Goal: Task Accomplishment & Management: Manage account settings

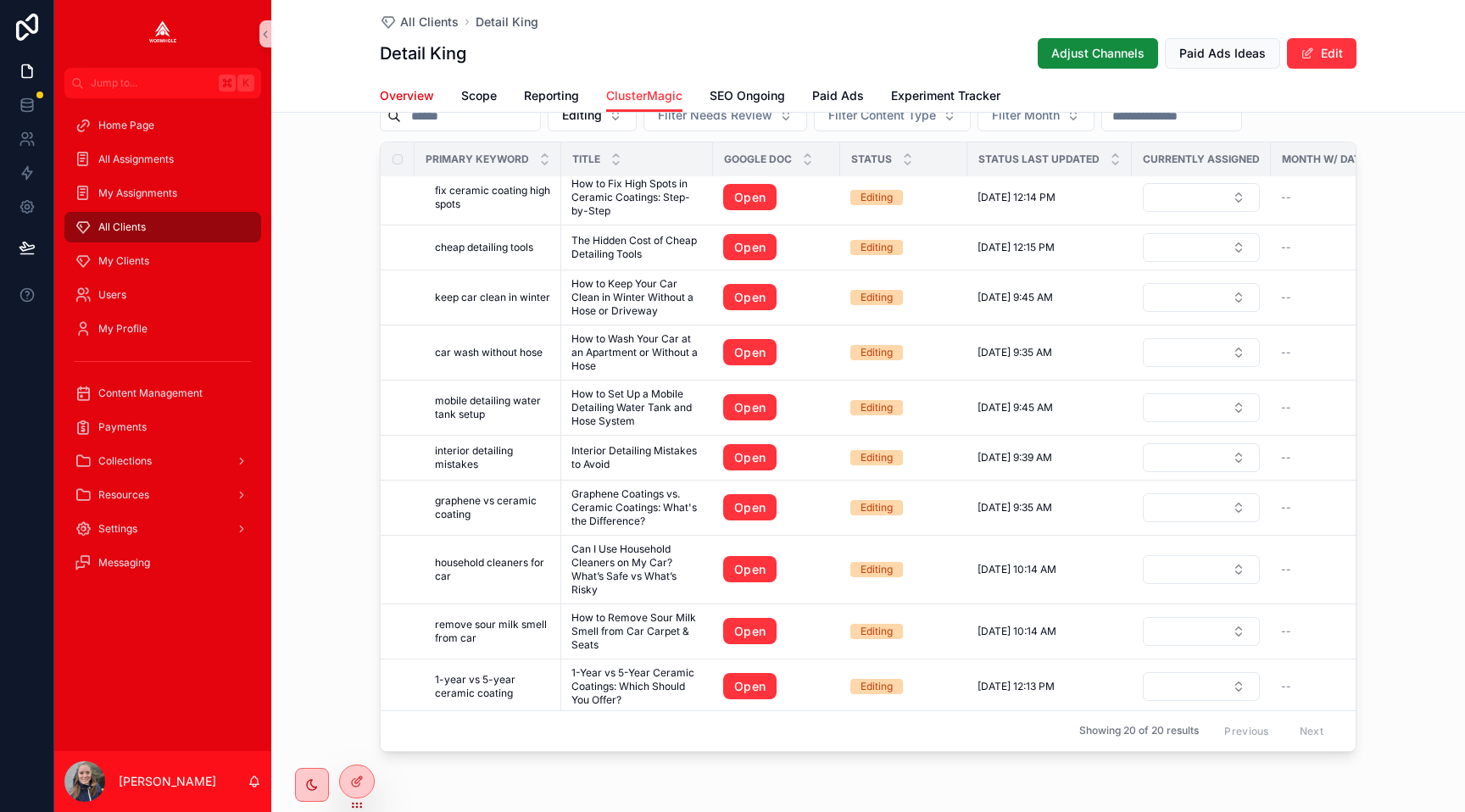
scroll to position [470, 0]
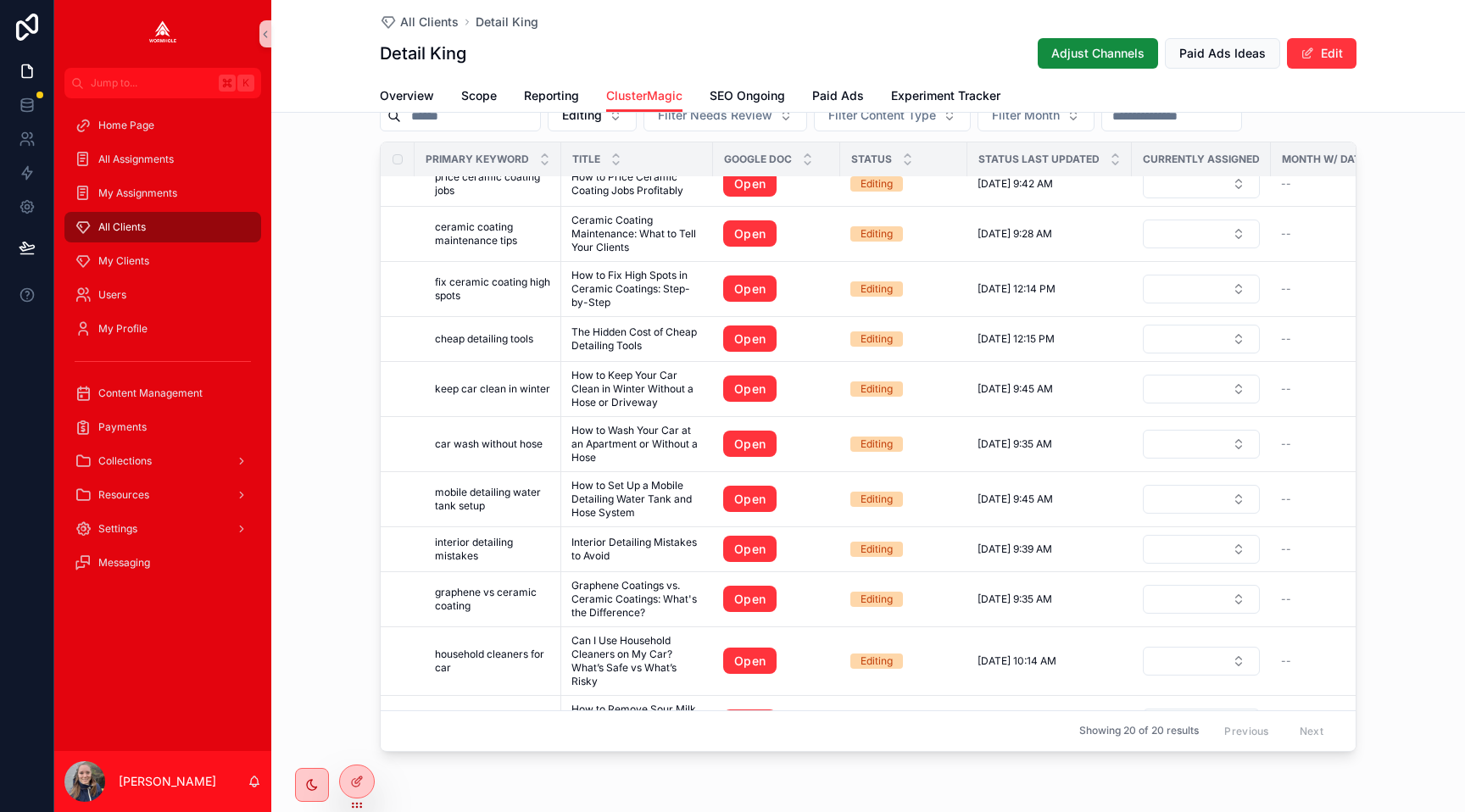
click at [134, 226] on span "All Clients" at bounding box center [122, 226] width 47 height 13
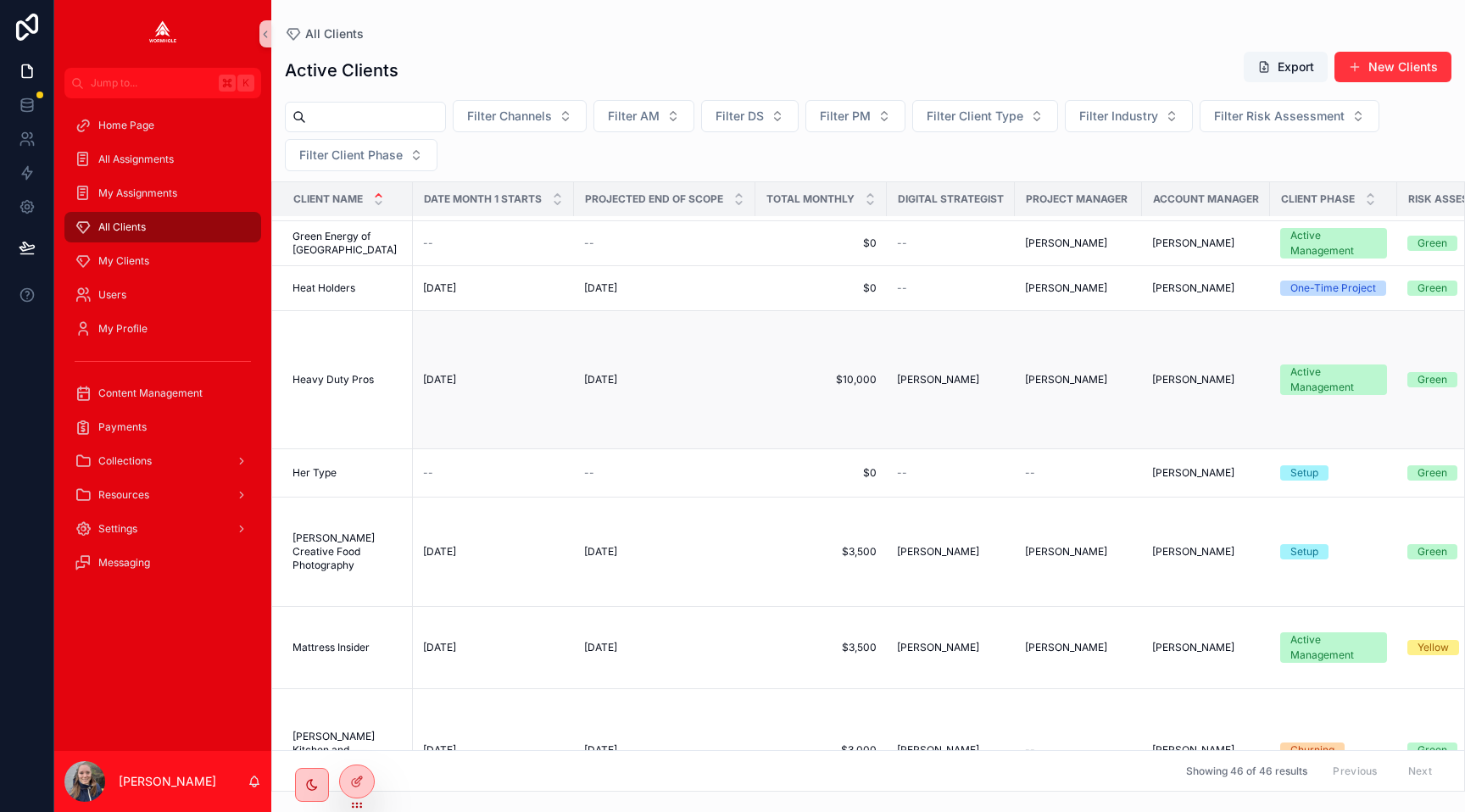
scroll to position [1718, 0]
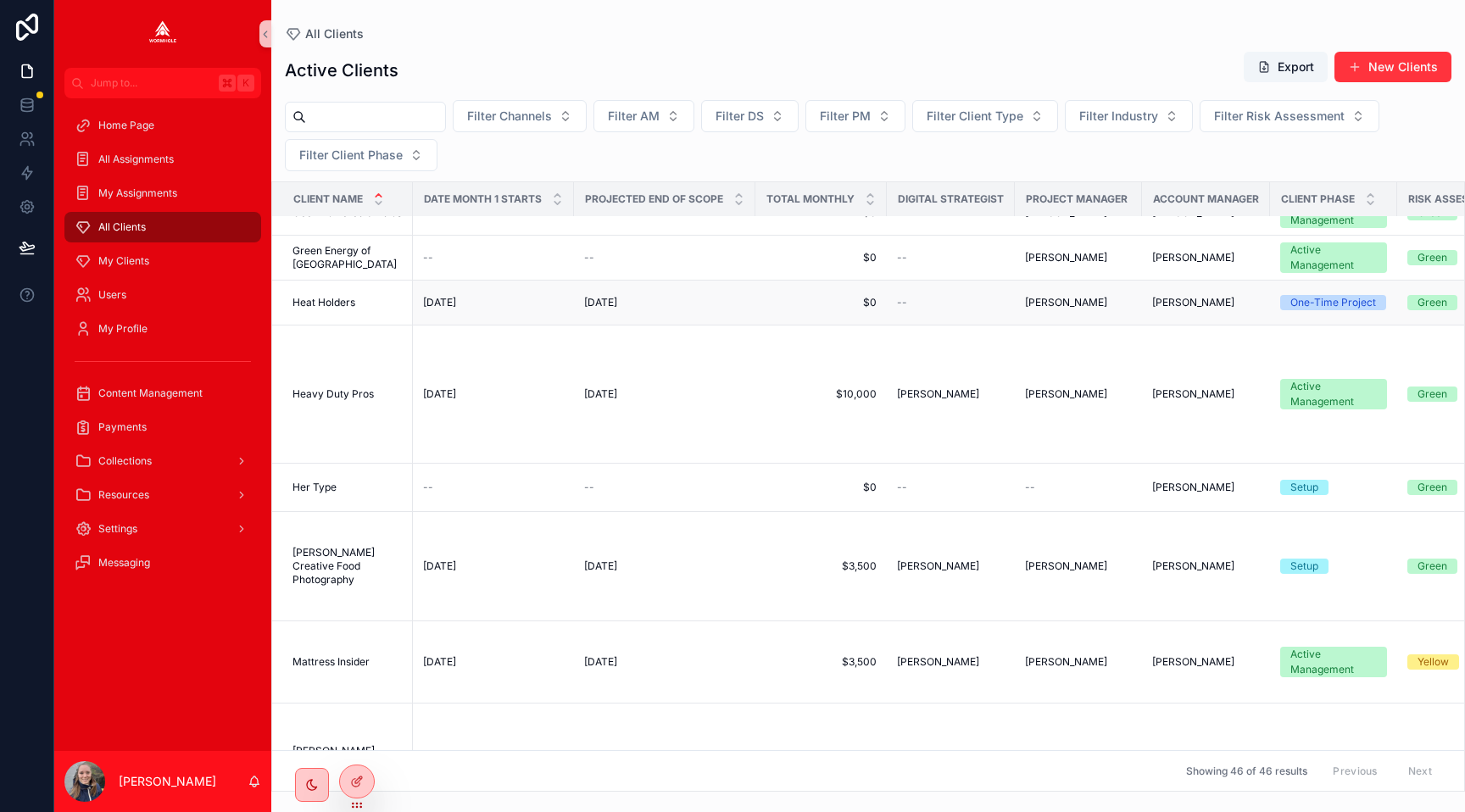
click at [327, 303] on span "Heat Holders" at bounding box center [323, 302] width 62 height 13
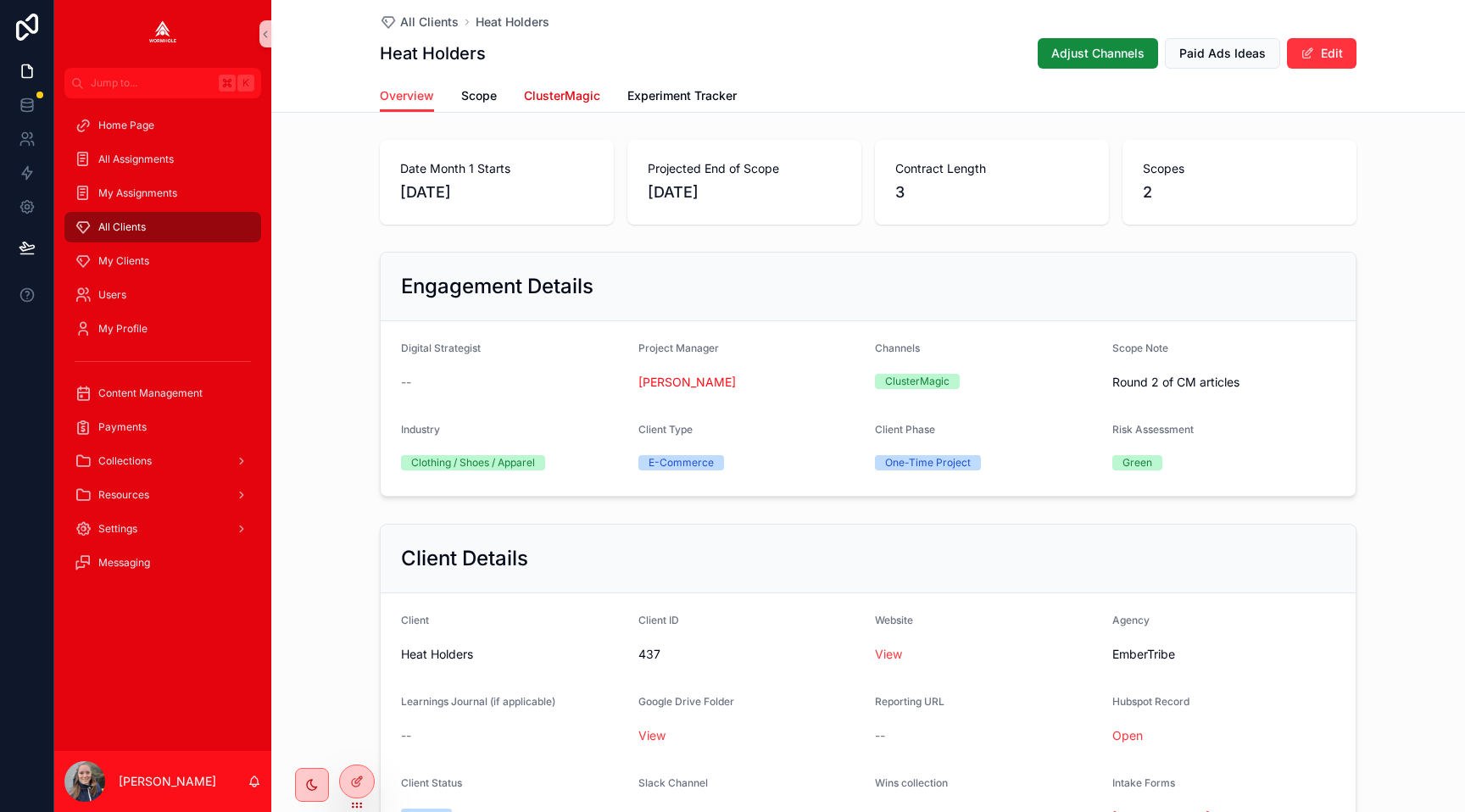
click at [550, 91] on span "ClusterMagic" at bounding box center [562, 95] width 76 height 17
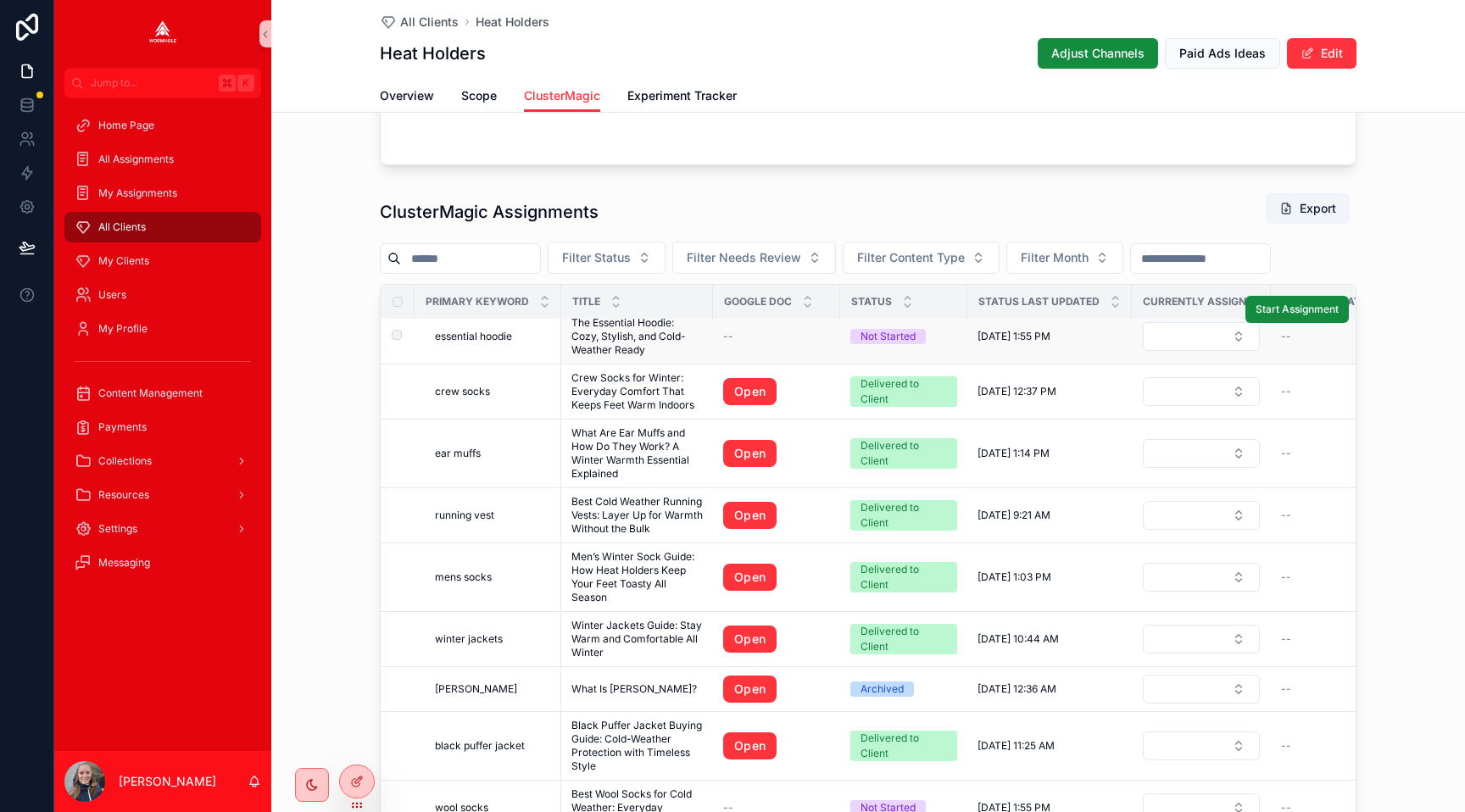
scroll to position [12, 0]
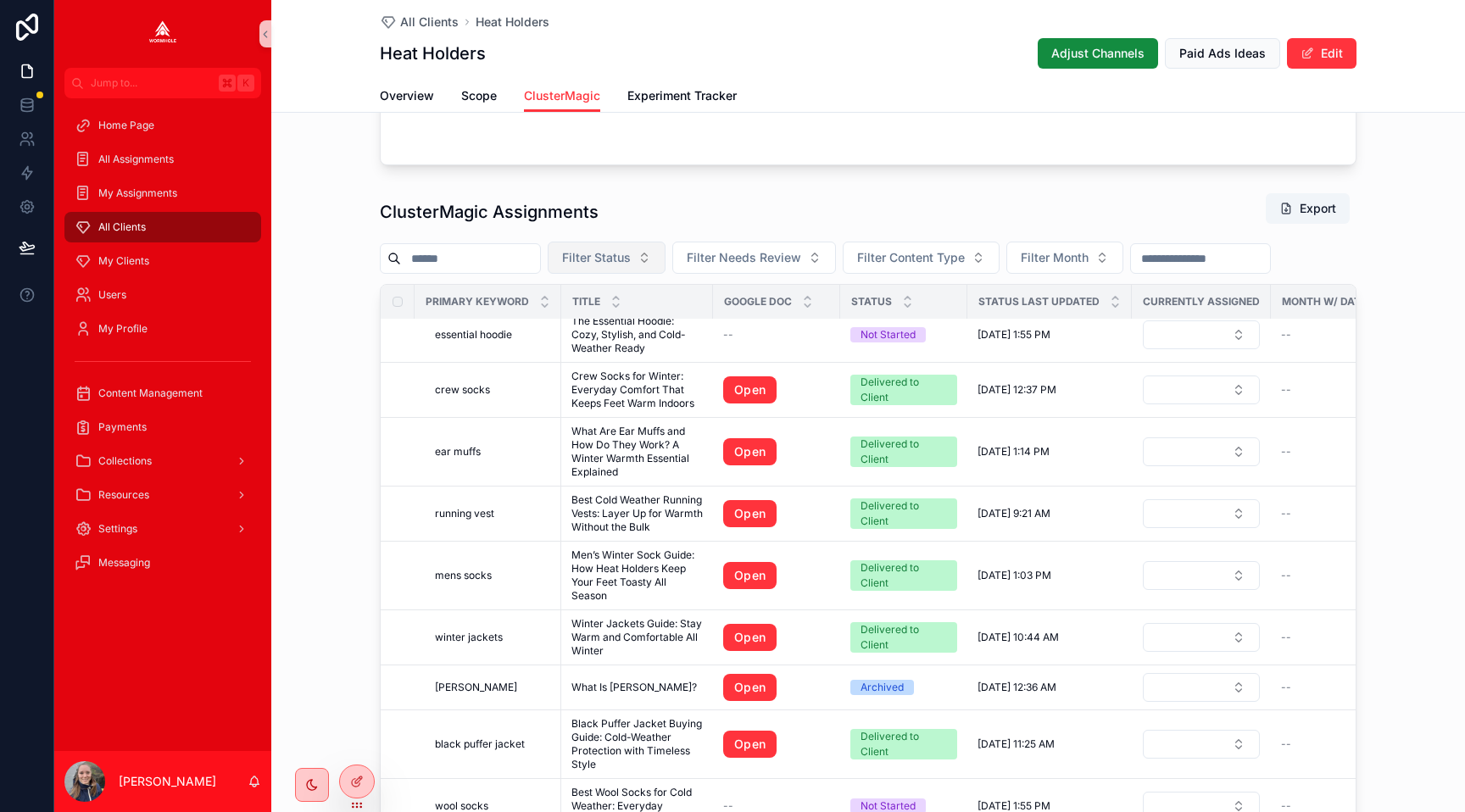
click at [620, 254] on span "Filter Status" at bounding box center [596, 257] width 69 height 17
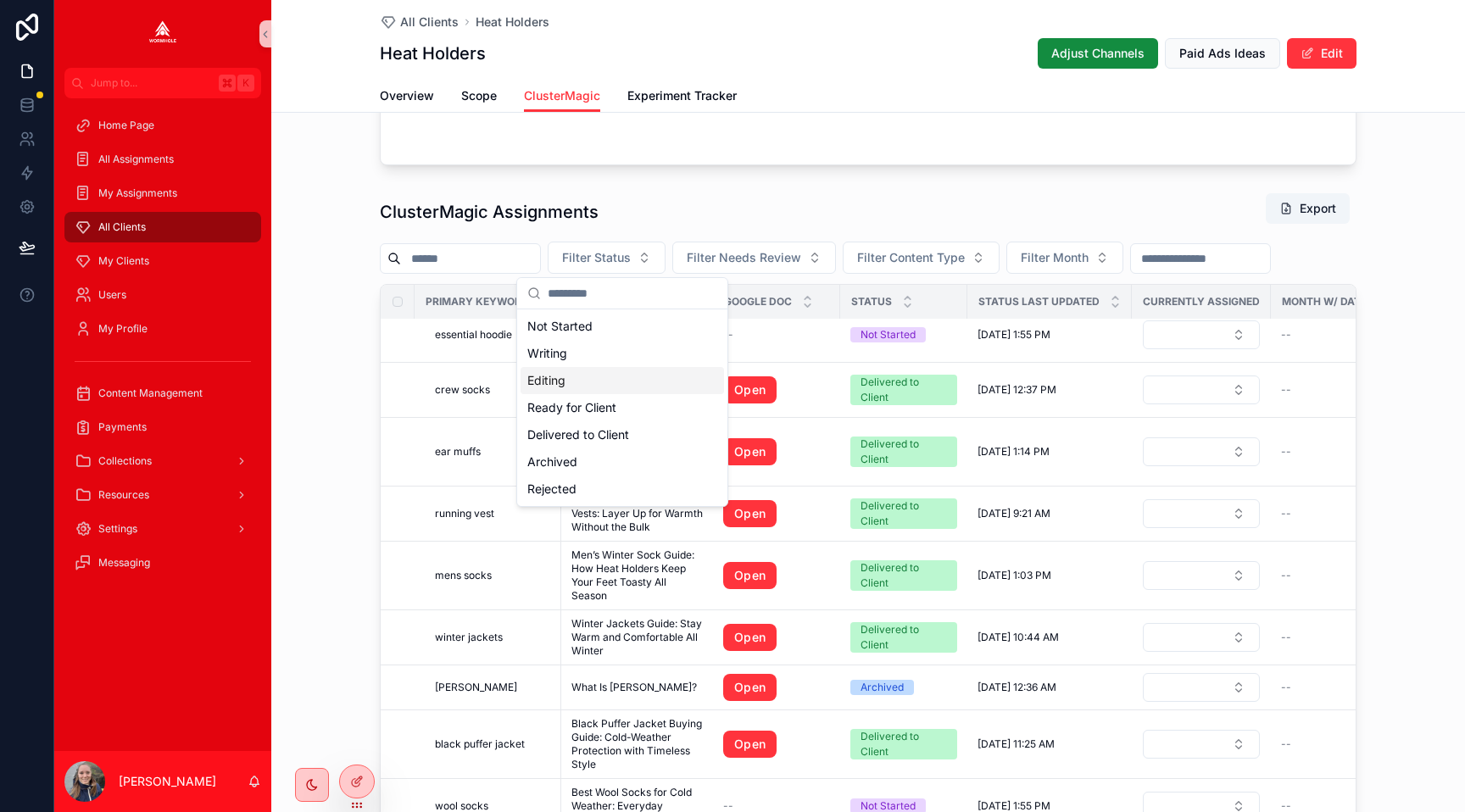
click at [583, 377] on div "Editing" at bounding box center [623, 380] width 204 height 27
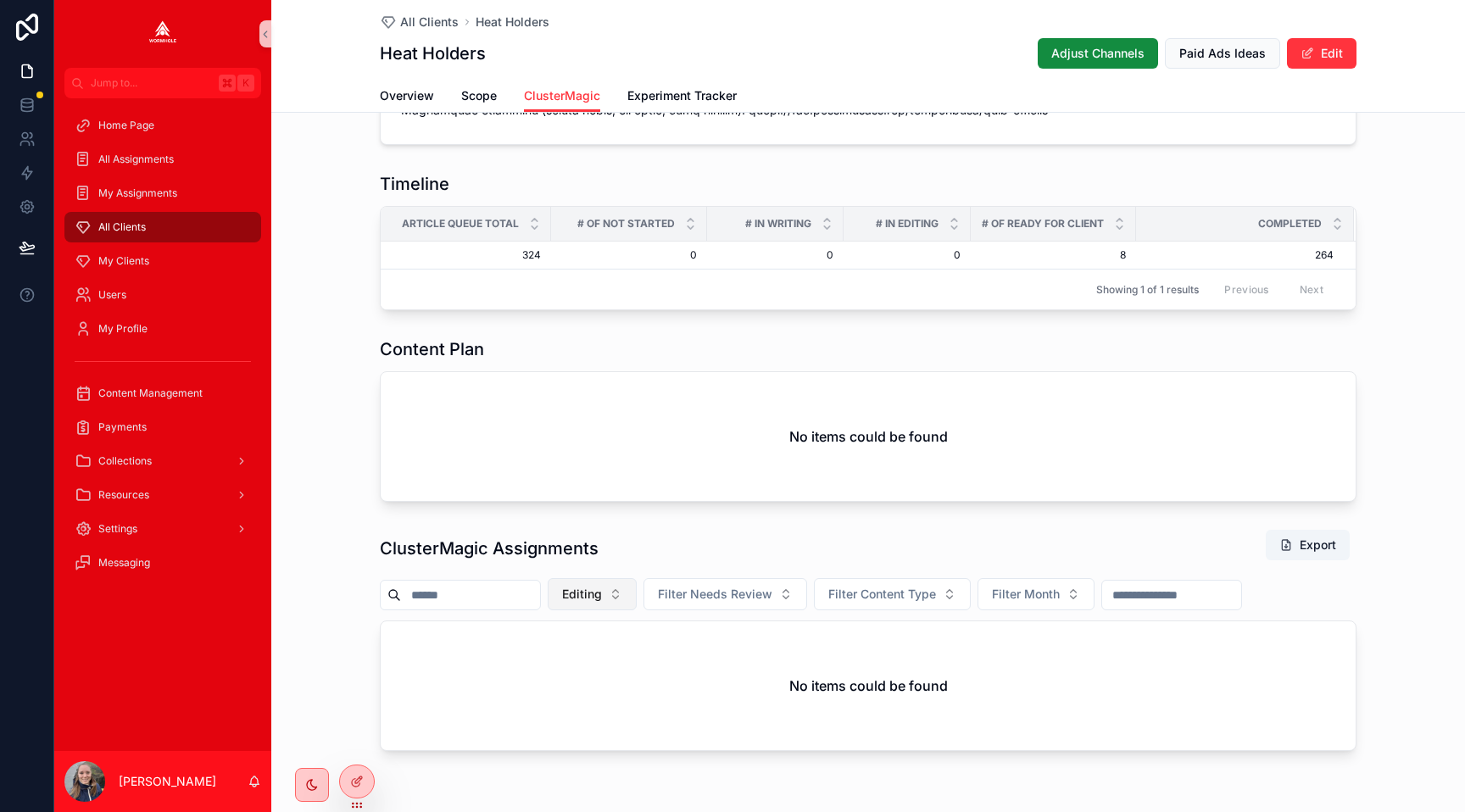
drag, startPoint x: 579, startPoint y: 593, endPoint x: 570, endPoint y: 588, distance: 10.3
click at [579, 593] on span "Editing" at bounding box center [581, 593] width 40 height 17
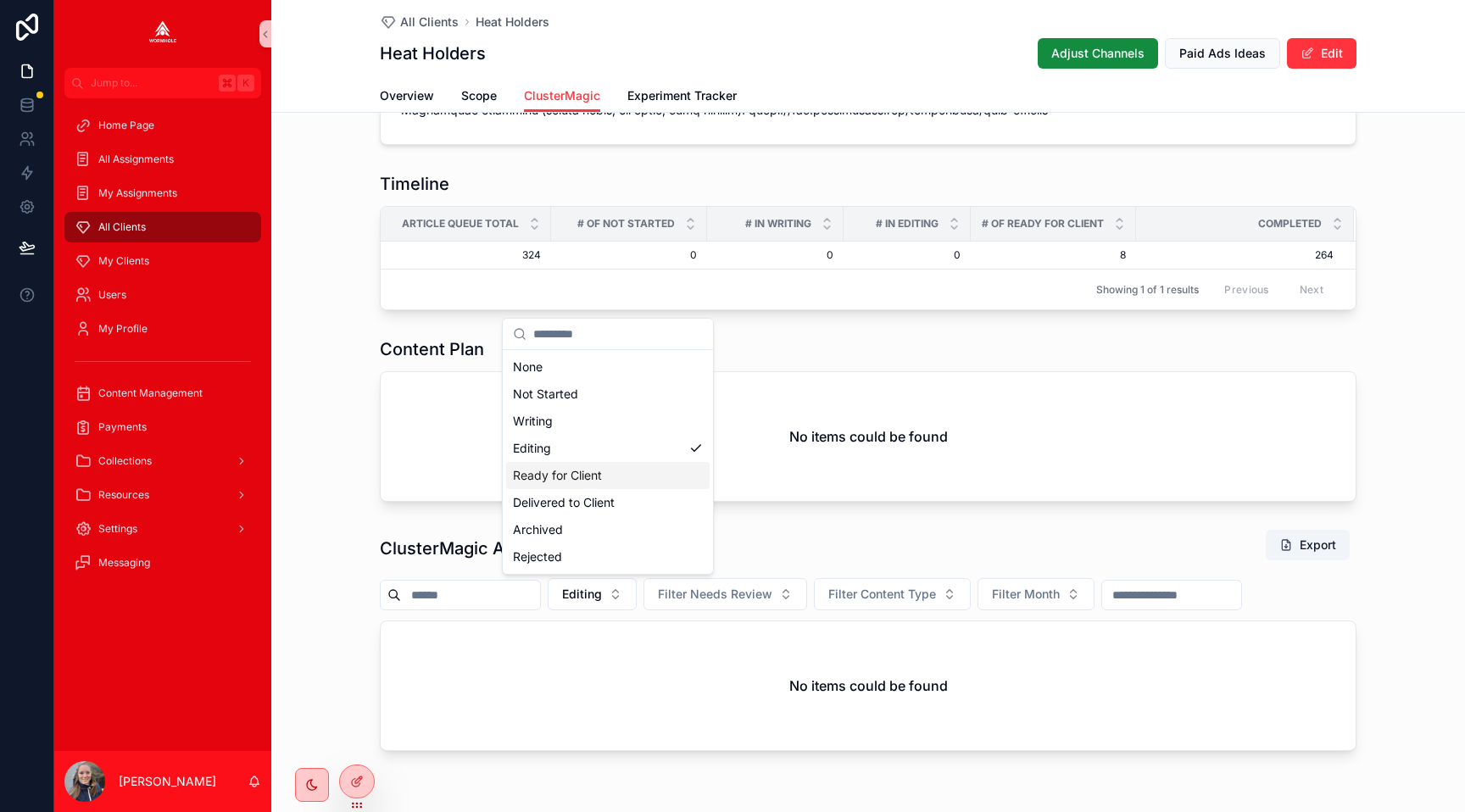
click at [612, 474] on div "Ready for Client" at bounding box center [608, 475] width 204 height 27
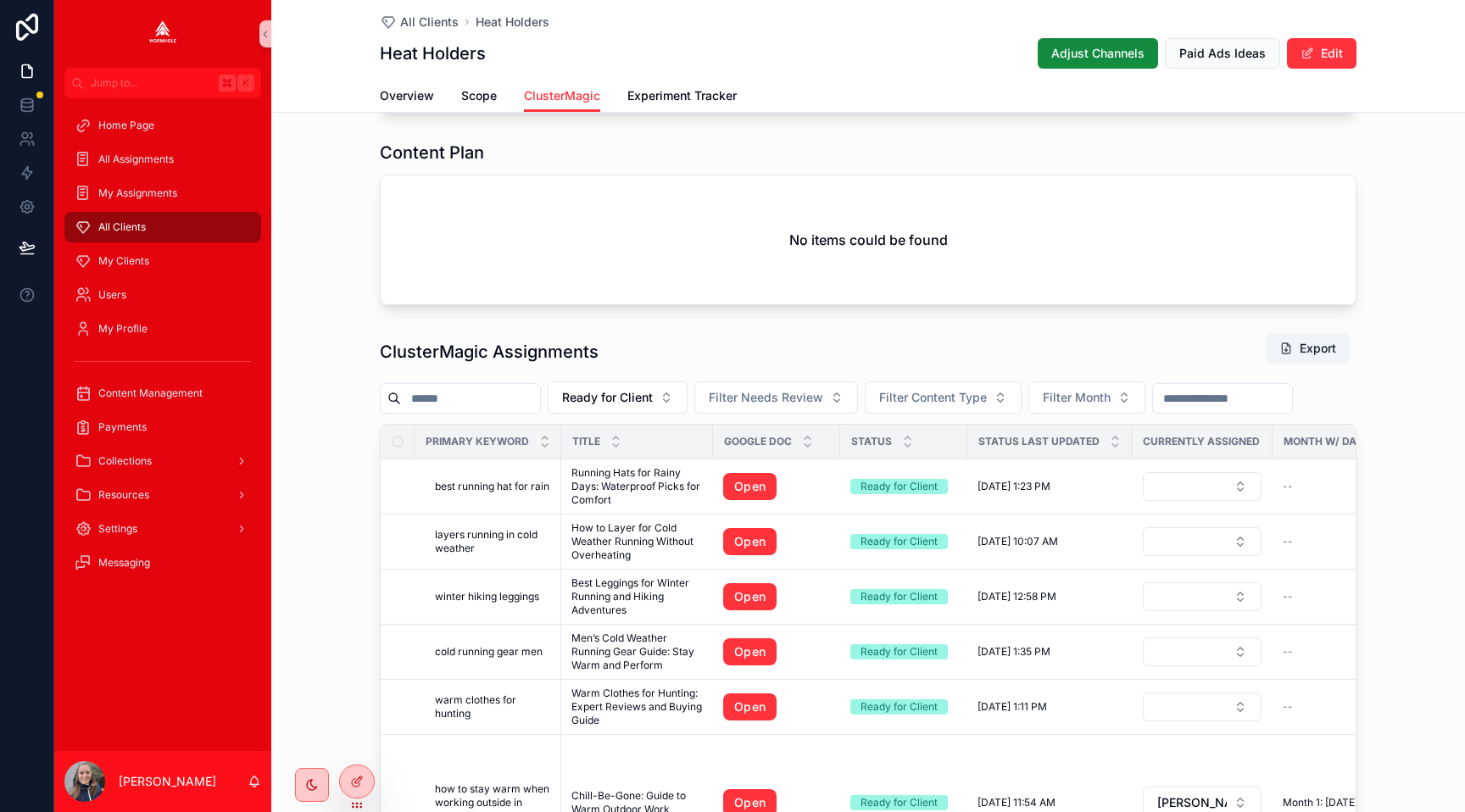
scroll to position [916, 0]
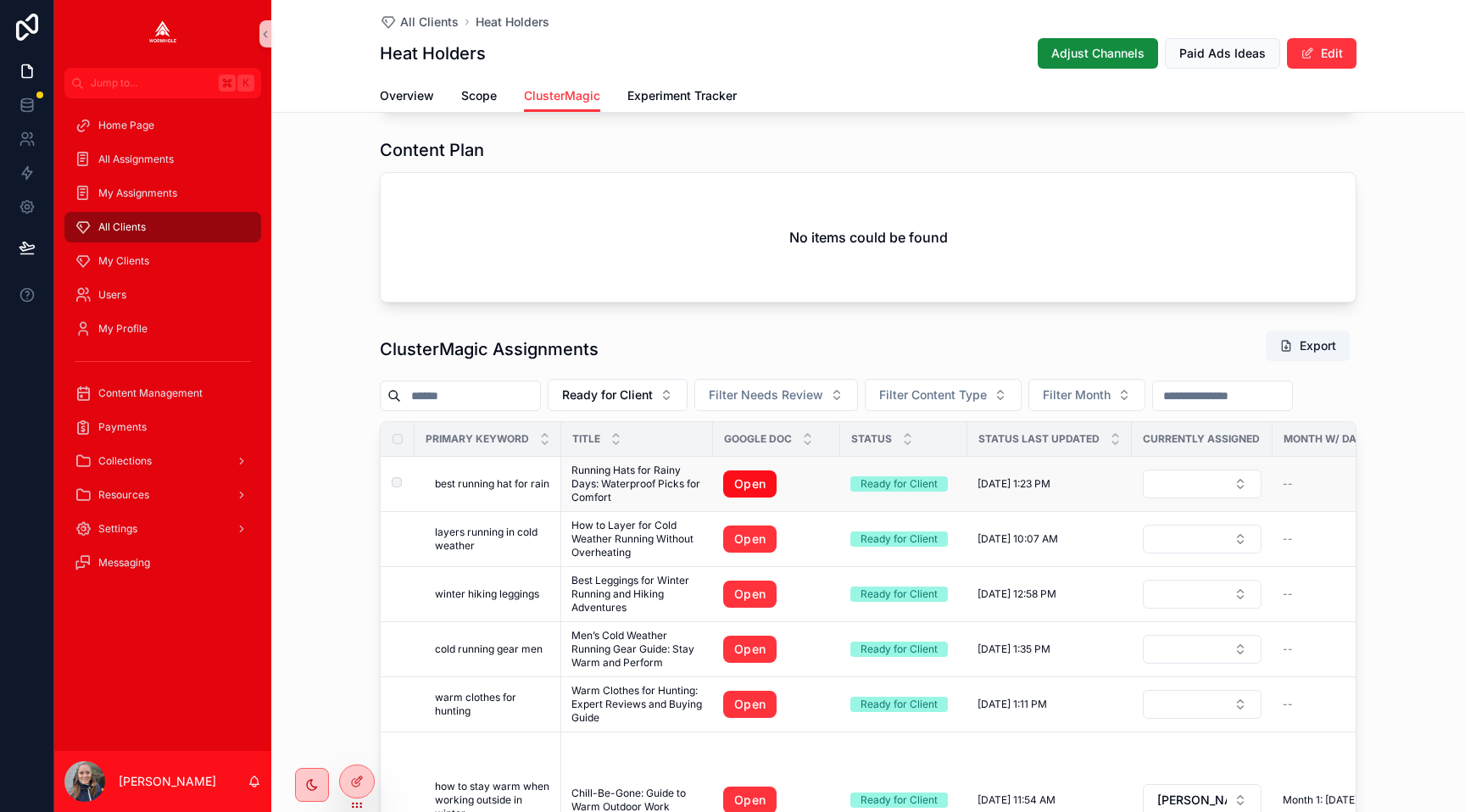
click at [734, 482] on link "Open" at bounding box center [749, 484] width 54 height 27
click at [617, 406] on button "Ready for Client" at bounding box center [617, 395] width 140 height 32
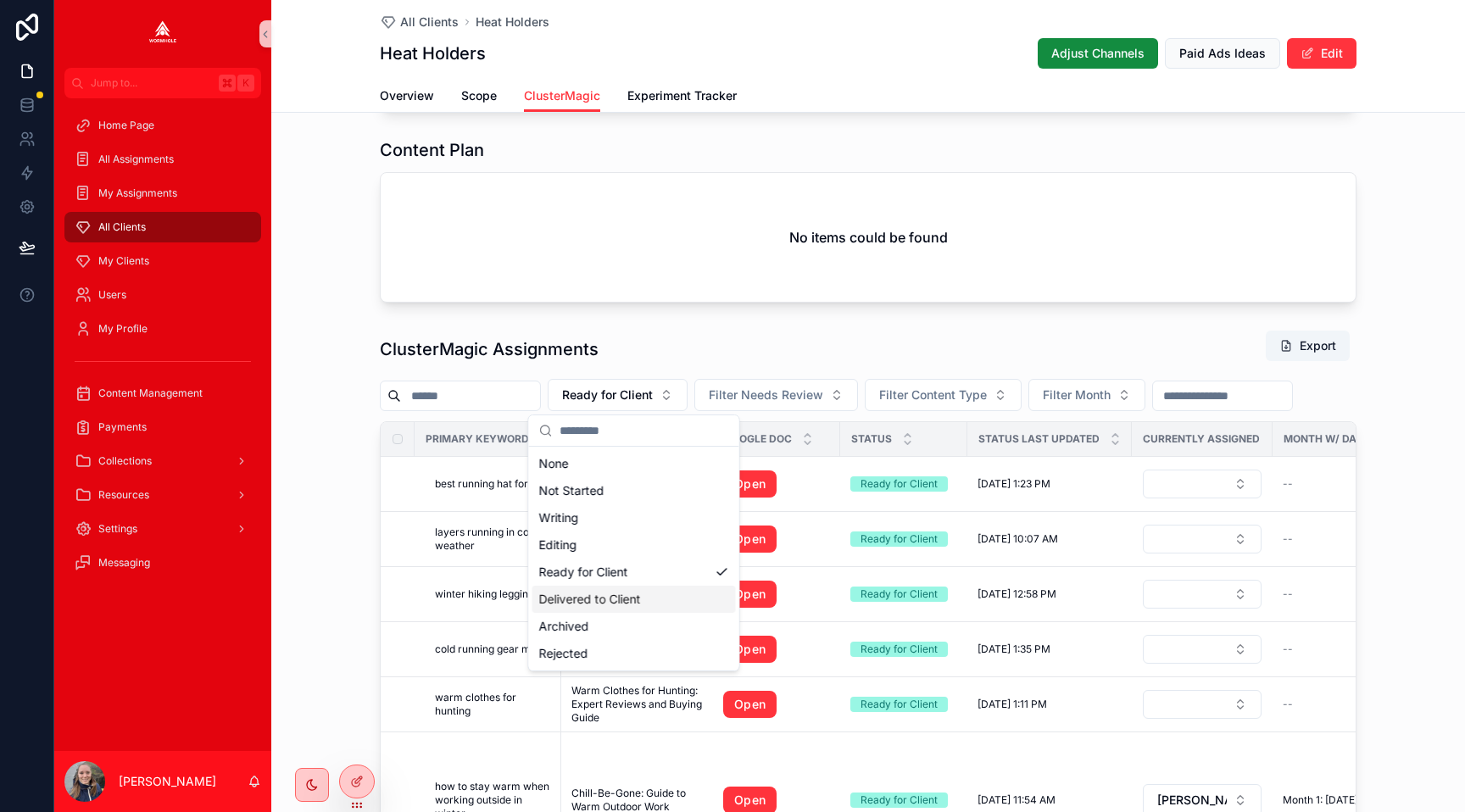
click at [567, 600] on div "Delivered to Client" at bounding box center [634, 599] width 204 height 27
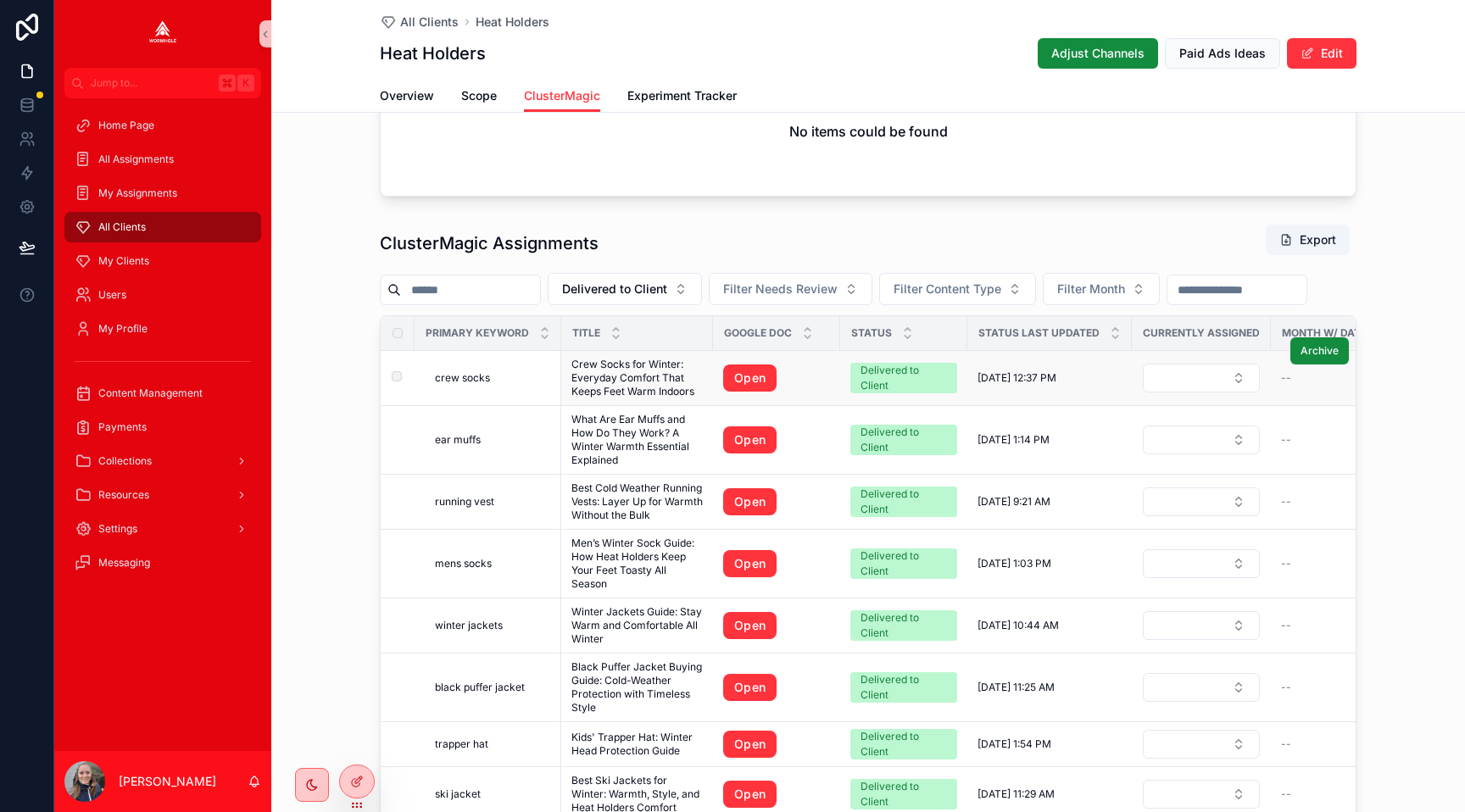
scroll to position [1104, 0]
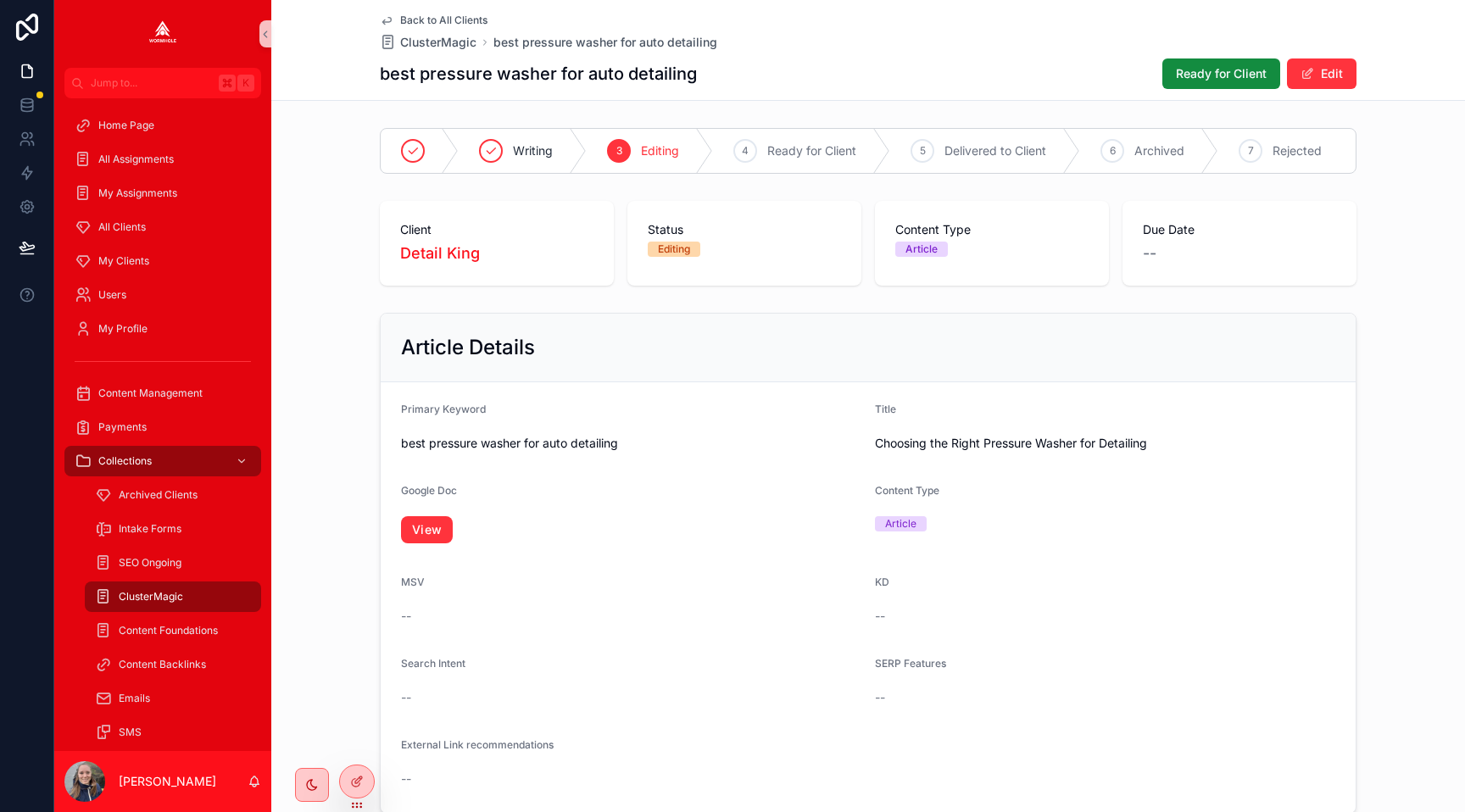
scroll to position [901, 0]
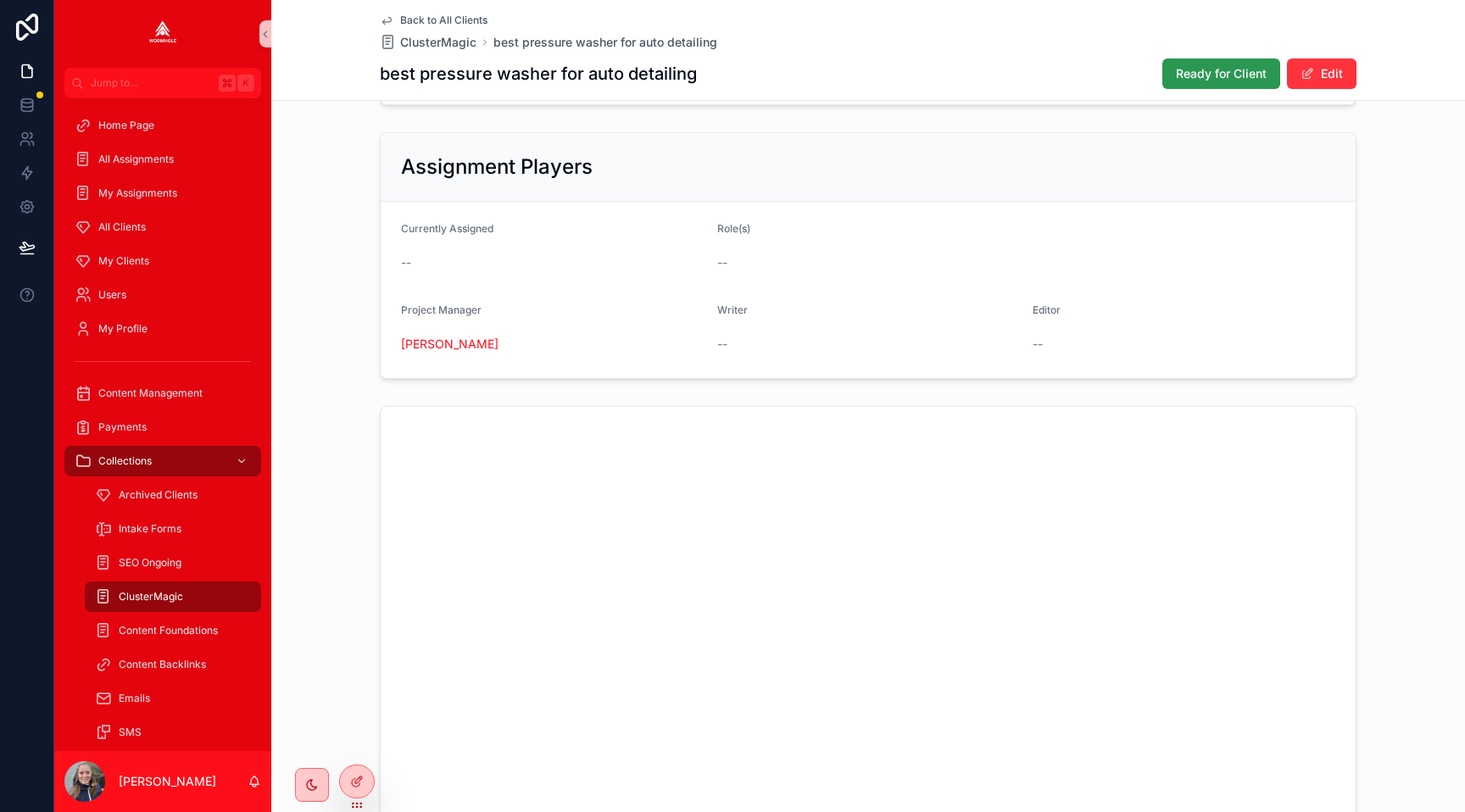
click at [1203, 82] on span "Ready for Client" at bounding box center [1221, 73] width 90 height 17
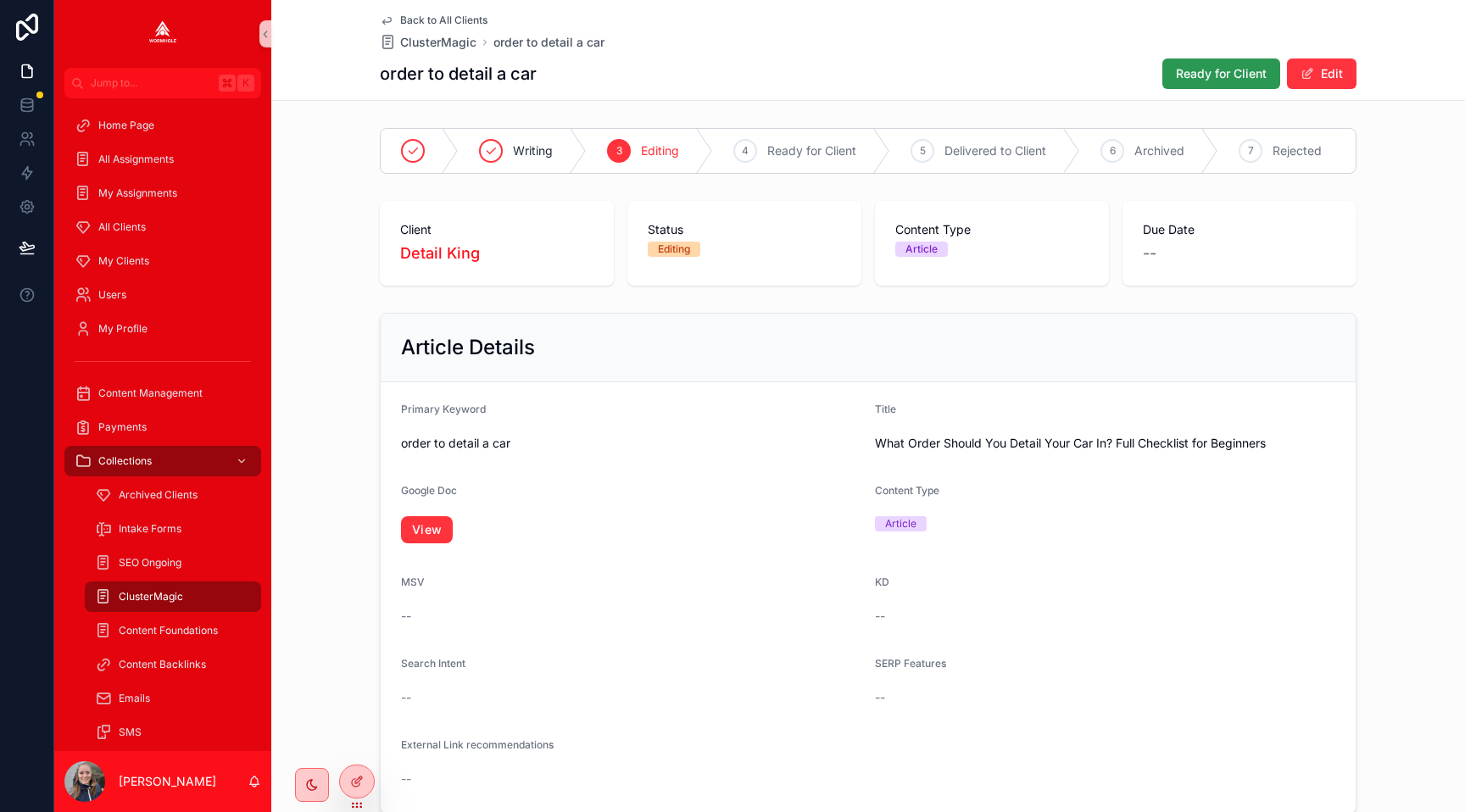
click at [1186, 68] on span "Ready for Client" at bounding box center [1221, 73] width 90 height 17
click at [1202, 70] on span "Ready for Client" at bounding box center [1221, 73] width 90 height 17
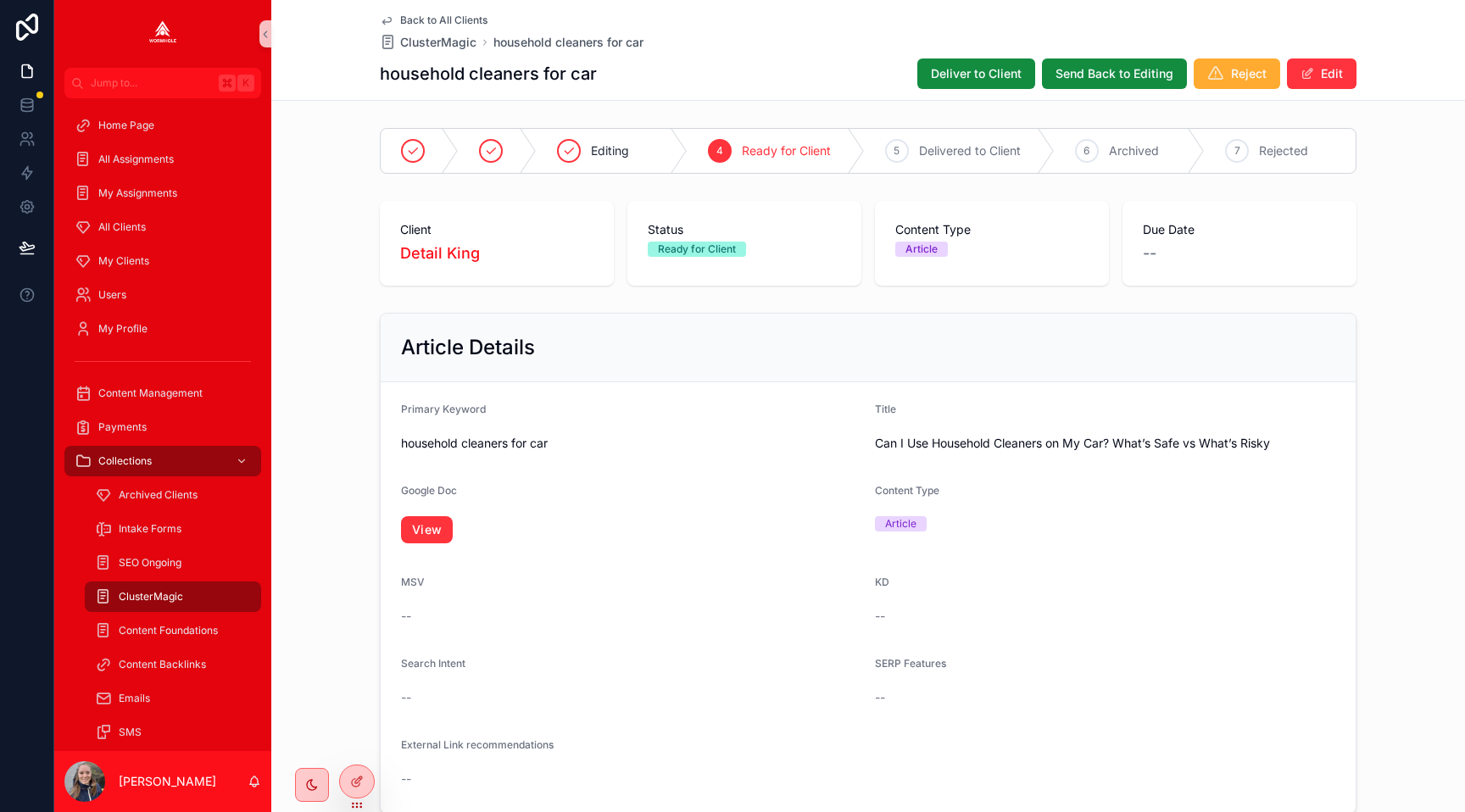
scroll to position [901, 0]
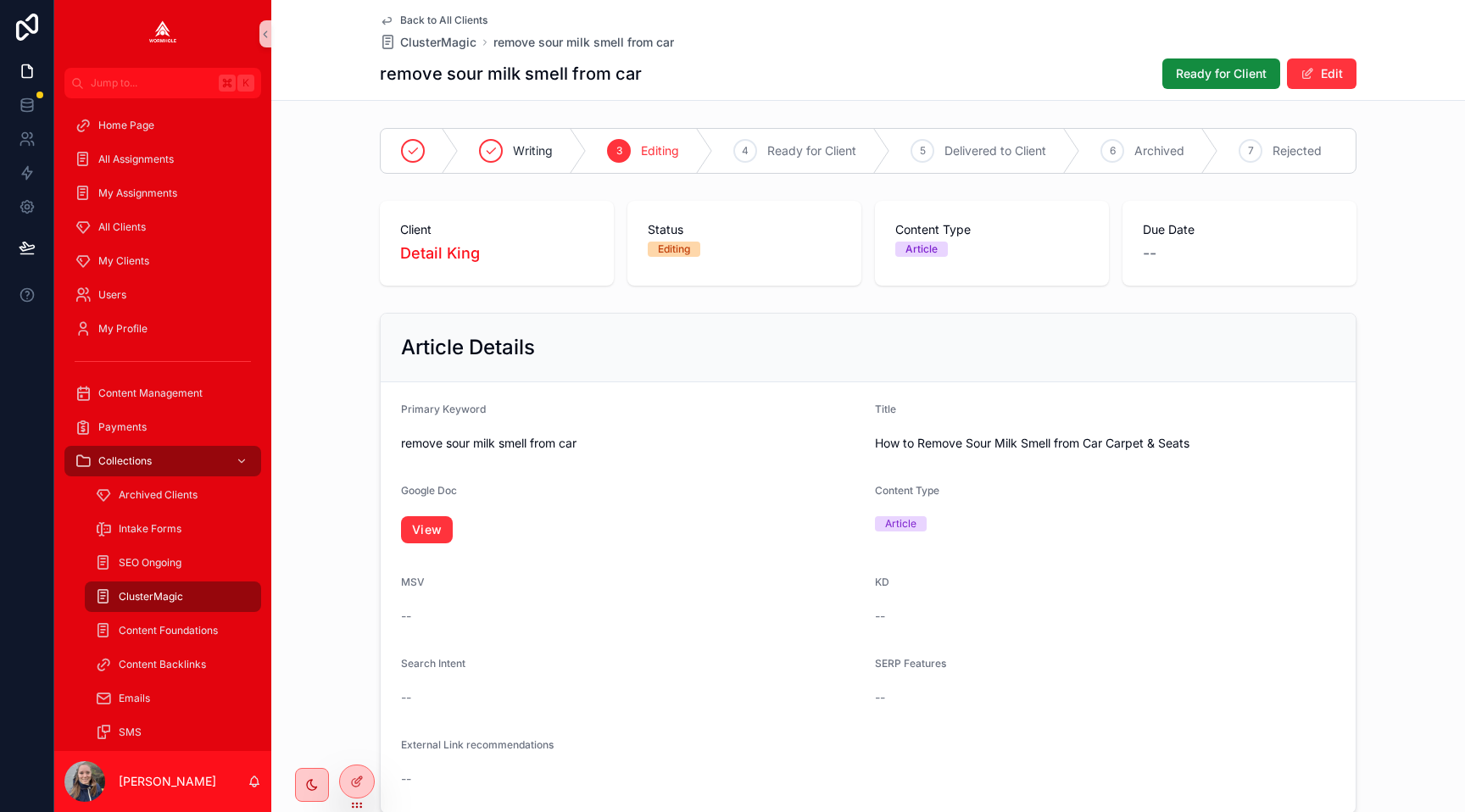
scroll to position [901, 0]
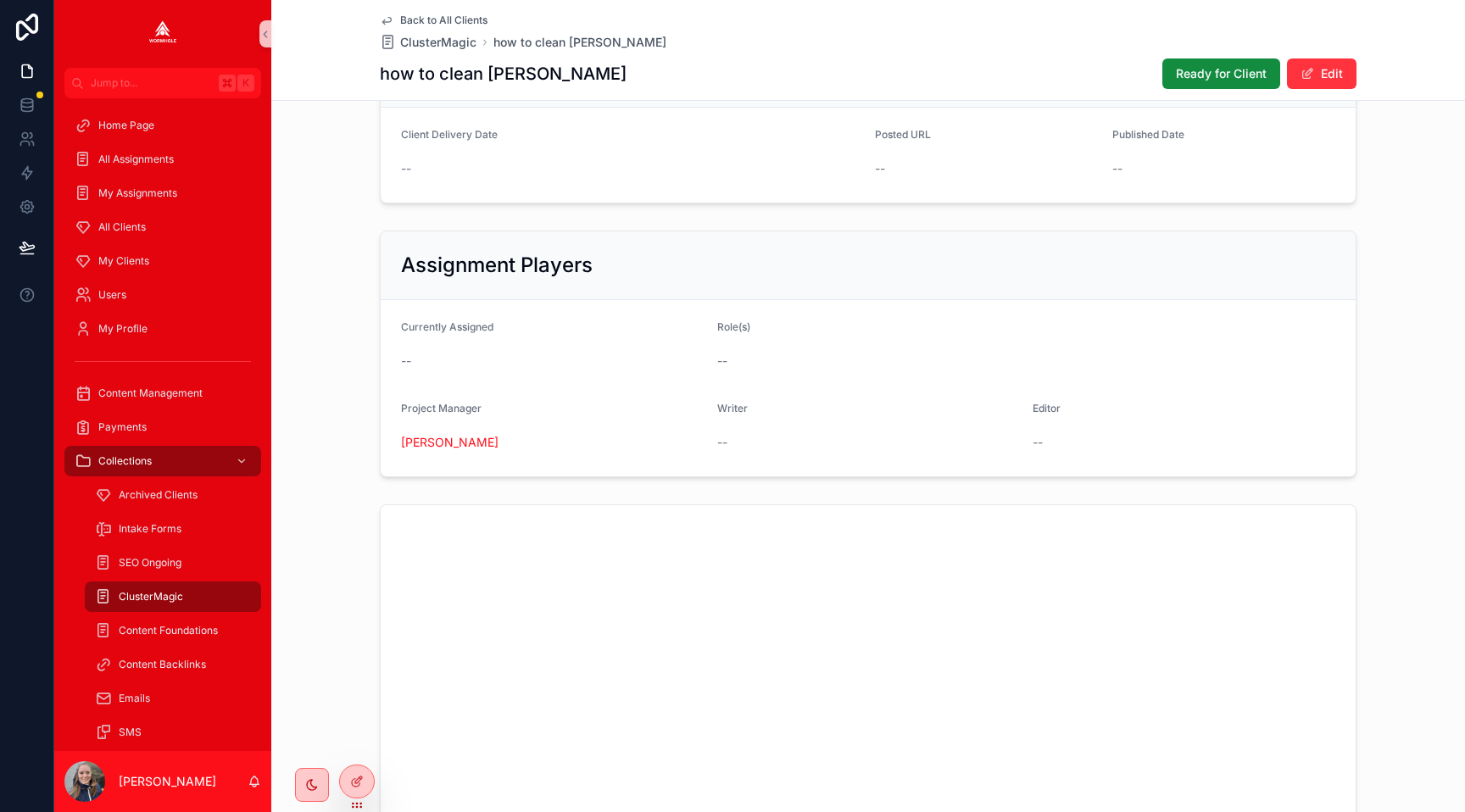
scroll to position [804, 0]
click at [1187, 77] on span "Ready for Client" at bounding box center [1221, 73] width 90 height 17
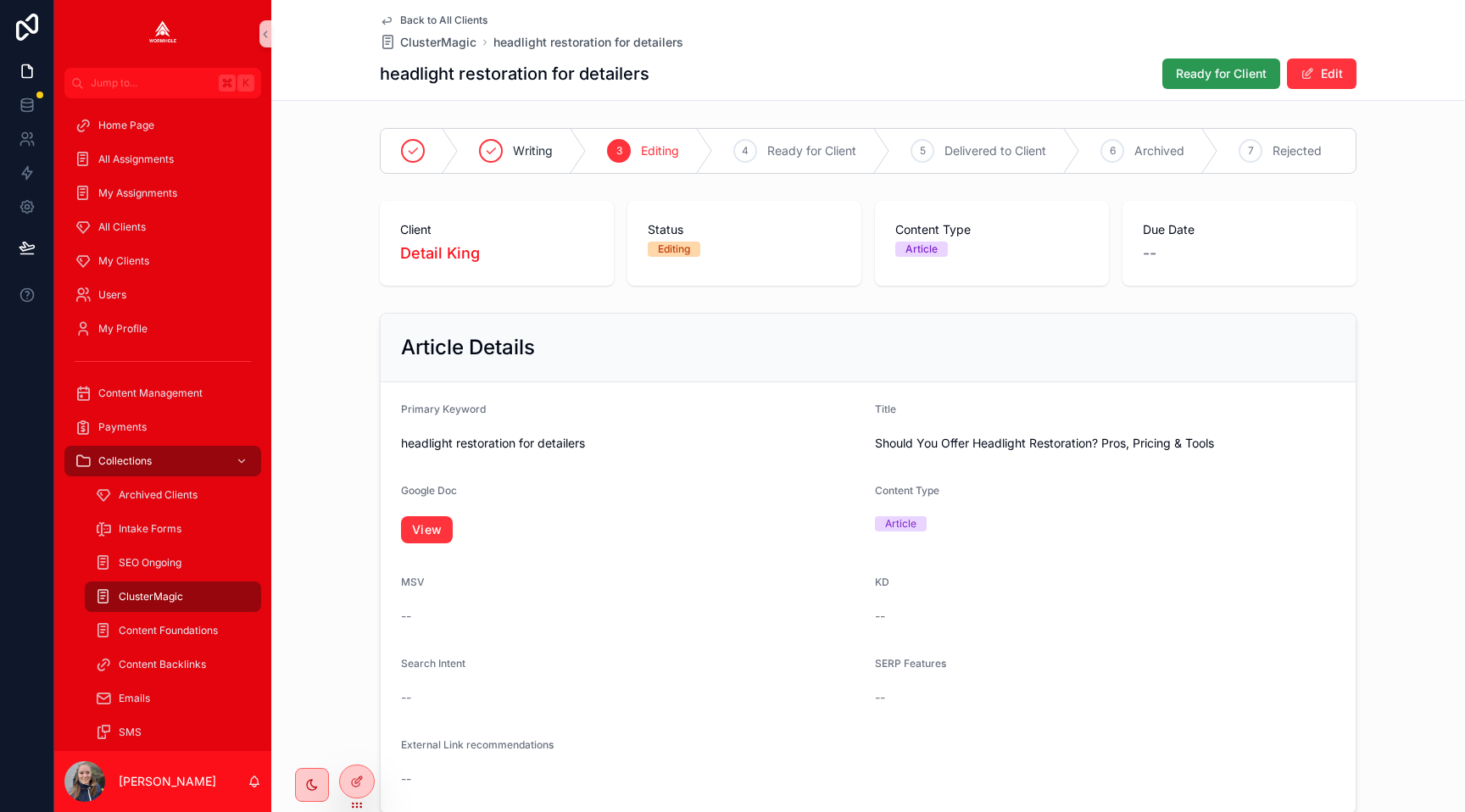
scroll to position [901, 0]
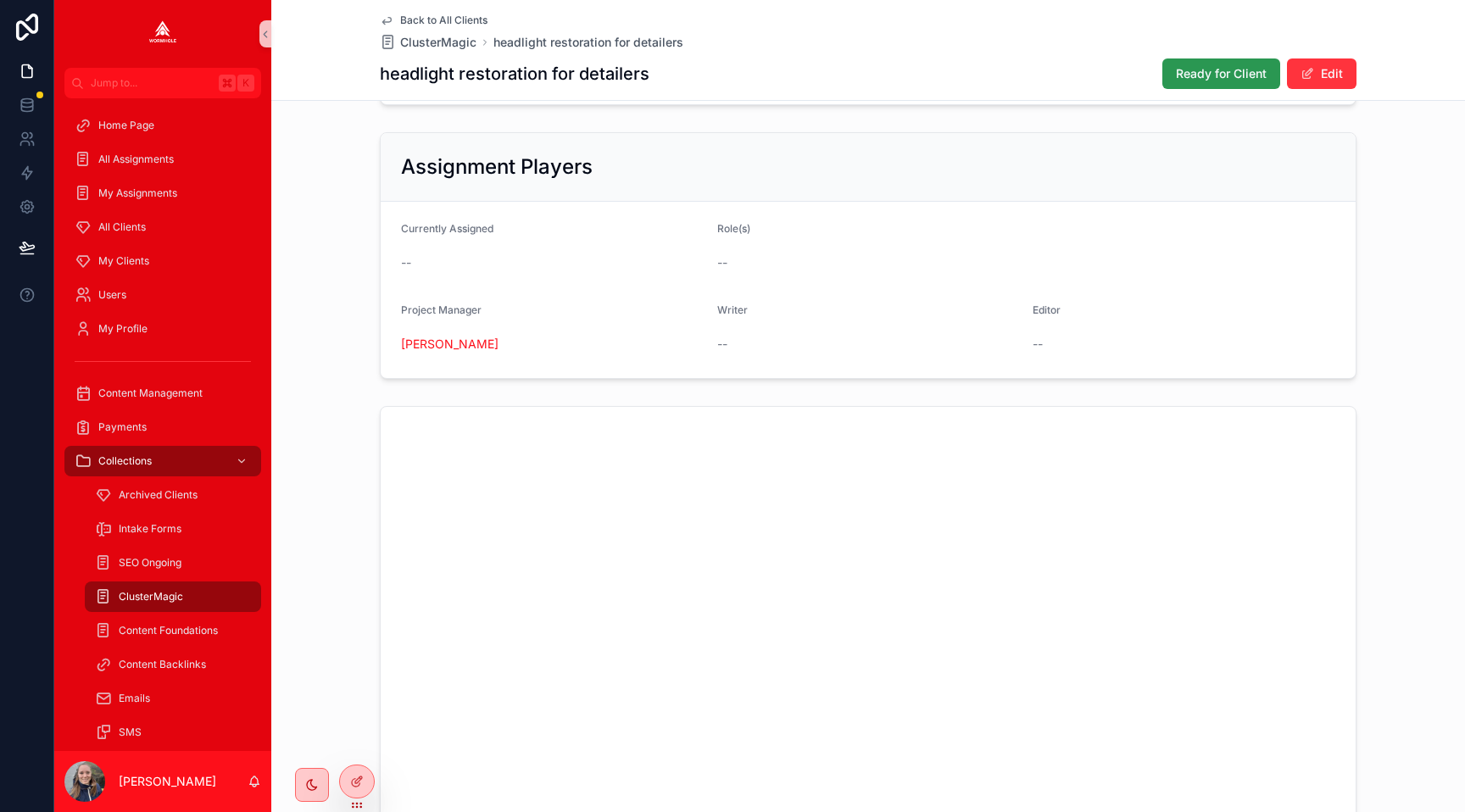
click at [1219, 72] on span "Ready for Client" at bounding box center [1221, 73] width 90 height 17
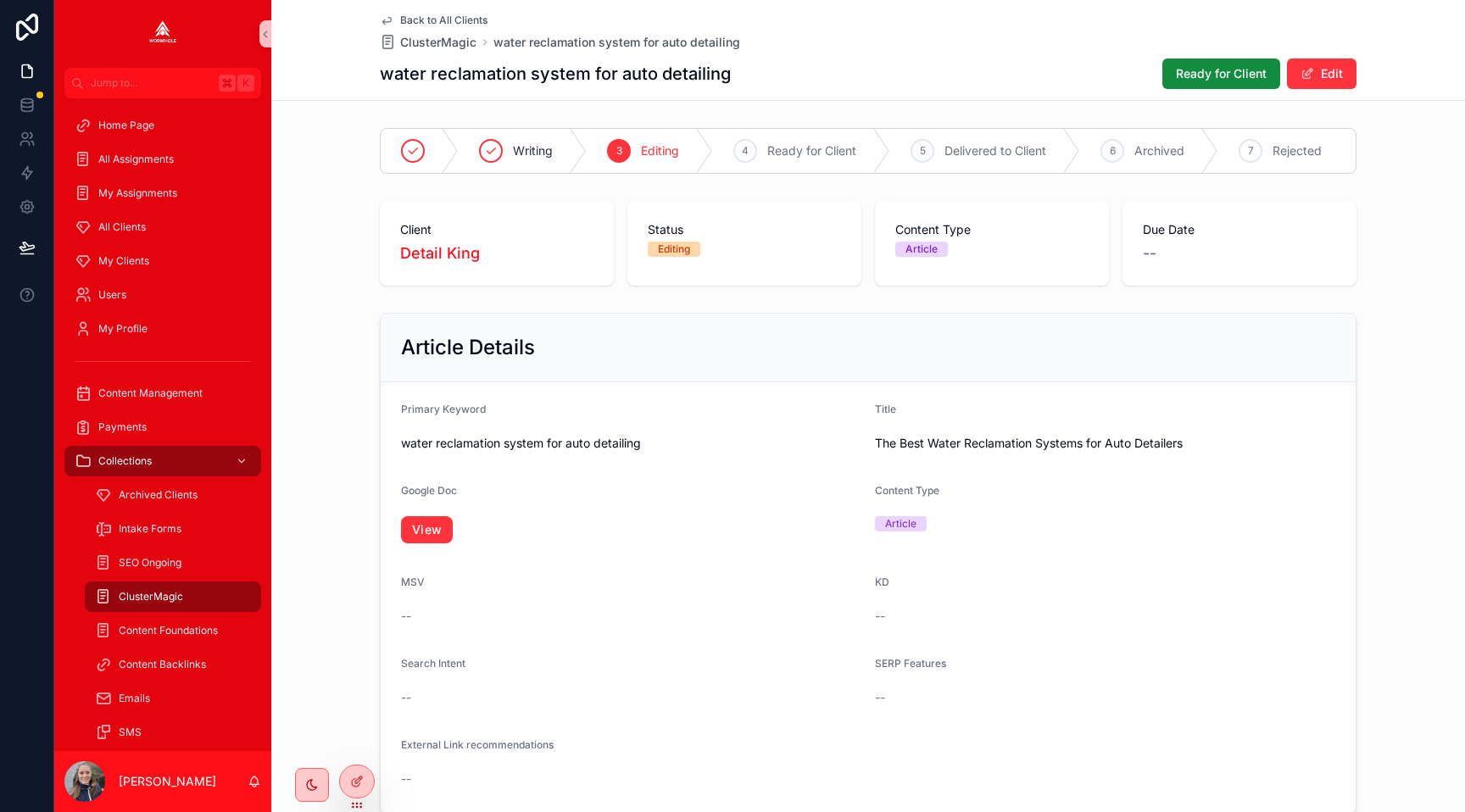
scroll to position [901, 0]
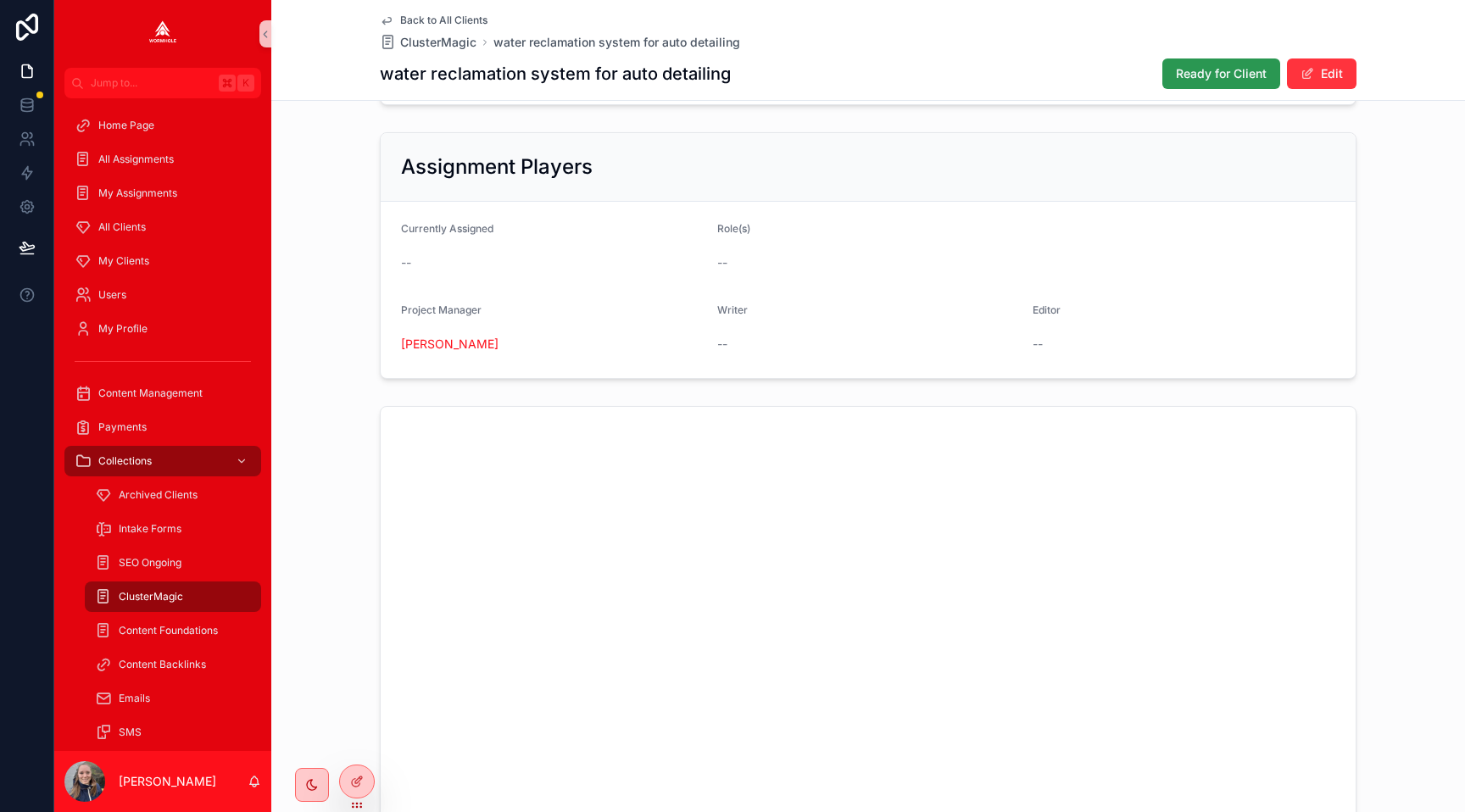
click at [1177, 75] on span "Ready for Client" at bounding box center [1221, 73] width 90 height 17
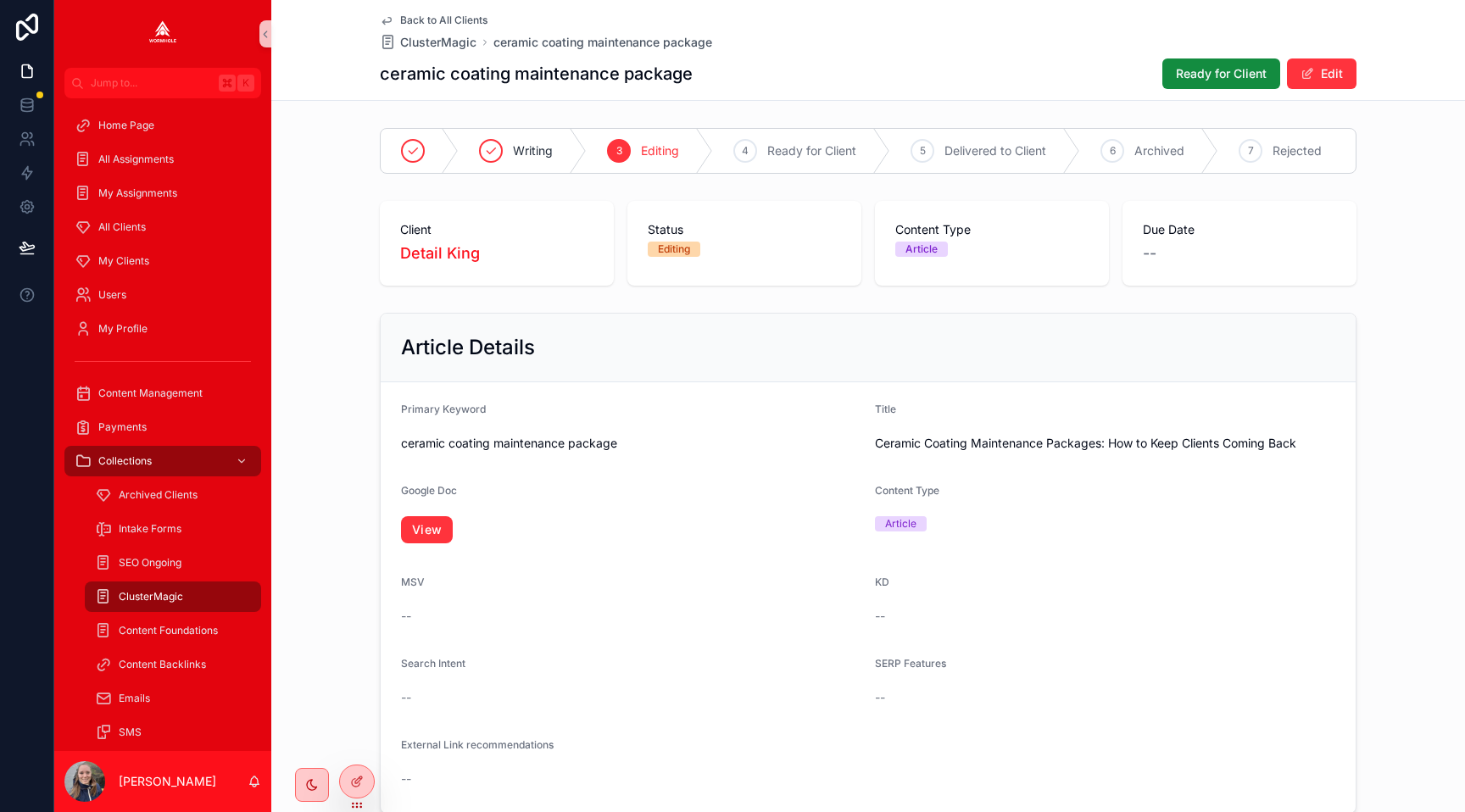
scroll to position [901, 0]
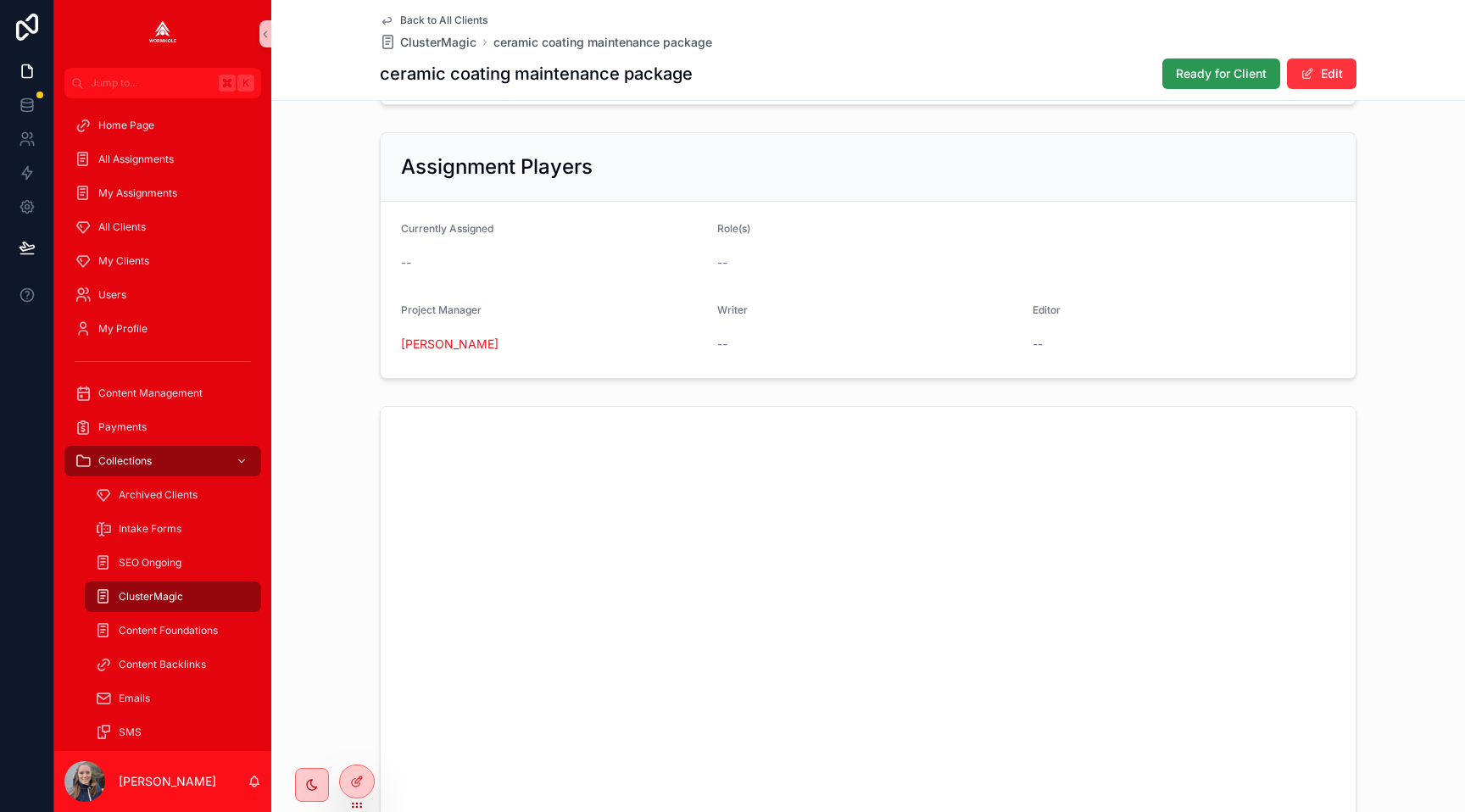
click at [1204, 73] on span "Ready for Client" at bounding box center [1221, 73] width 90 height 17
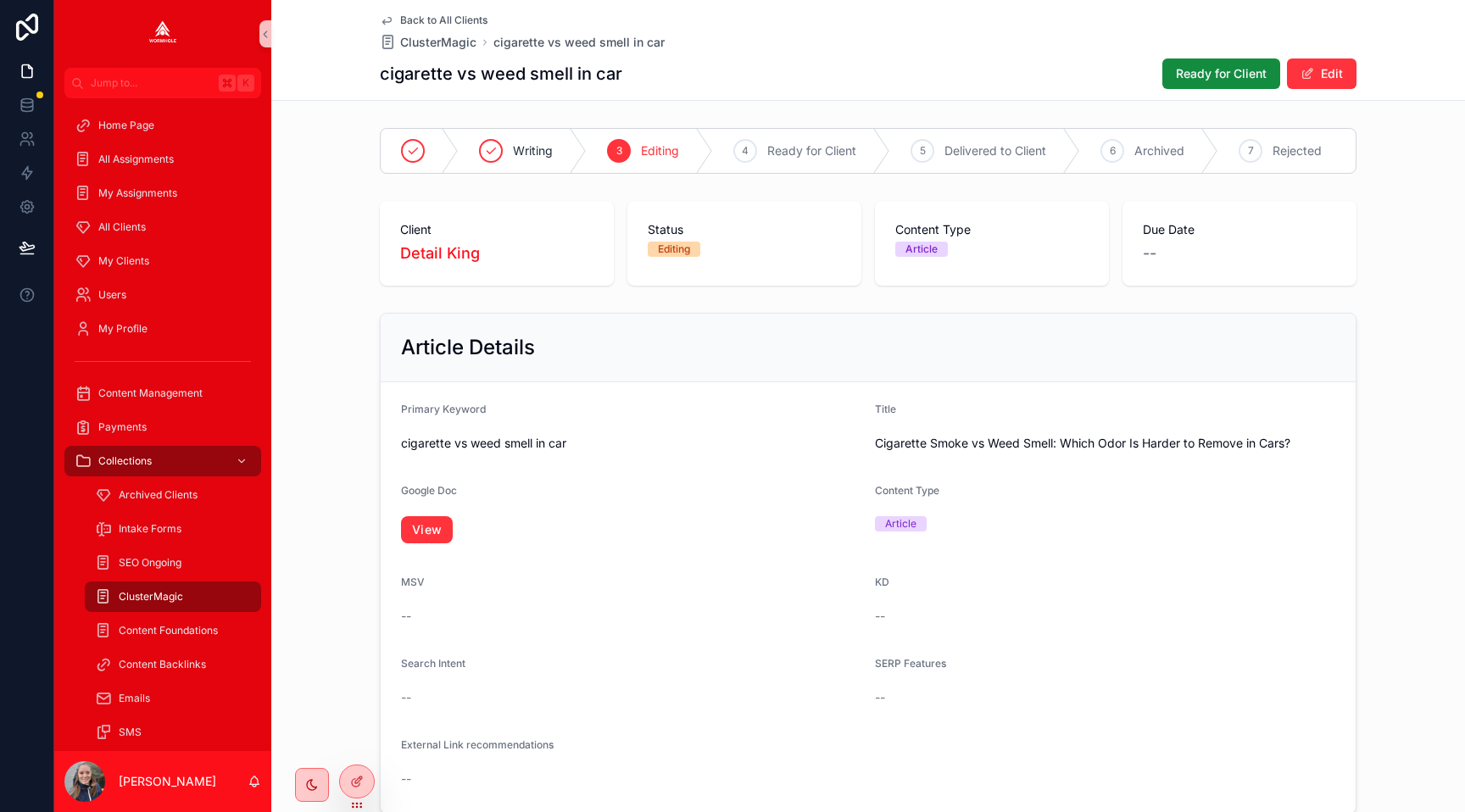
scroll to position [901, 0]
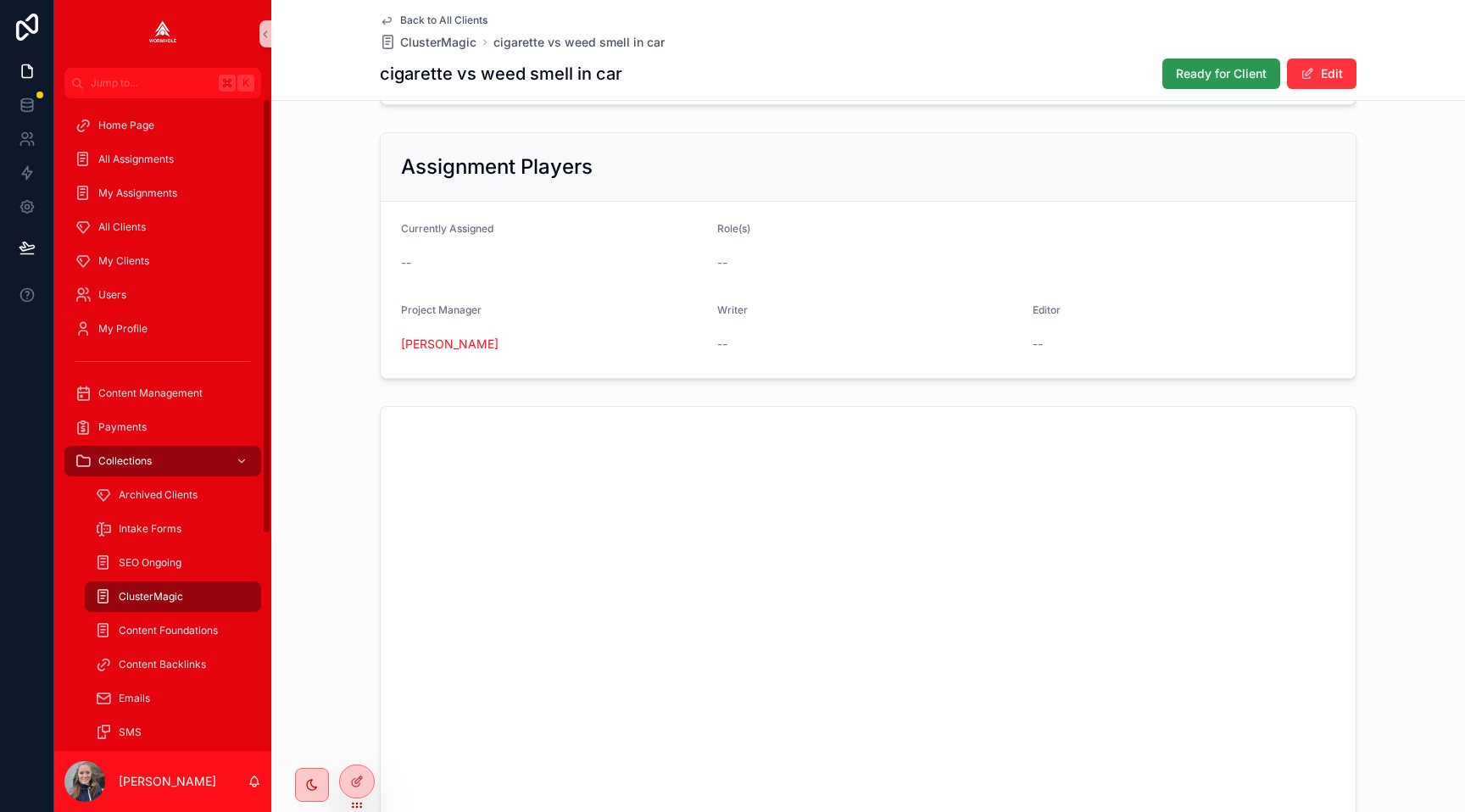
click at [1169, 74] on button "Ready for Client" at bounding box center [1222, 74] width 118 height 31
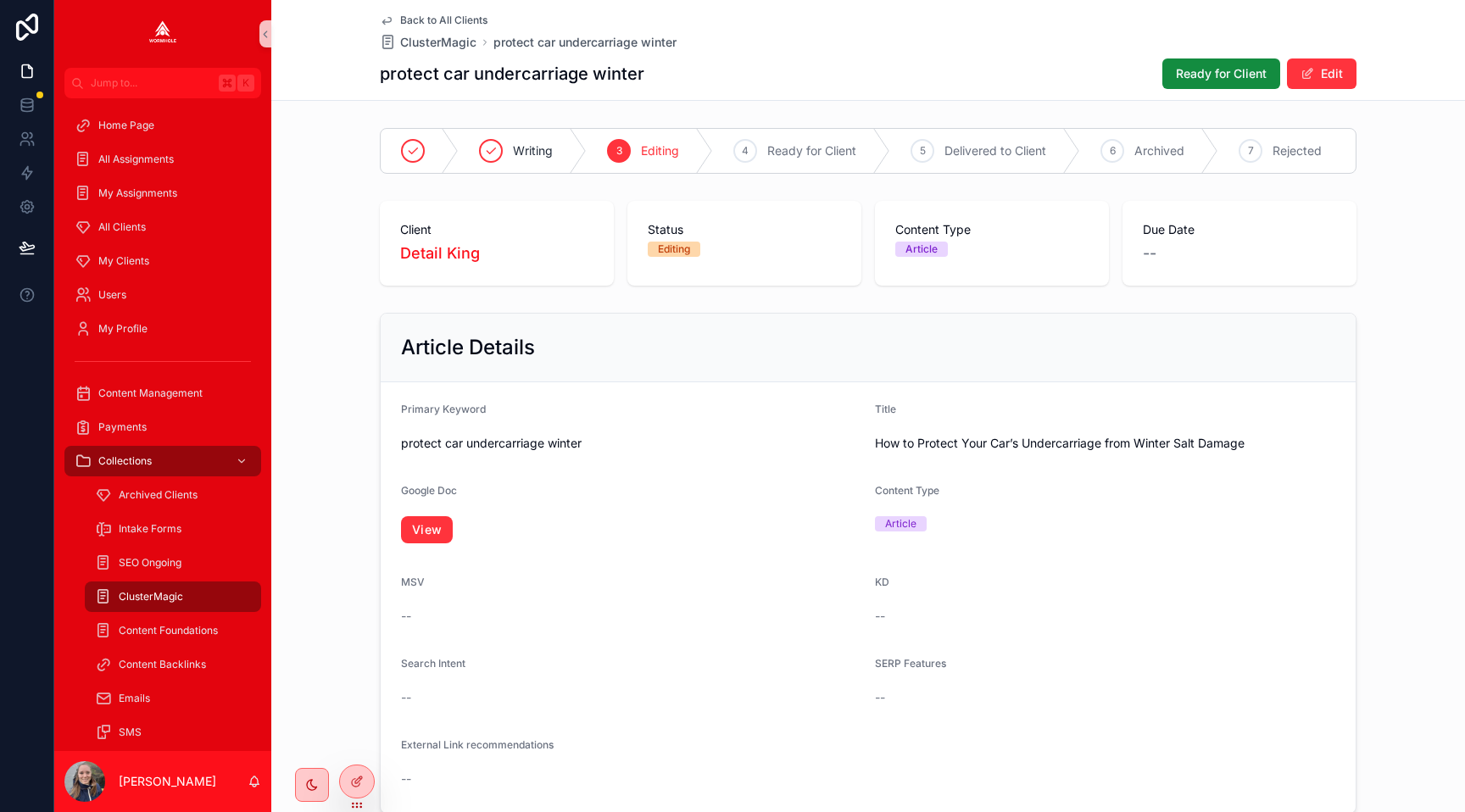
scroll to position [901, 0]
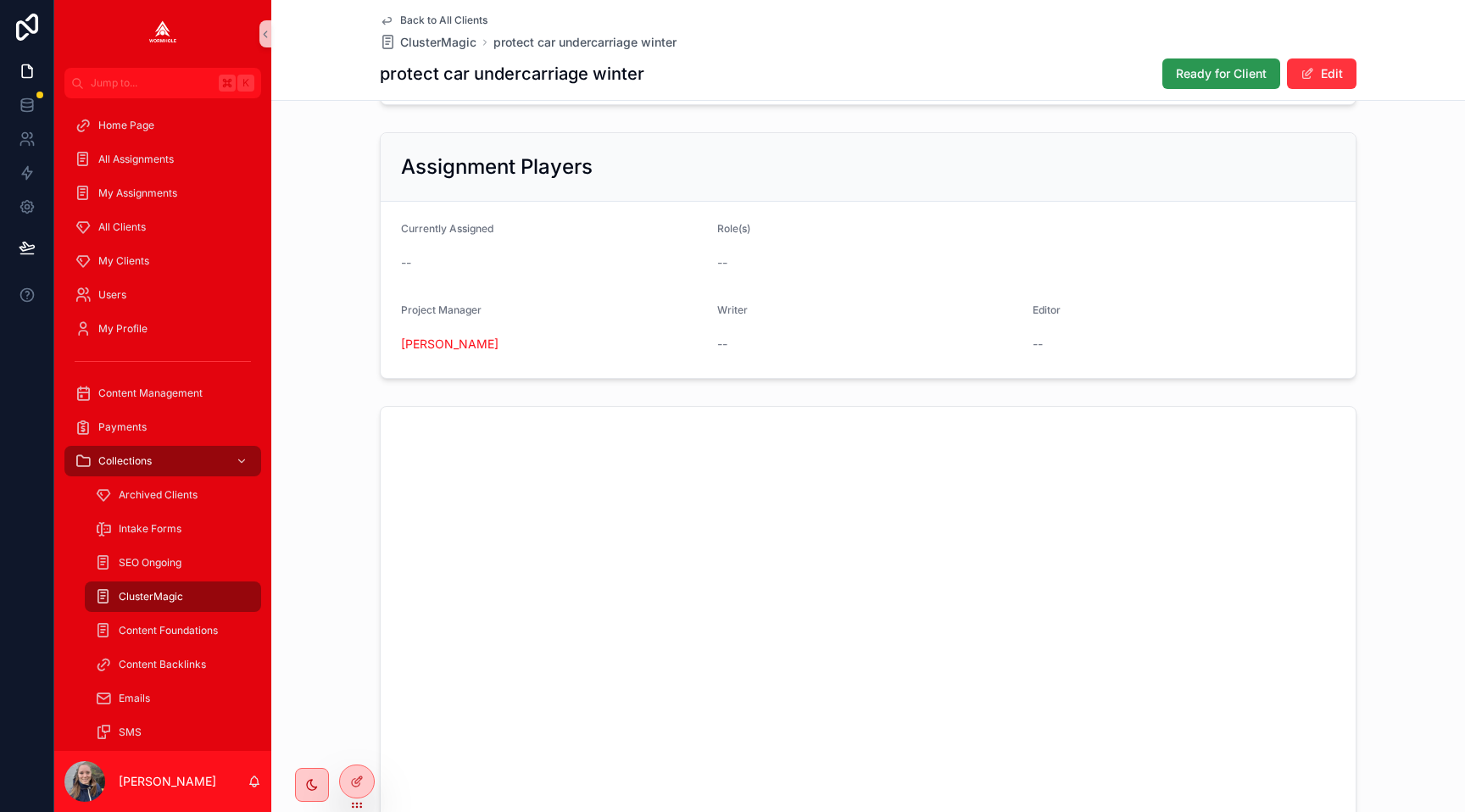
click at [1188, 80] on span "Ready for Client" at bounding box center [1221, 73] width 90 height 17
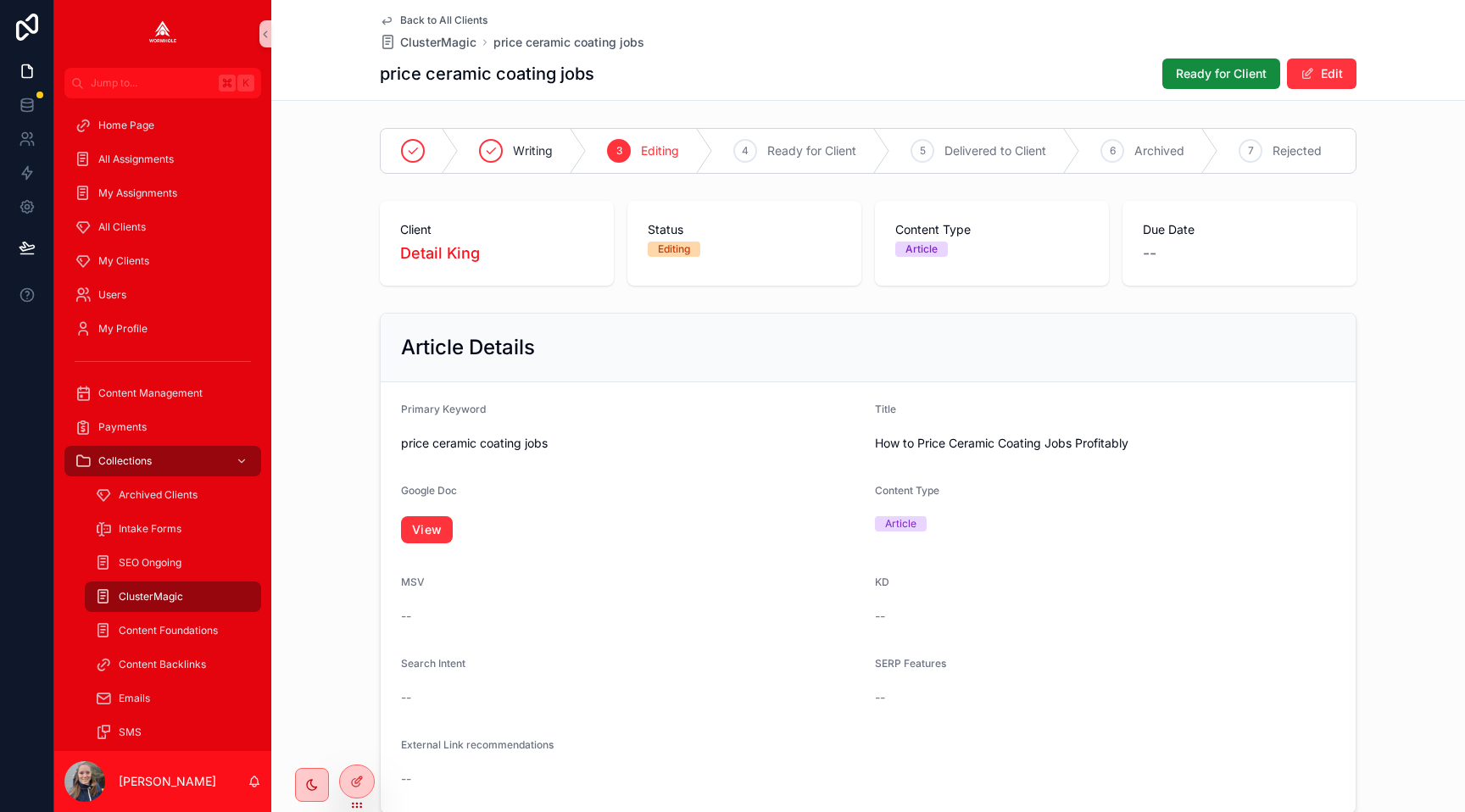
scroll to position [901, 0]
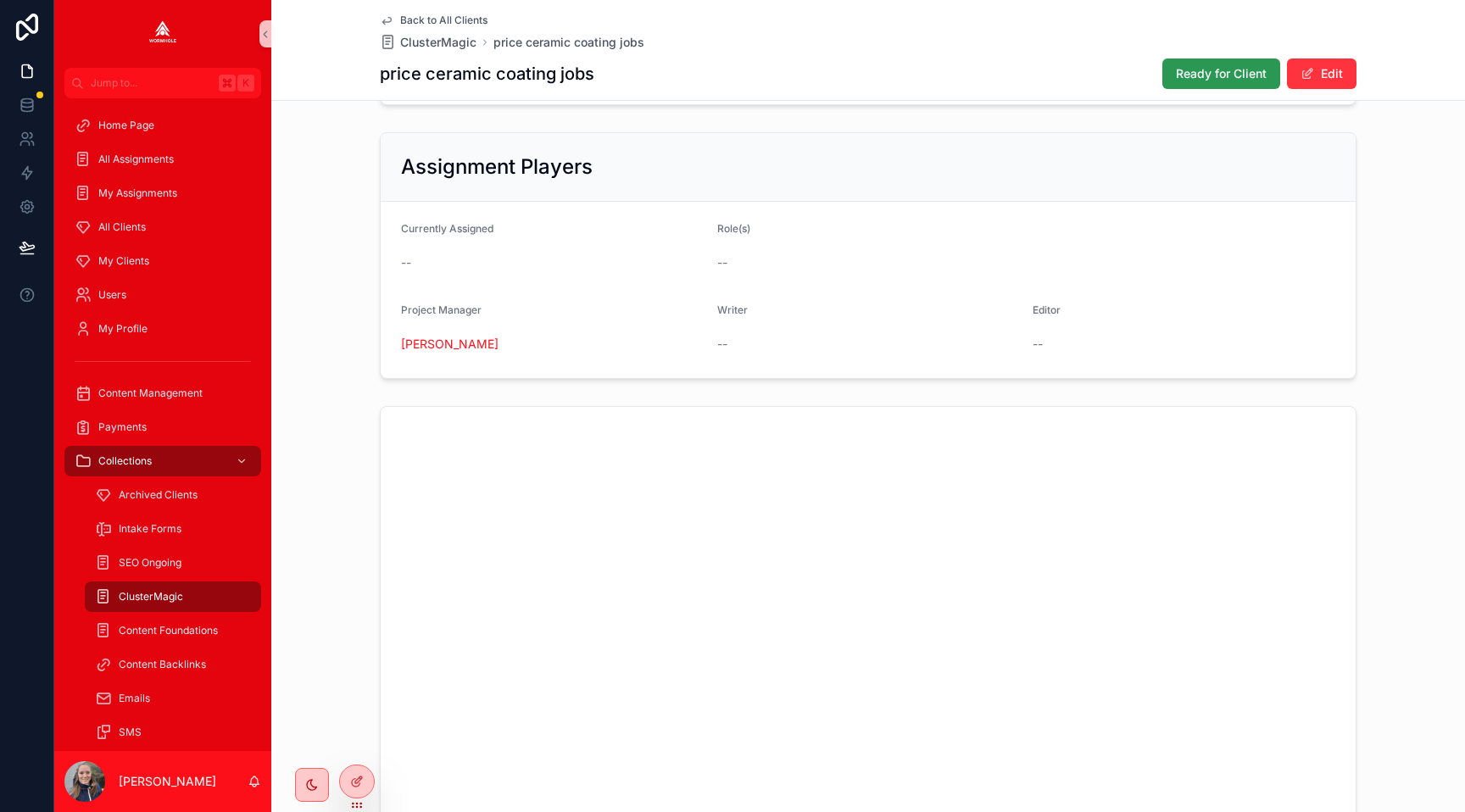
click at [1173, 75] on button "Ready for Client" at bounding box center [1222, 74] width 118 height 31
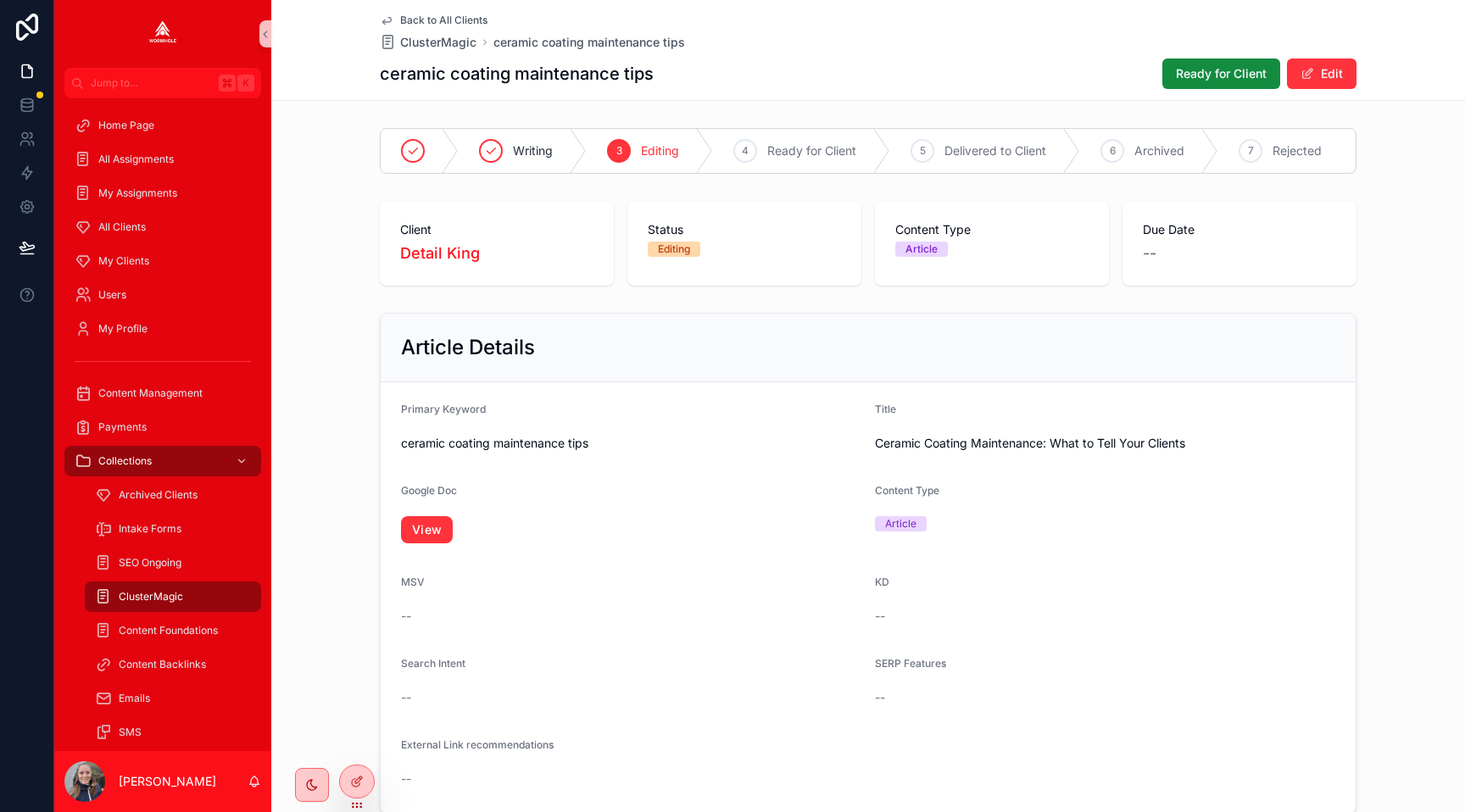
scroll to position [901, 0]
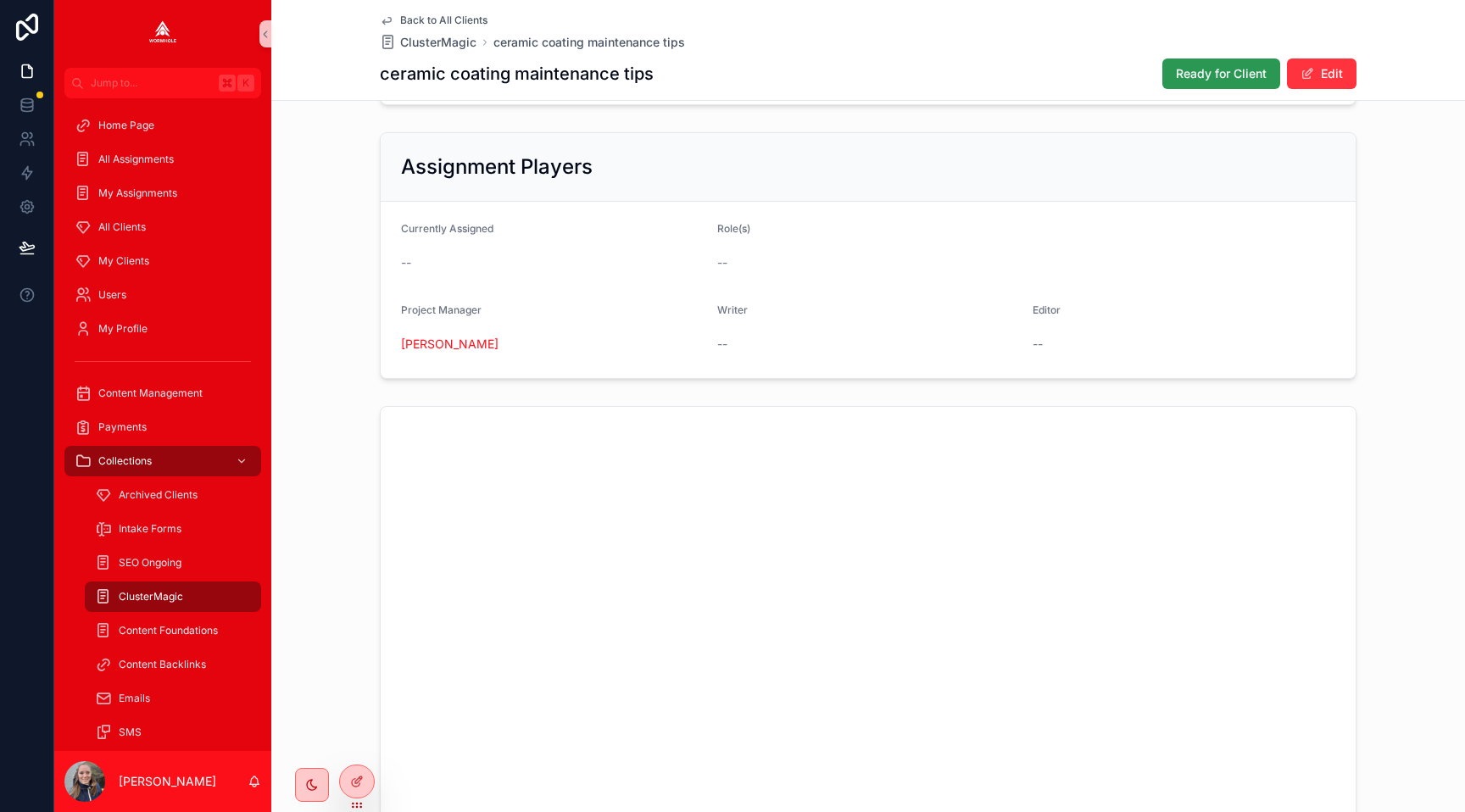
click at [1192, 68] on span "Ready for Client" at bounding box center [1221, 73] width 90 height 17
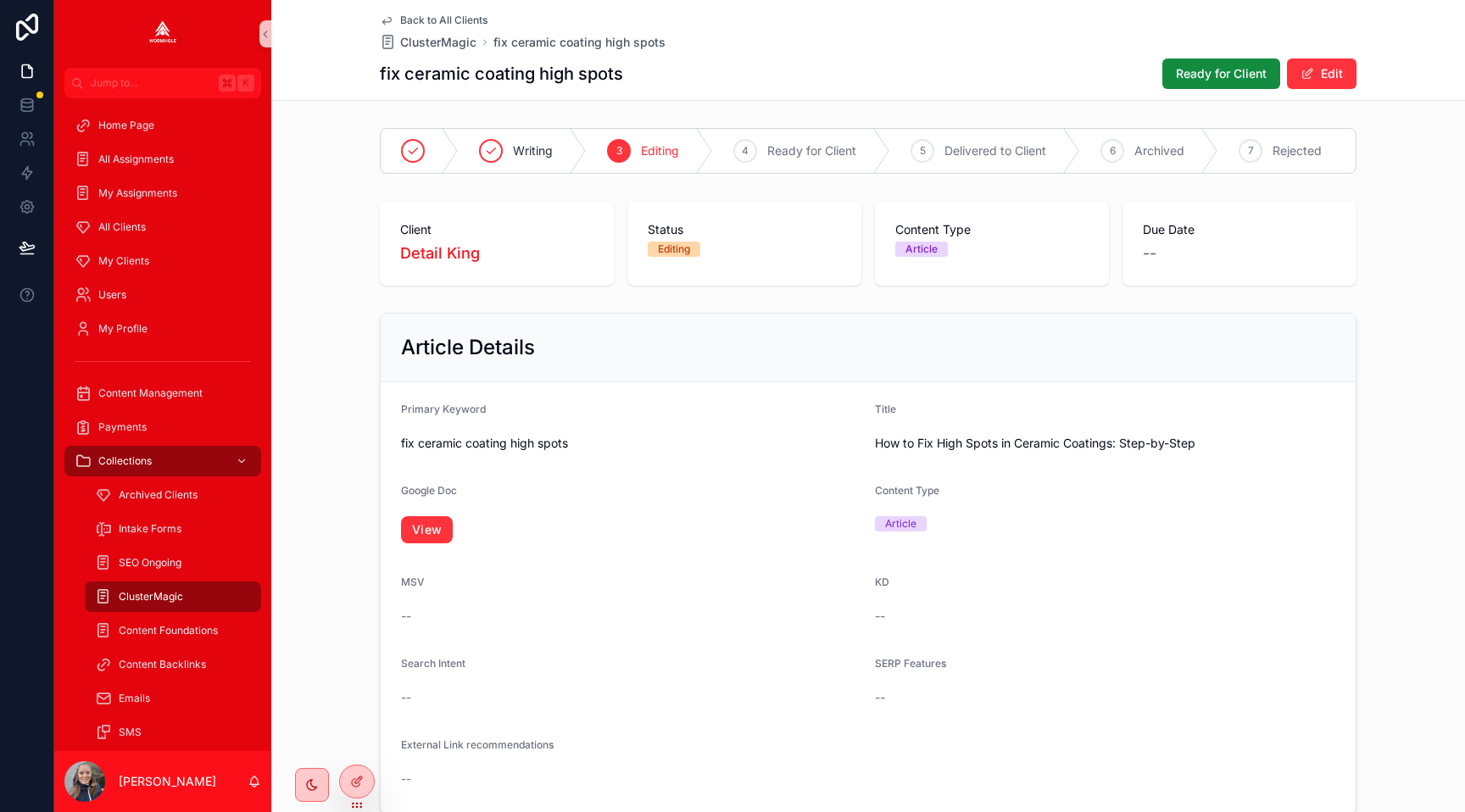
scroll to position [901, 0]
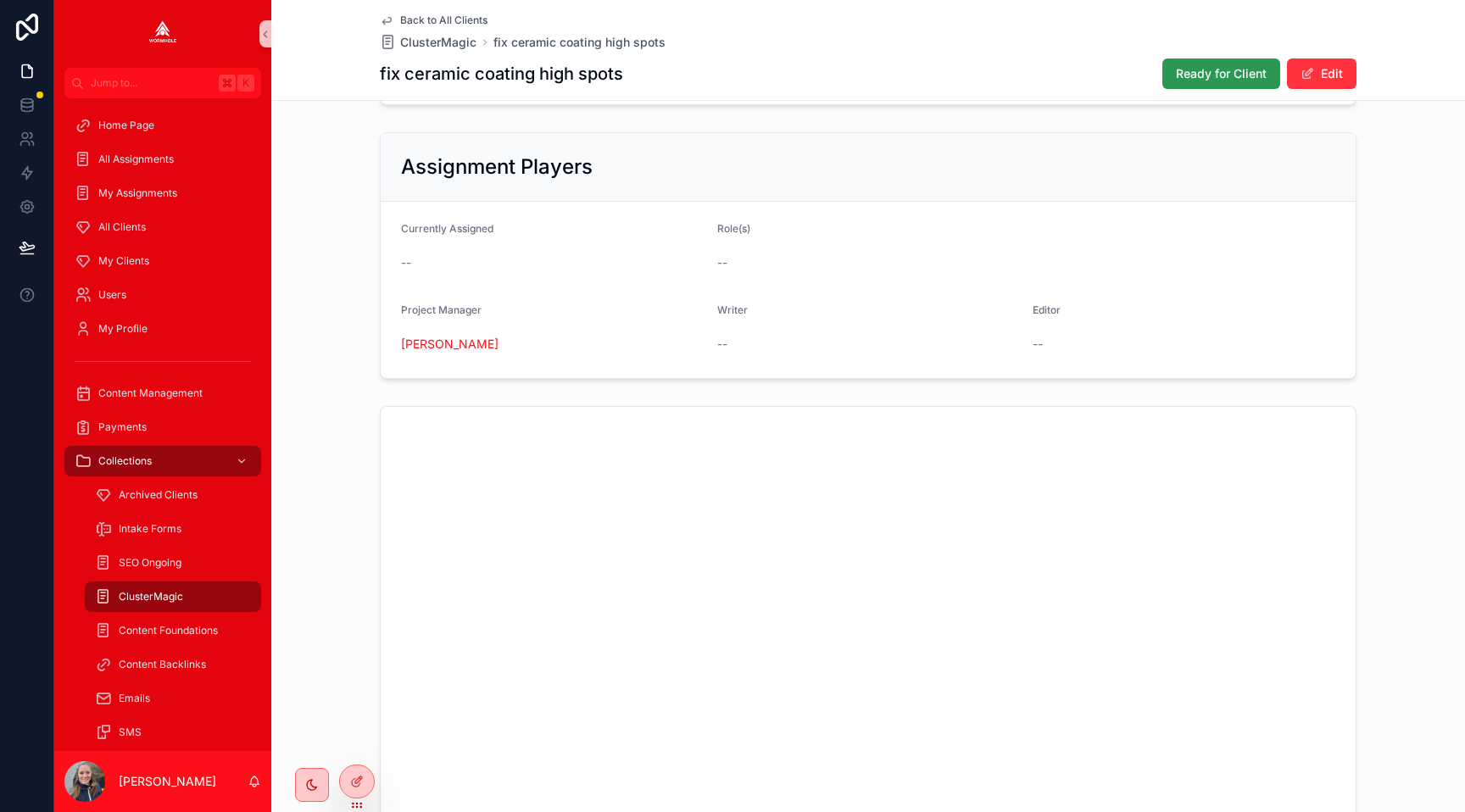
click at [1180, 71] on span "Ready for Client" at bounding box center [1221, 73] width 90 height 17
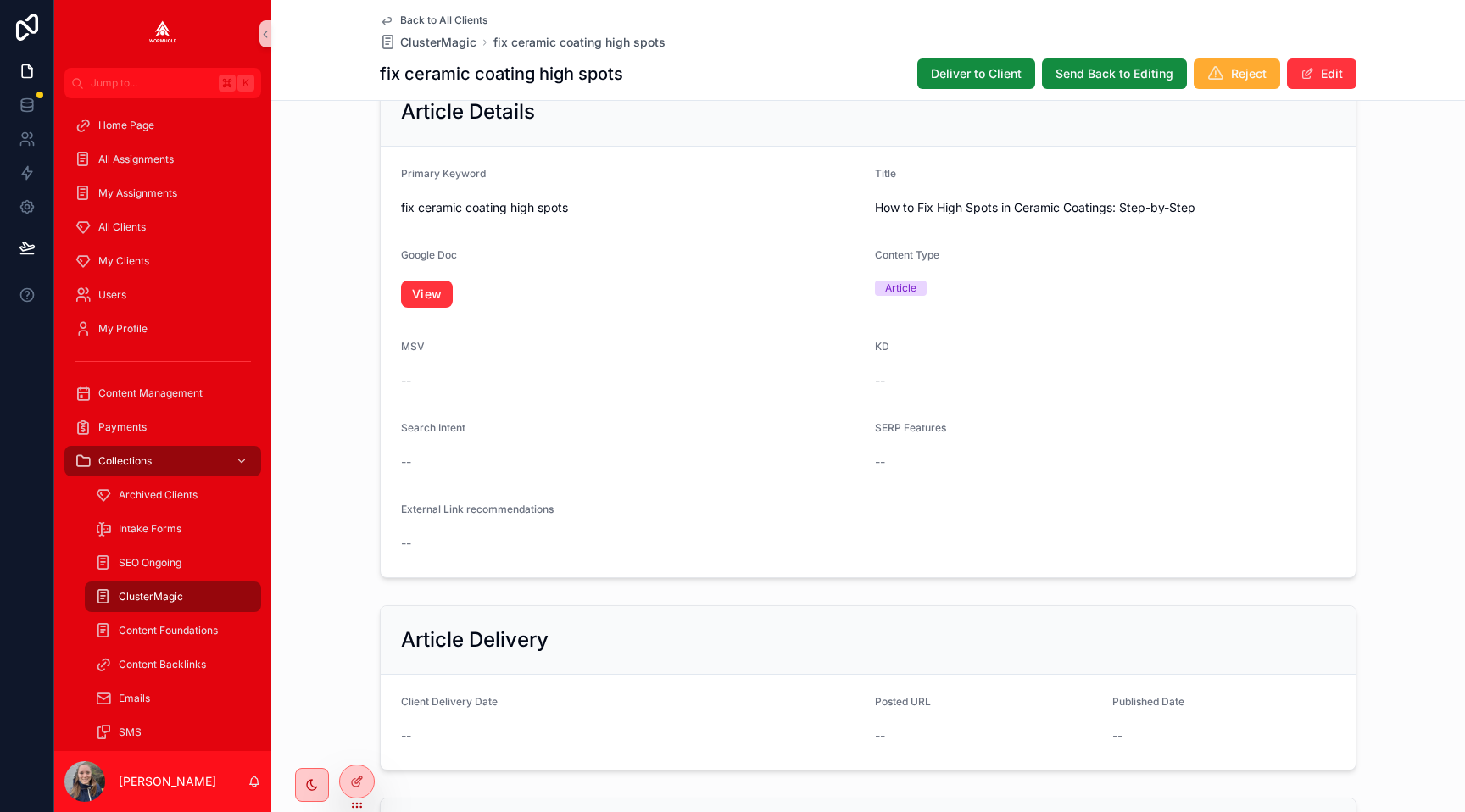
scroll to position [215, 0]
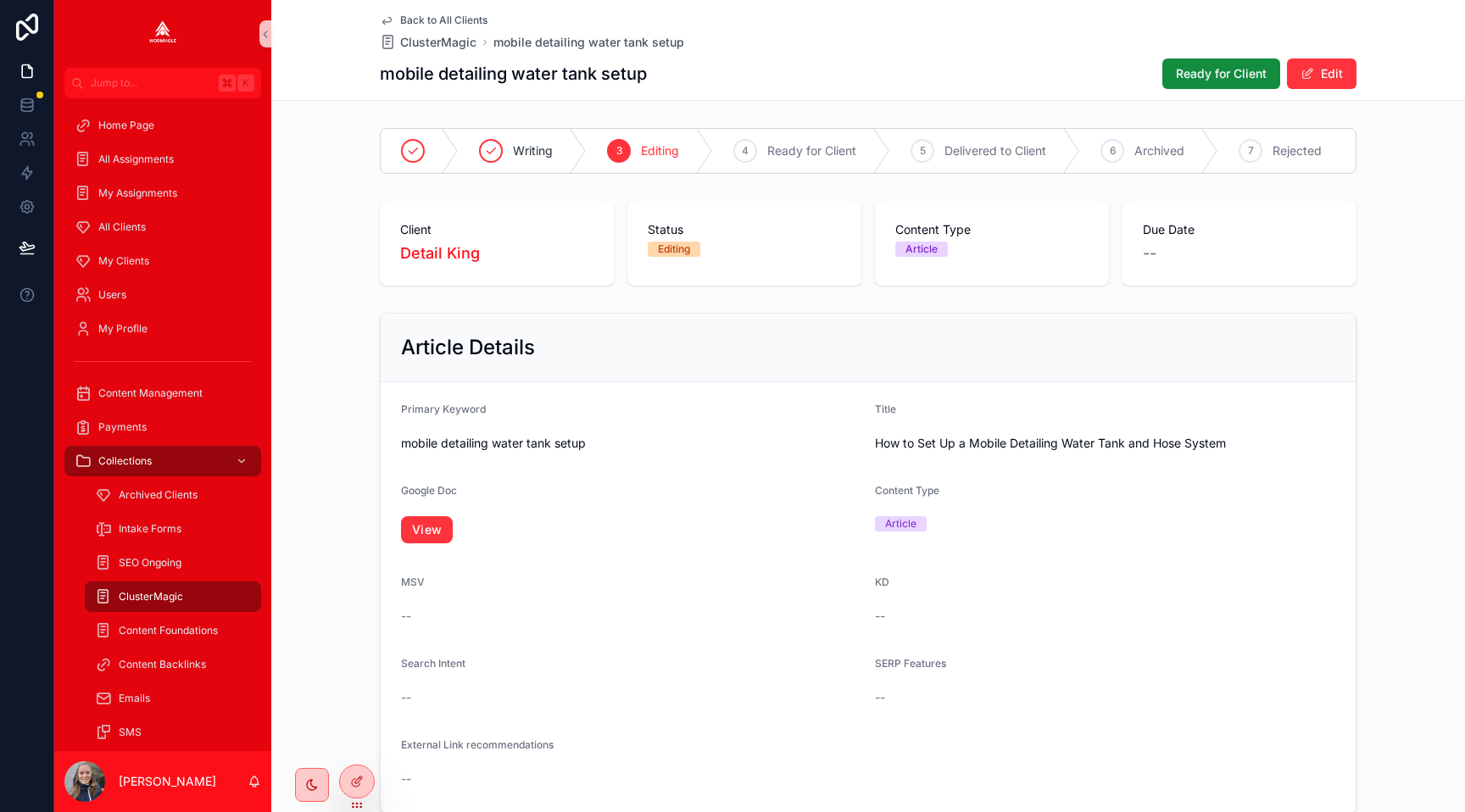
click at [1204, 72] on span "Ready for Client" at bounding box center [1221, 73] width 90 height 17
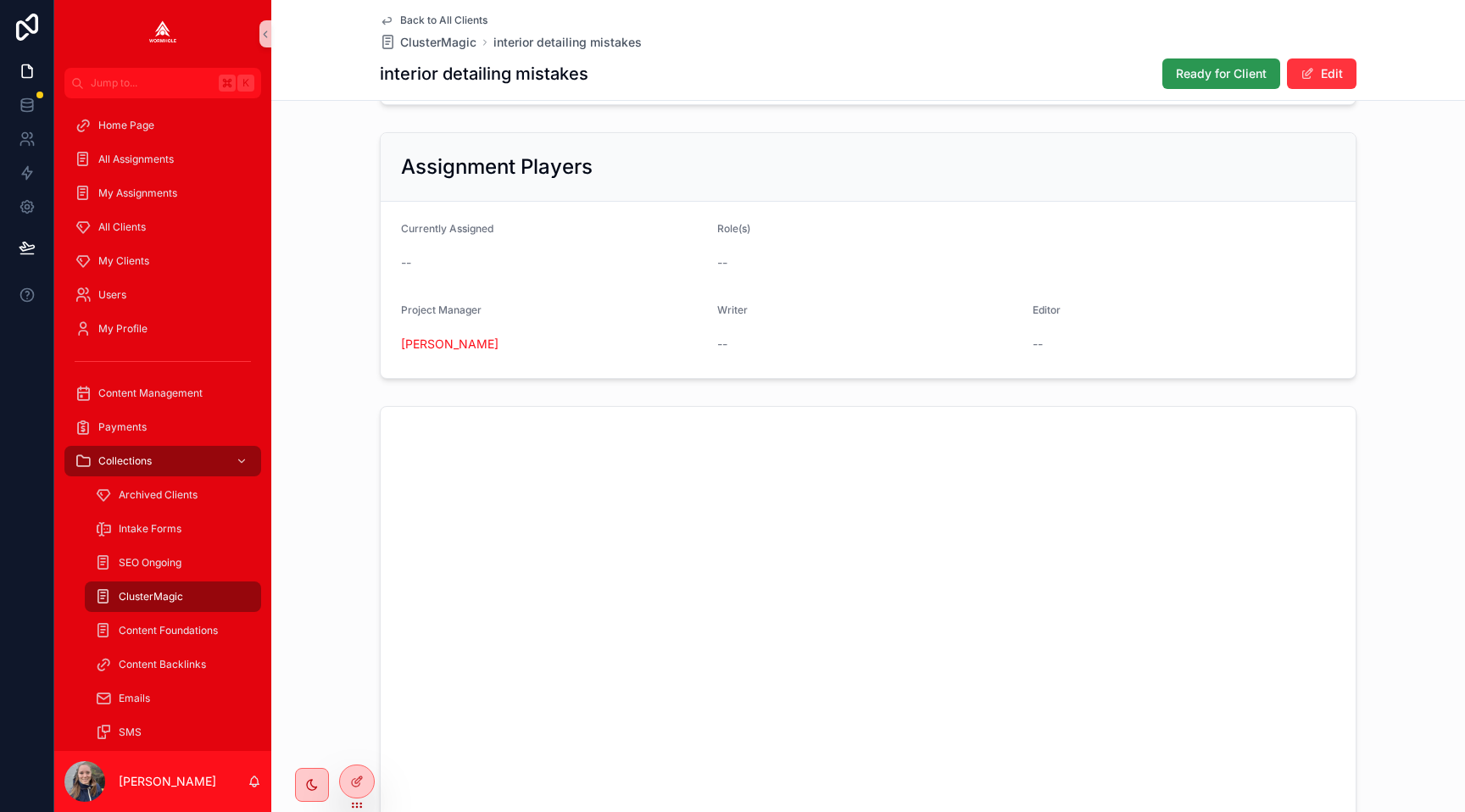
click at [1243, 77] on span "Ready for Client" at bounding box center [1221, 73] width 90 height 17
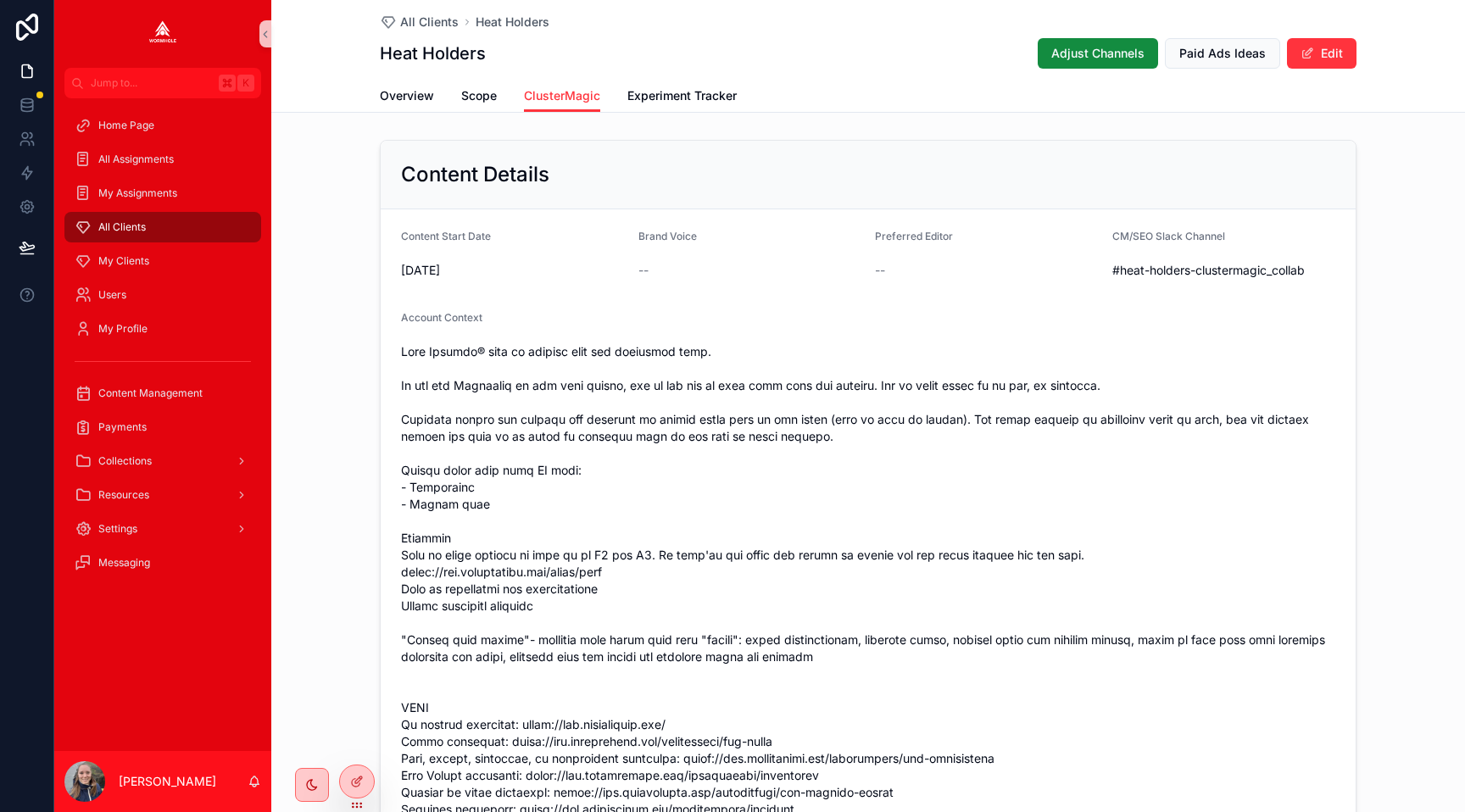
click at [126, 231] on span "All Clients" at bounding box center [122, 226] width 47 height 13
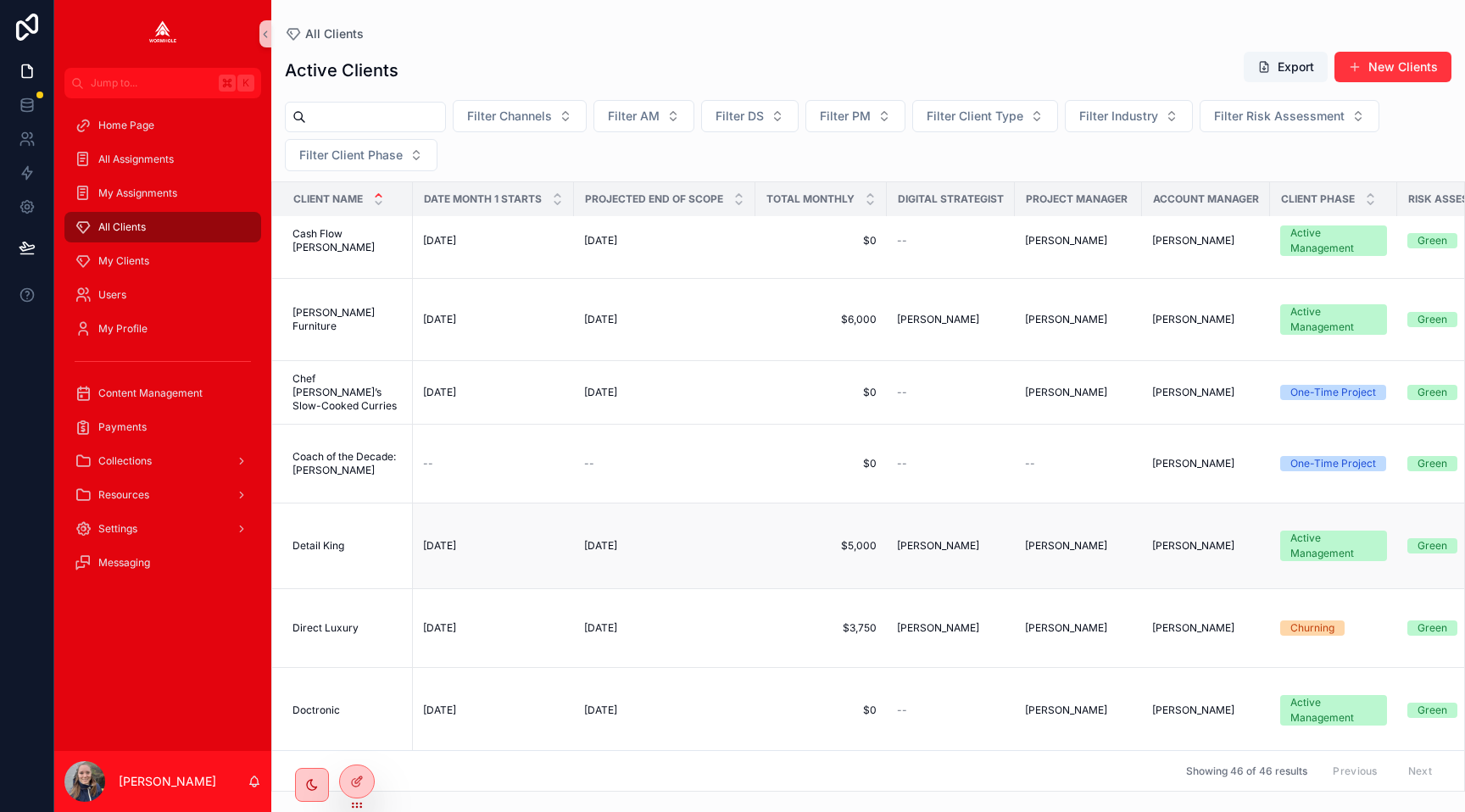
scroll to position [584, 0]
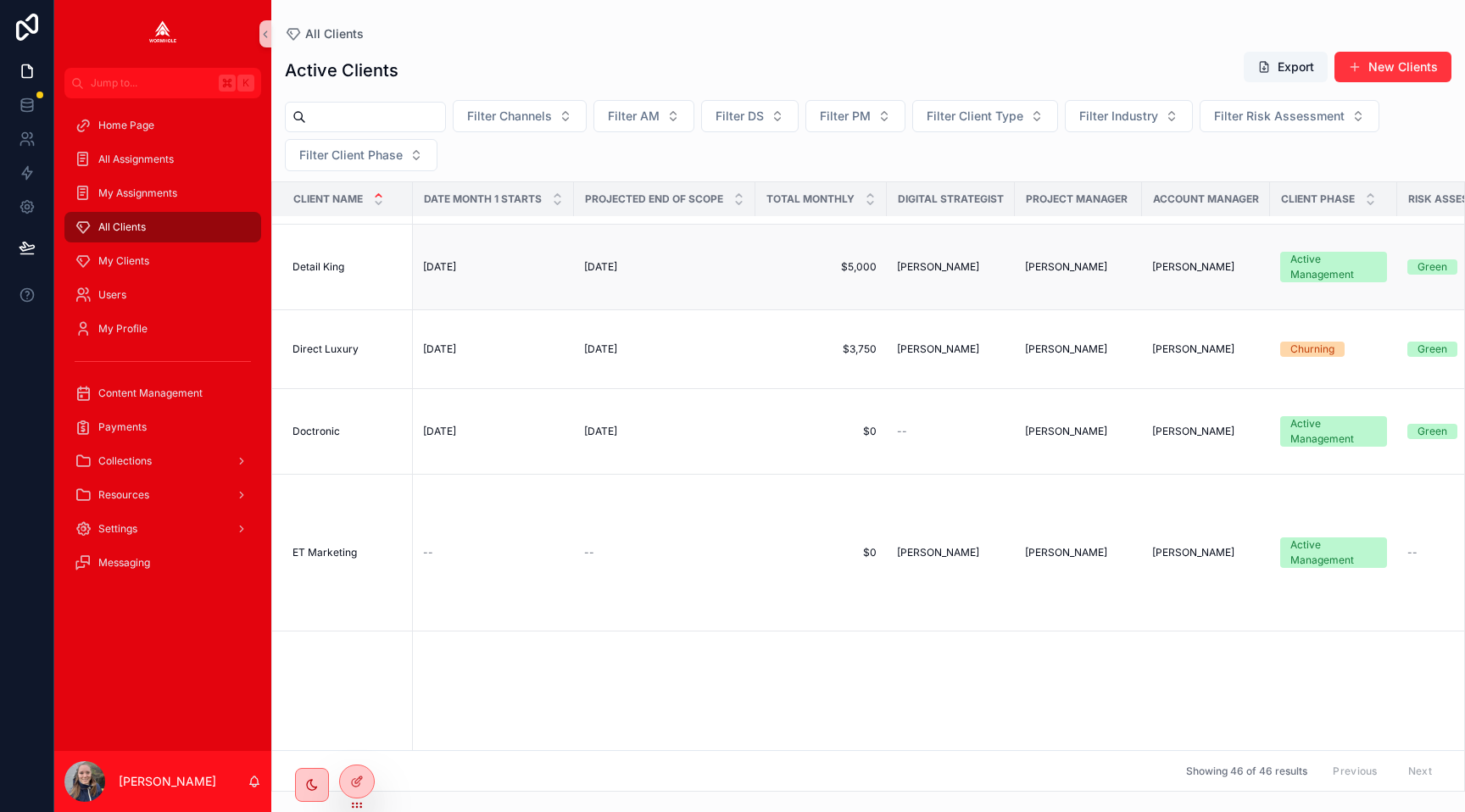
click at [314, 274] on span "Detail King" at bounding box center [318, 266] width 52 height 13
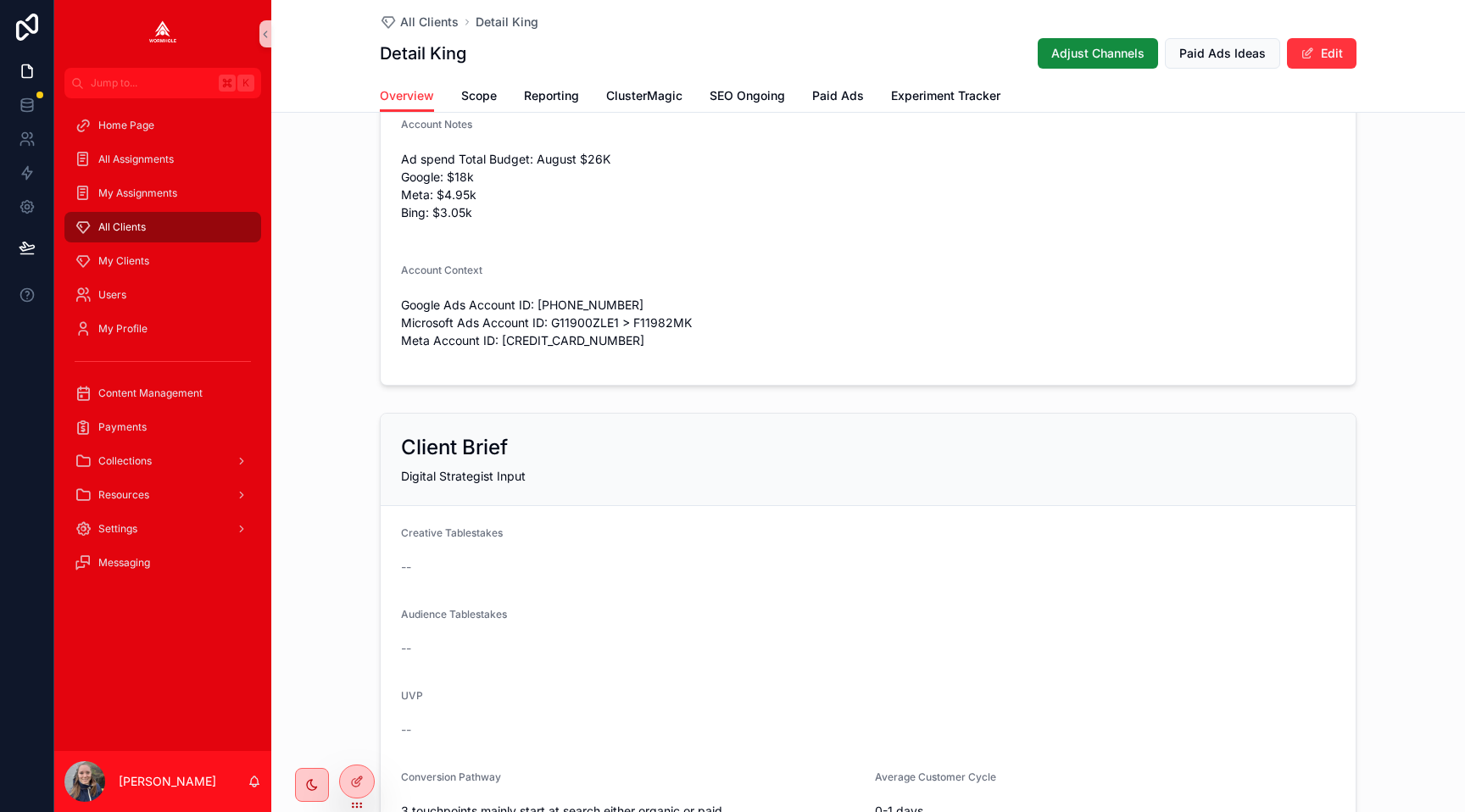
scroll to position [1304, 0]
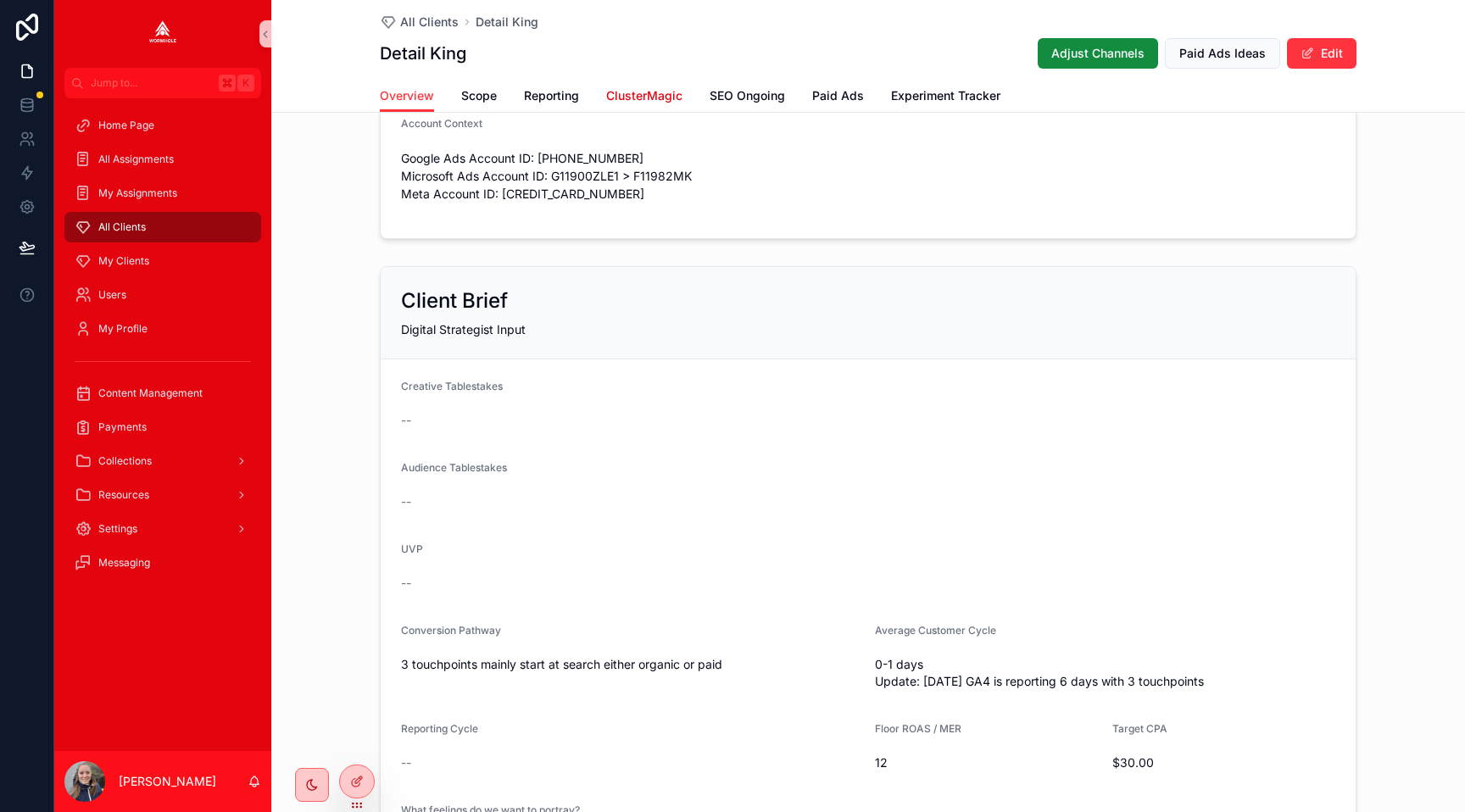
click at [630, 97] on span "ClusterMagic" at bounding box center [644, 95] width 76 height 17
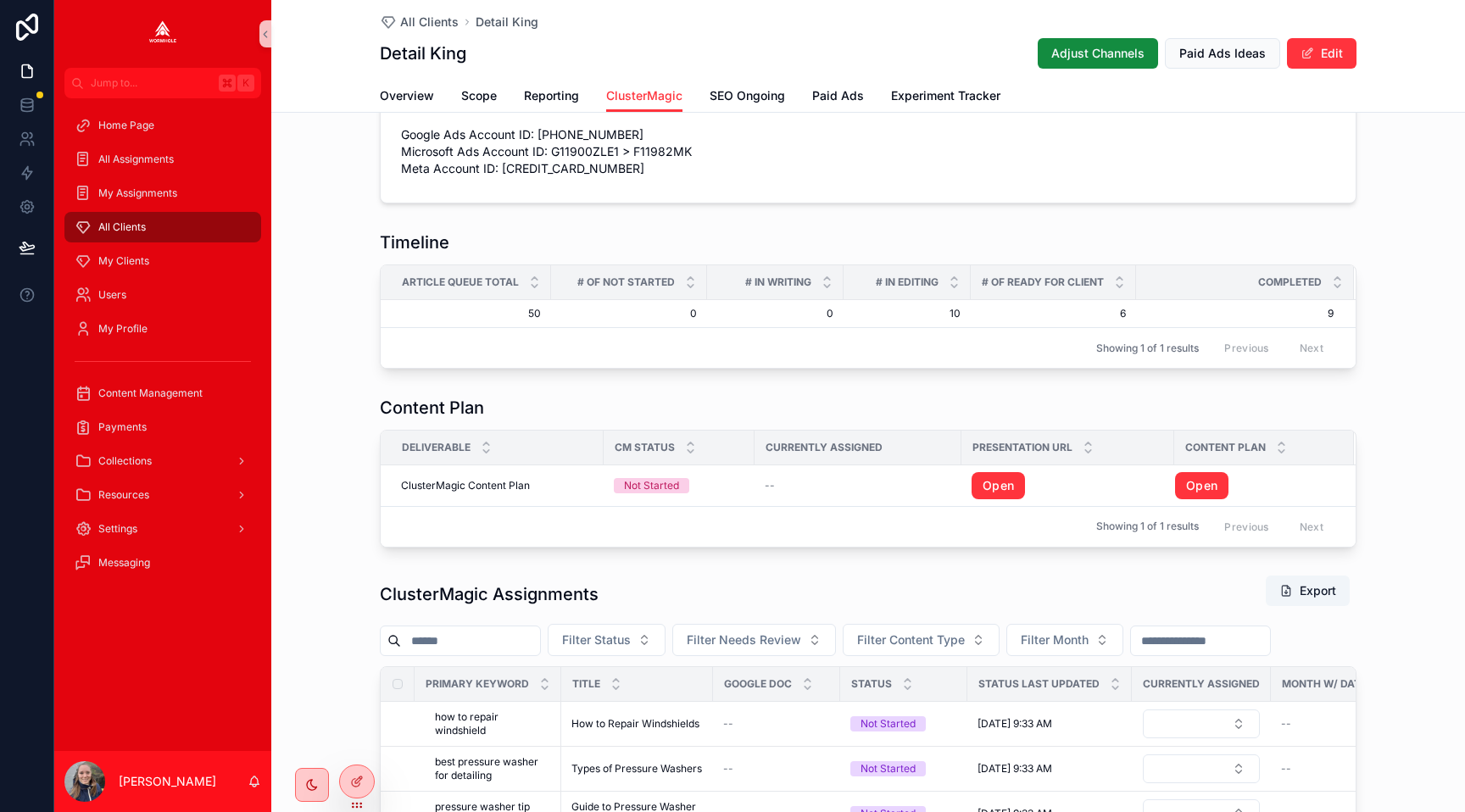
scroll to position [218, 0]
click at [597, 643] on span "Filter Status" at bounding box center [596, 638] width 69 height 17
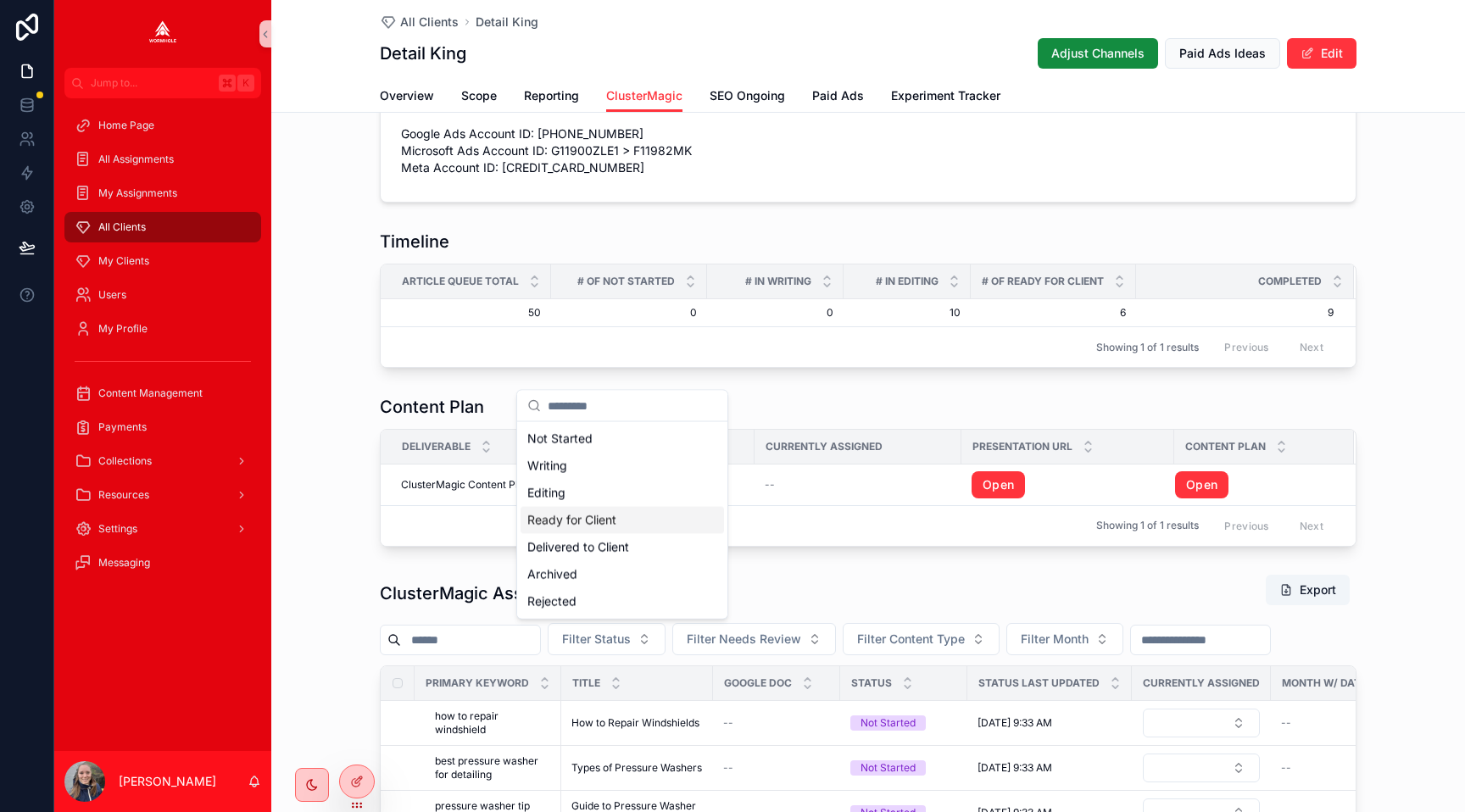
click at [599, 522] on div "Ready for Client" at bounding box center [623, 520] width 204 height 27
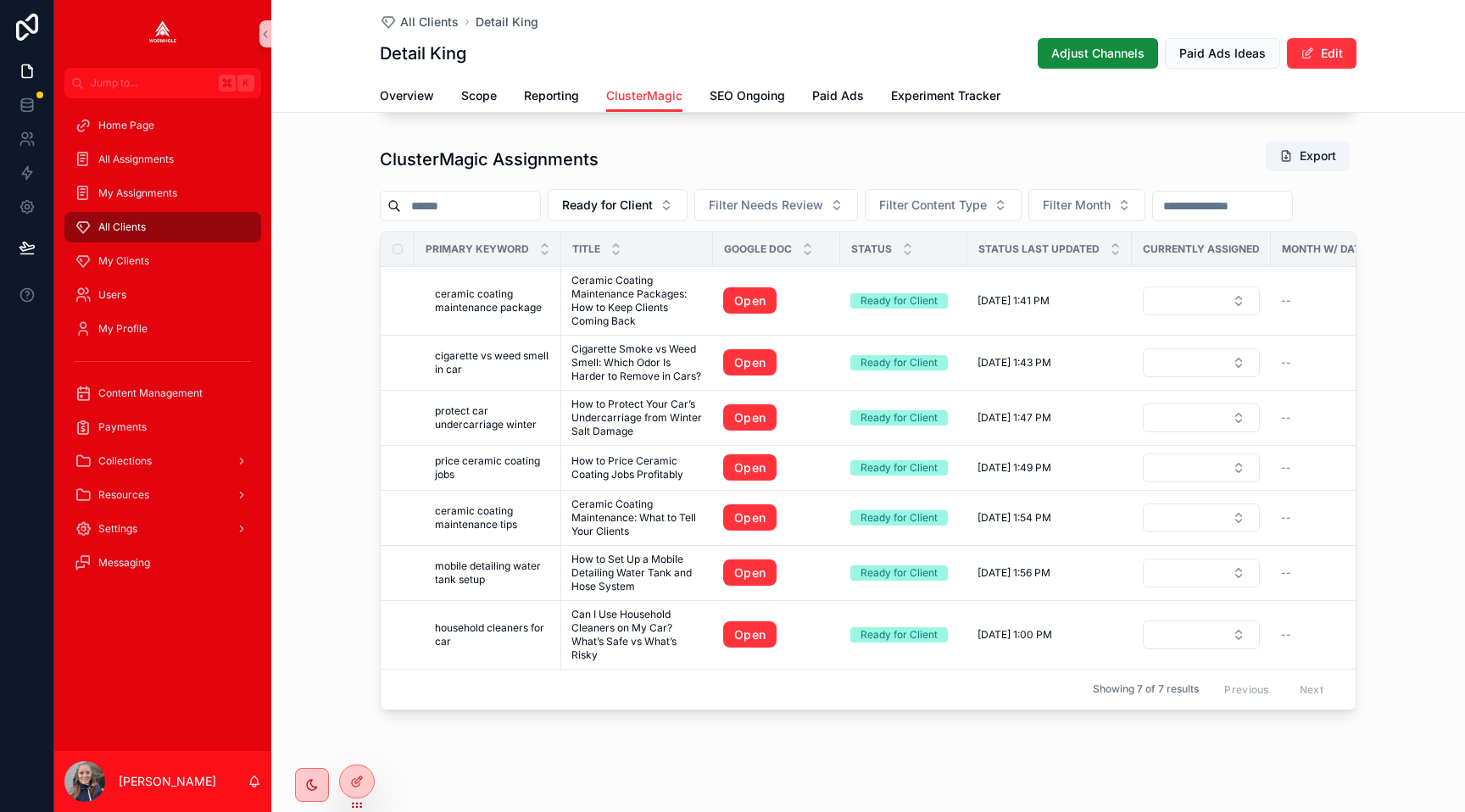
scroll to position [665, 0]
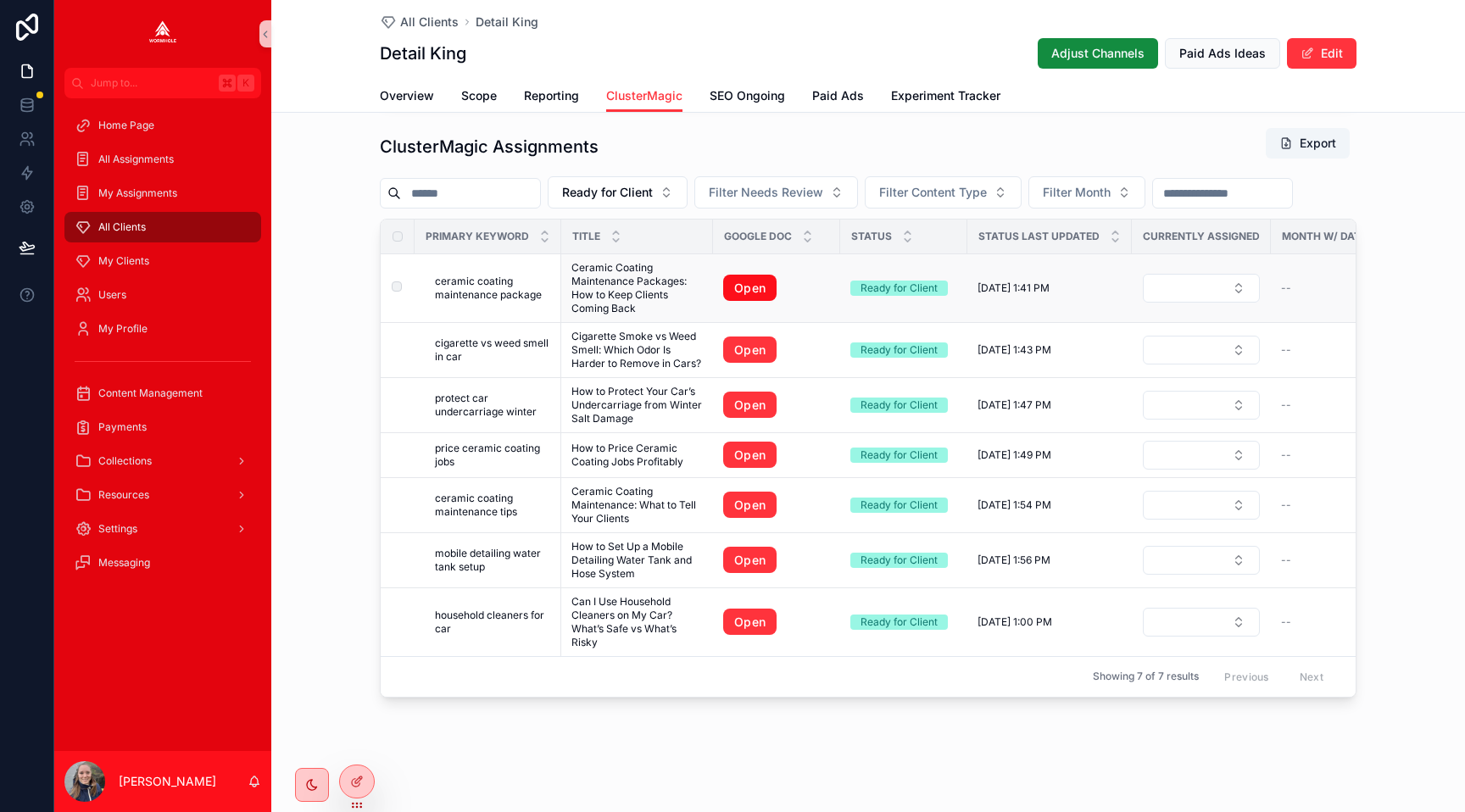
click at [762, 284] on link "Open" at bounding box center [749, 288] width 54 height 27
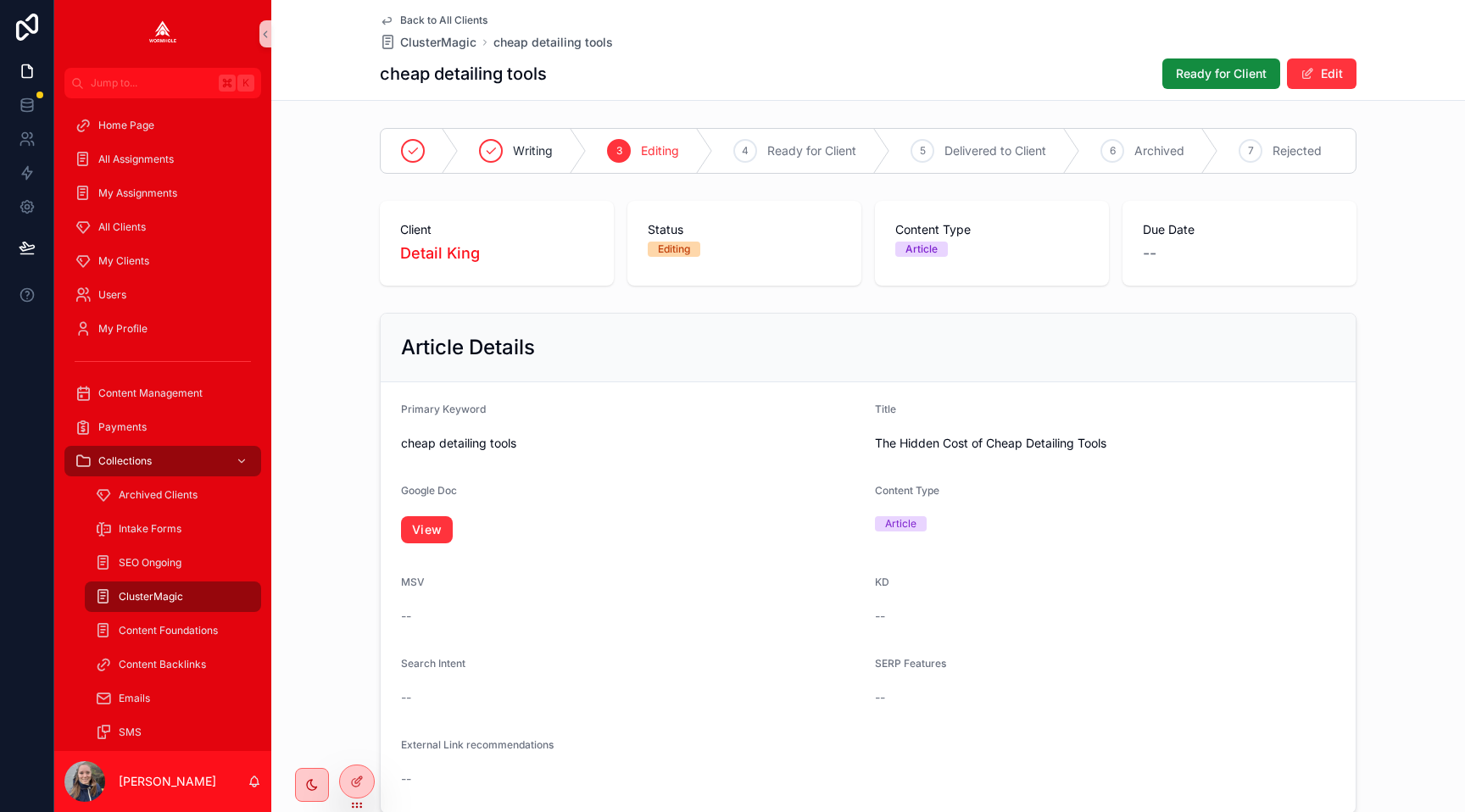
scroll to position [901, 0]
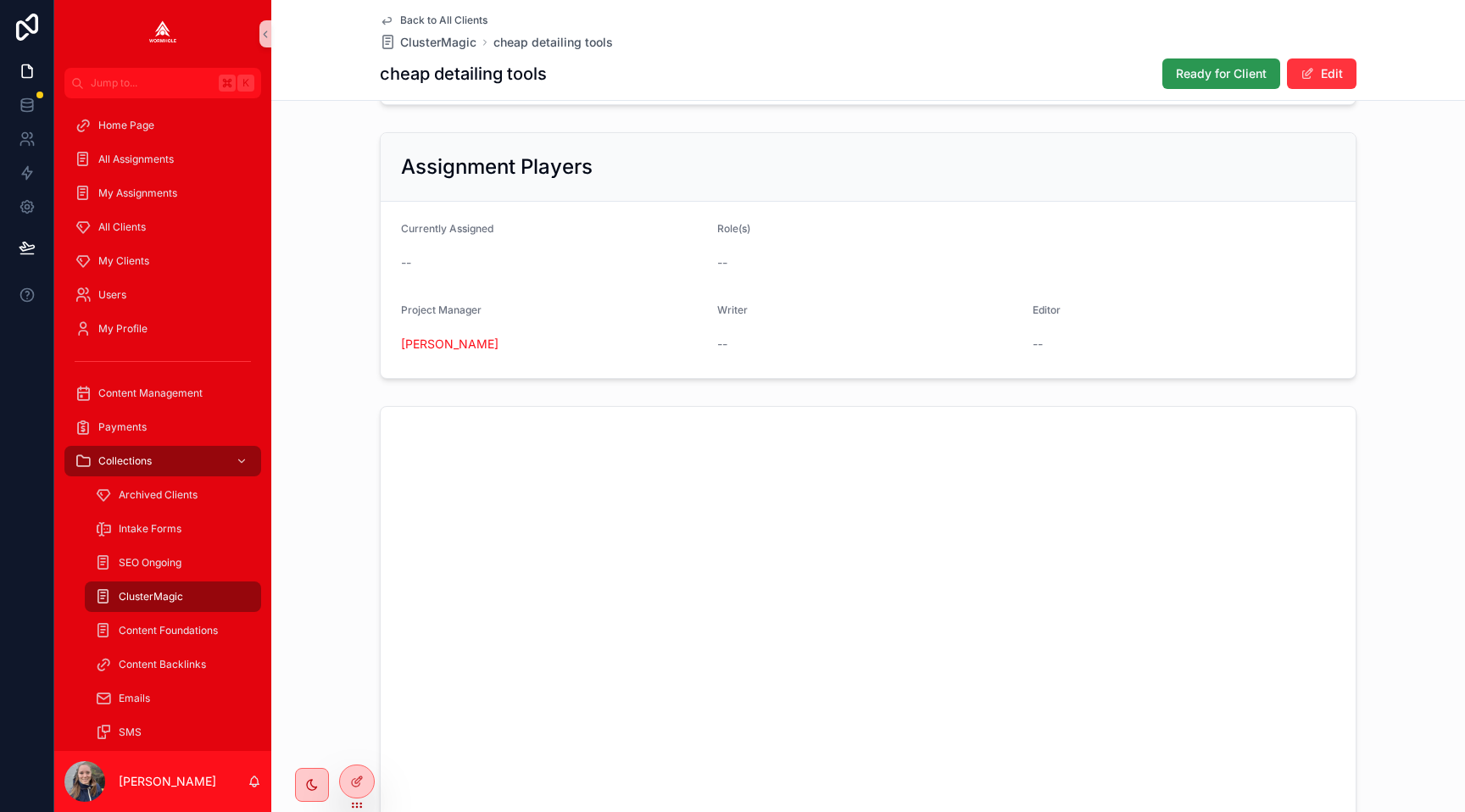
click at [1194, 75] on span "Ready for Client" at bounding box center [1221, 73] width 90 height 17
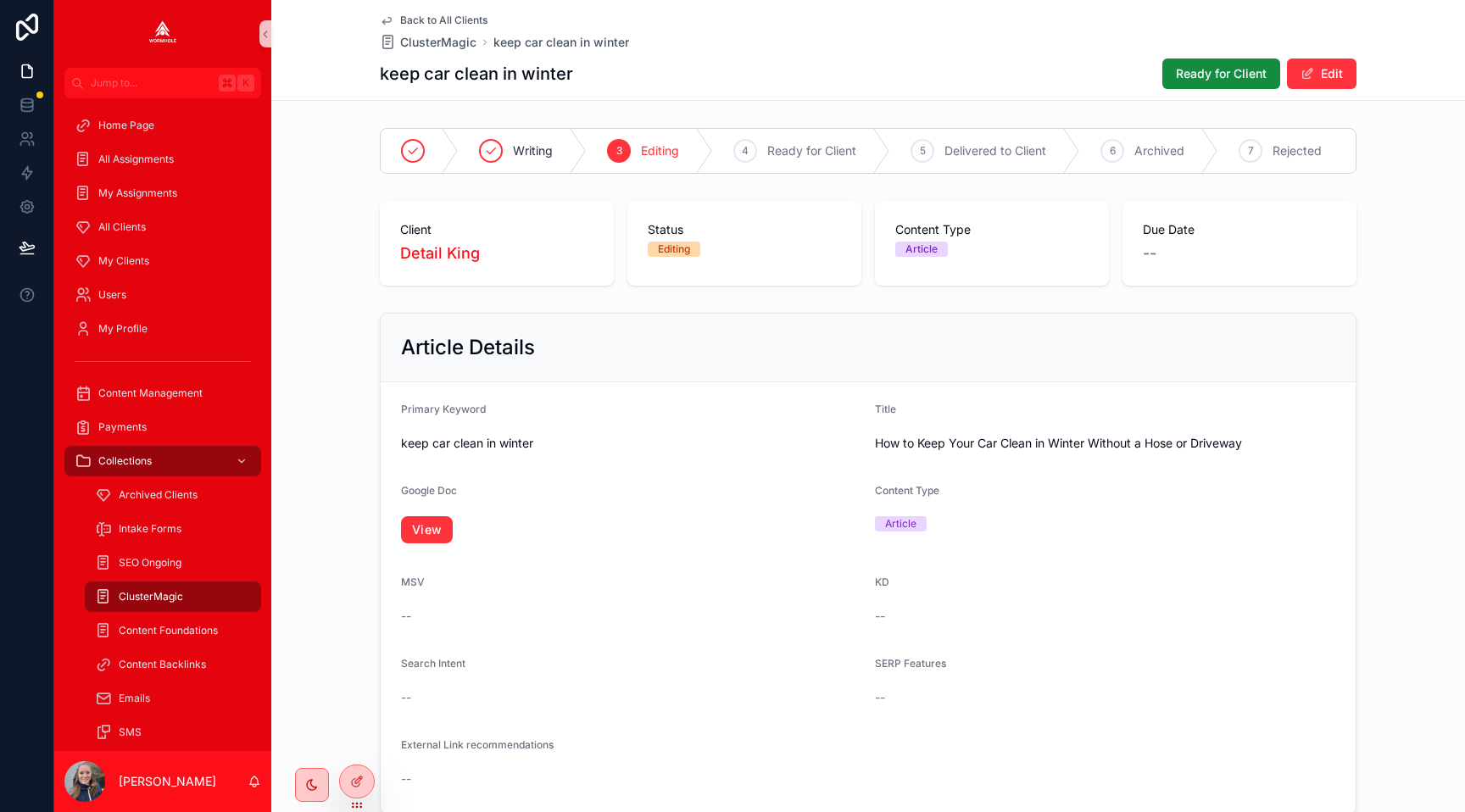
scroll to position [901, 0]
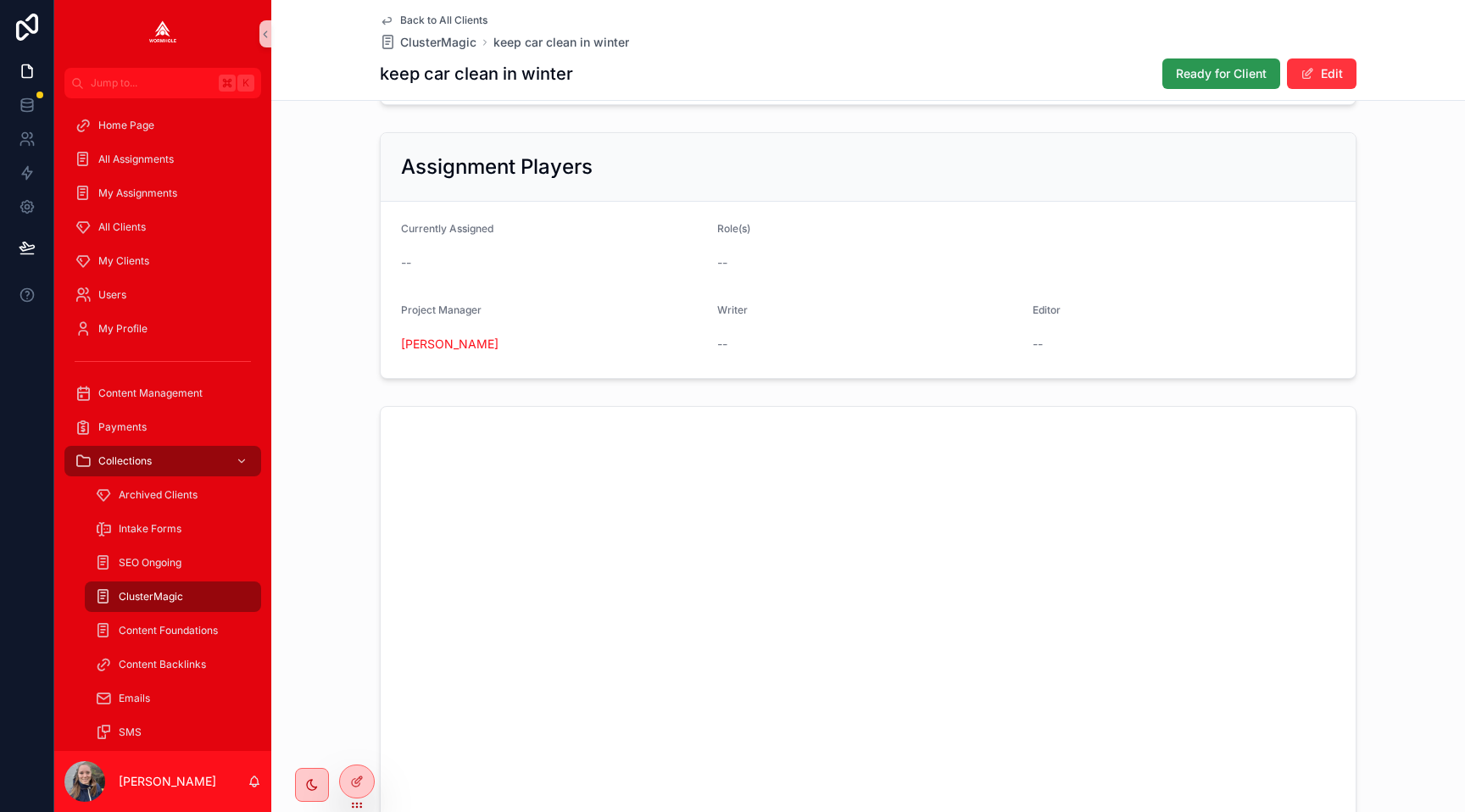
click at [1180, 73] on span "Ready for Client" at bounding box center [1221, 73] width 90 height 17
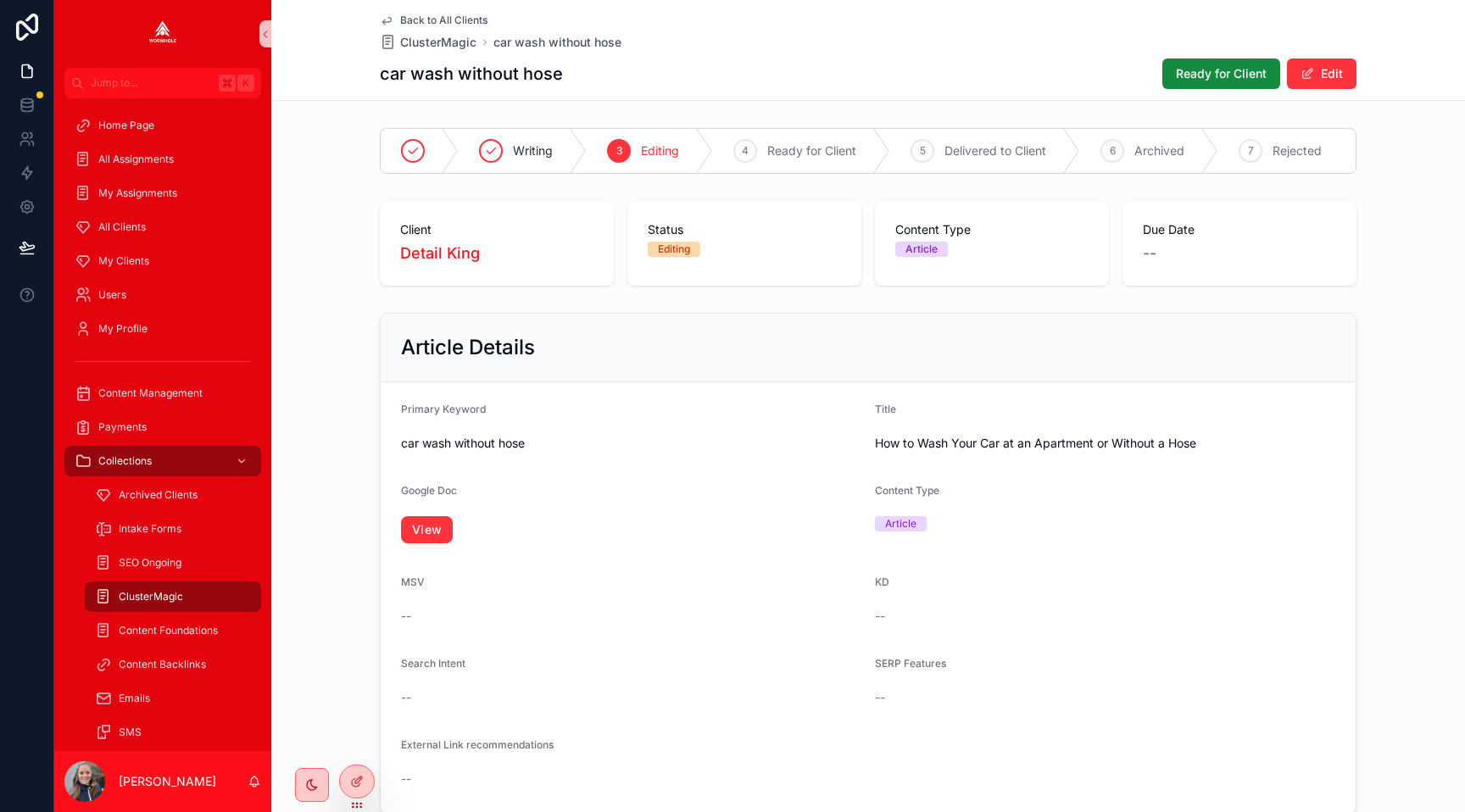
scroll to position [901, 0]
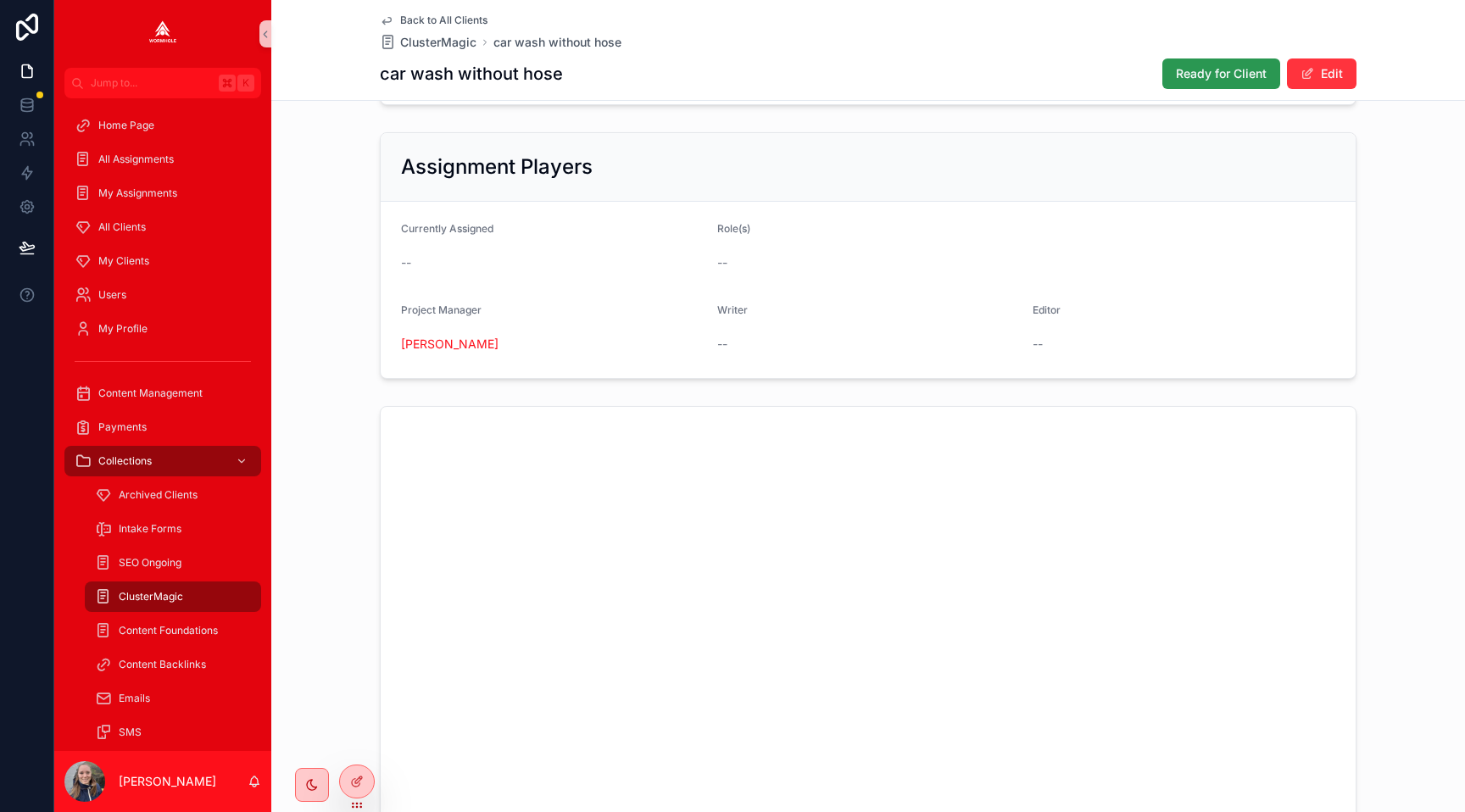
click at [1194, 73] on span "Ready for Client" at bounding box center [1221, 73] width 90 height 17
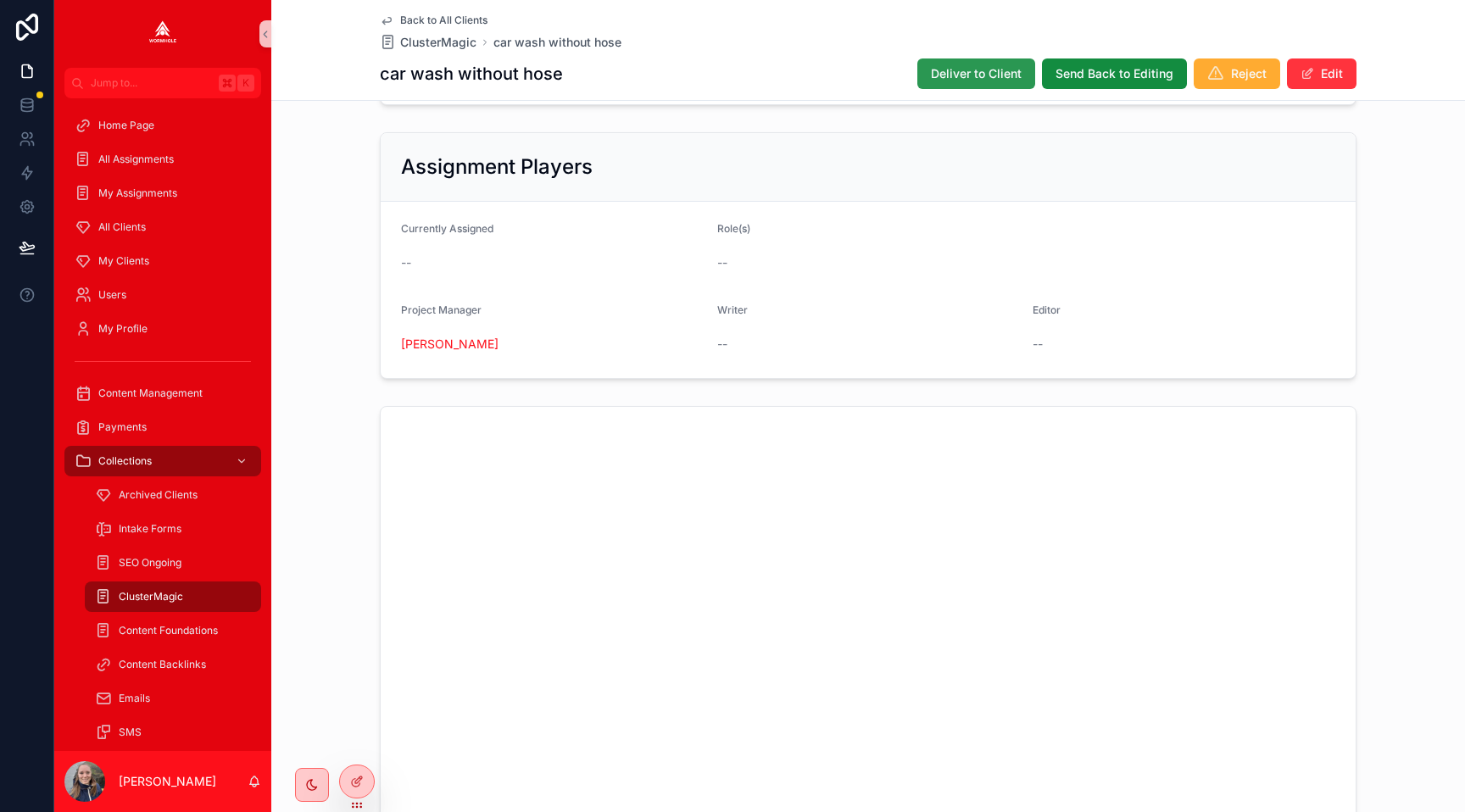
click at [1008, 69] on span "Deliver to Client" at bounding box center [976, 73] width 90 height 17
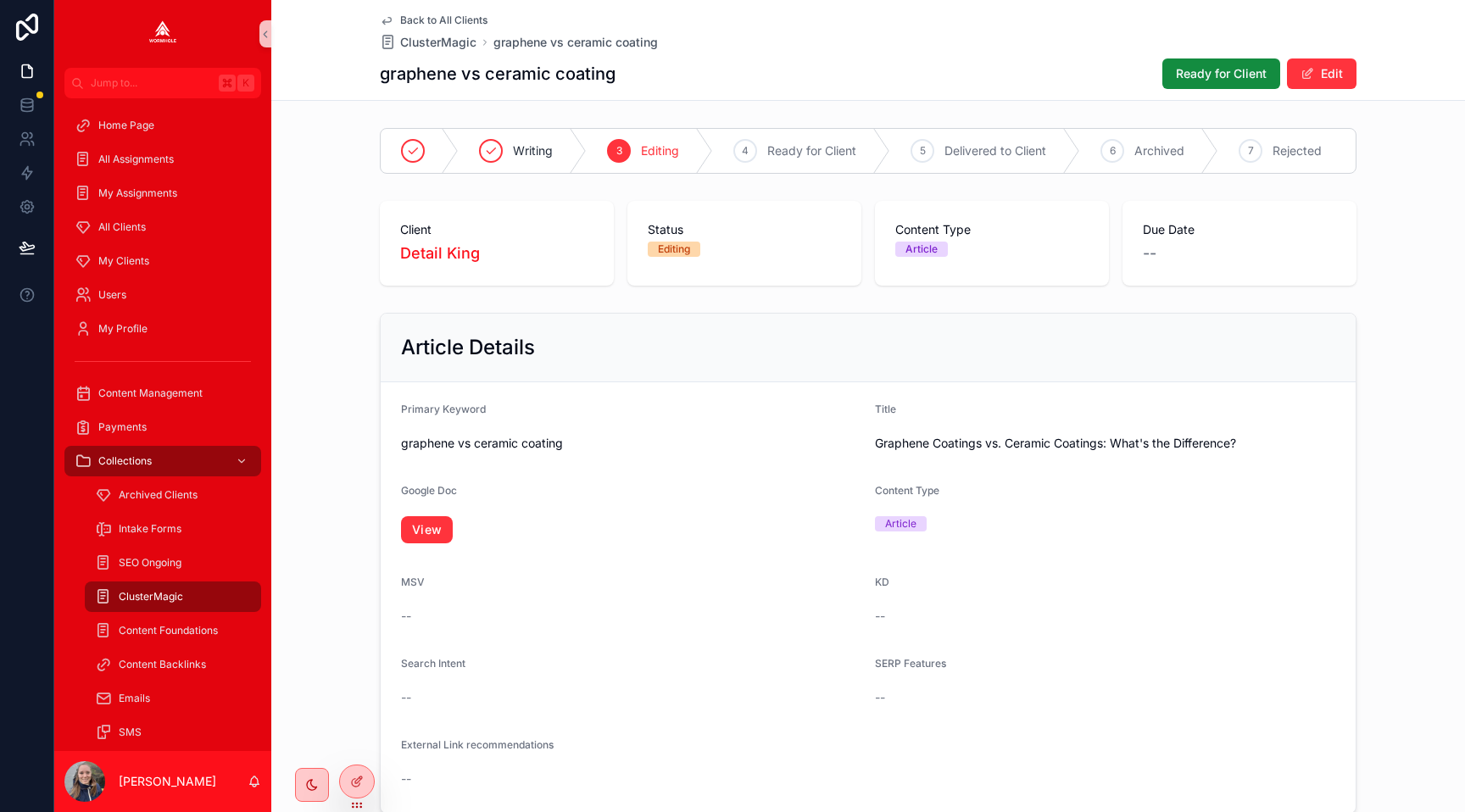
scroll to position [901, 0]
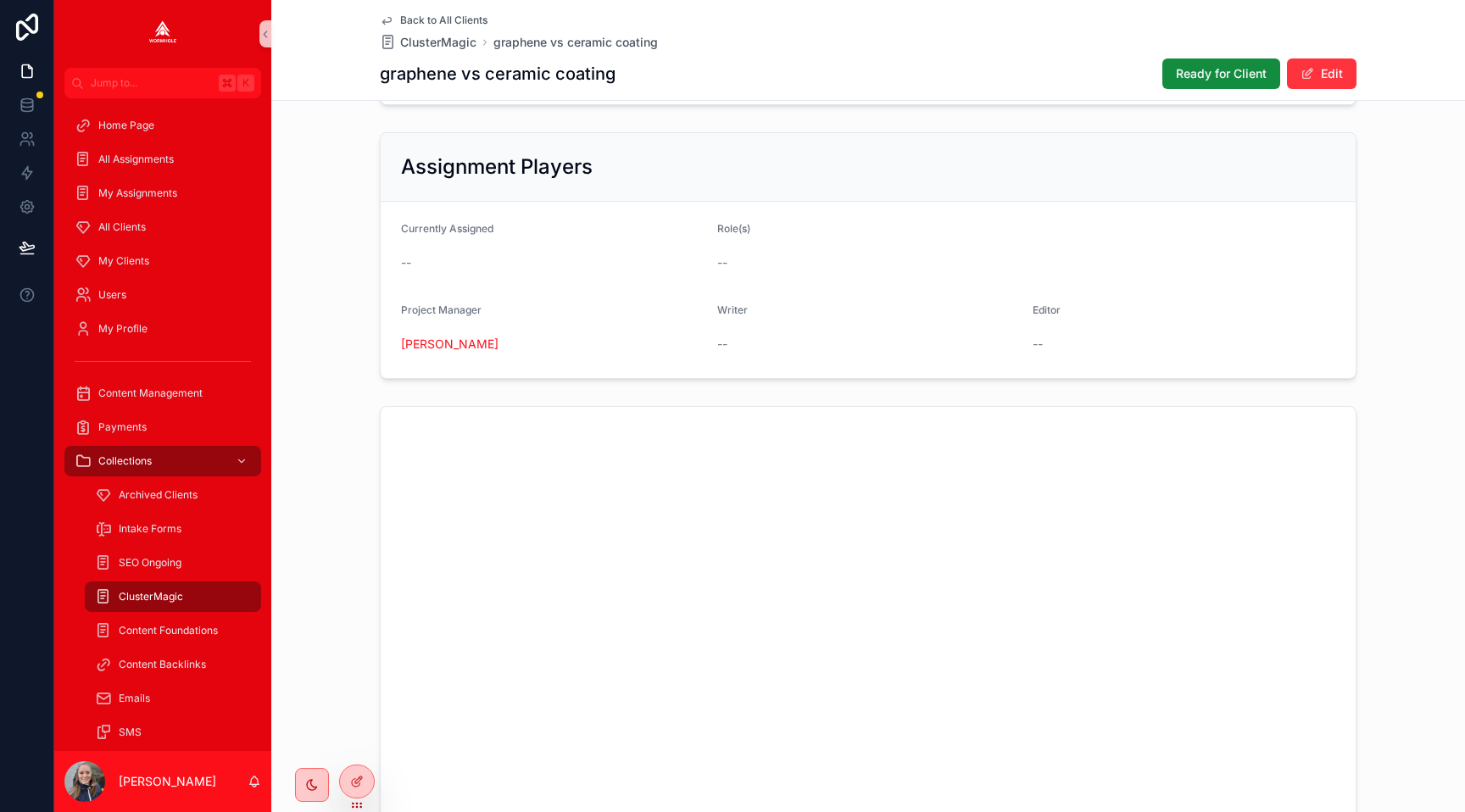
click at [1099, 68] on div "graphene vs ceramic coating Ready for Client Edit" at bounding box center [868, 74] width 977 height 32
click at [1191, 74] on span "Ready for Client" at bounding box center [1221, 73] width 90 height 17
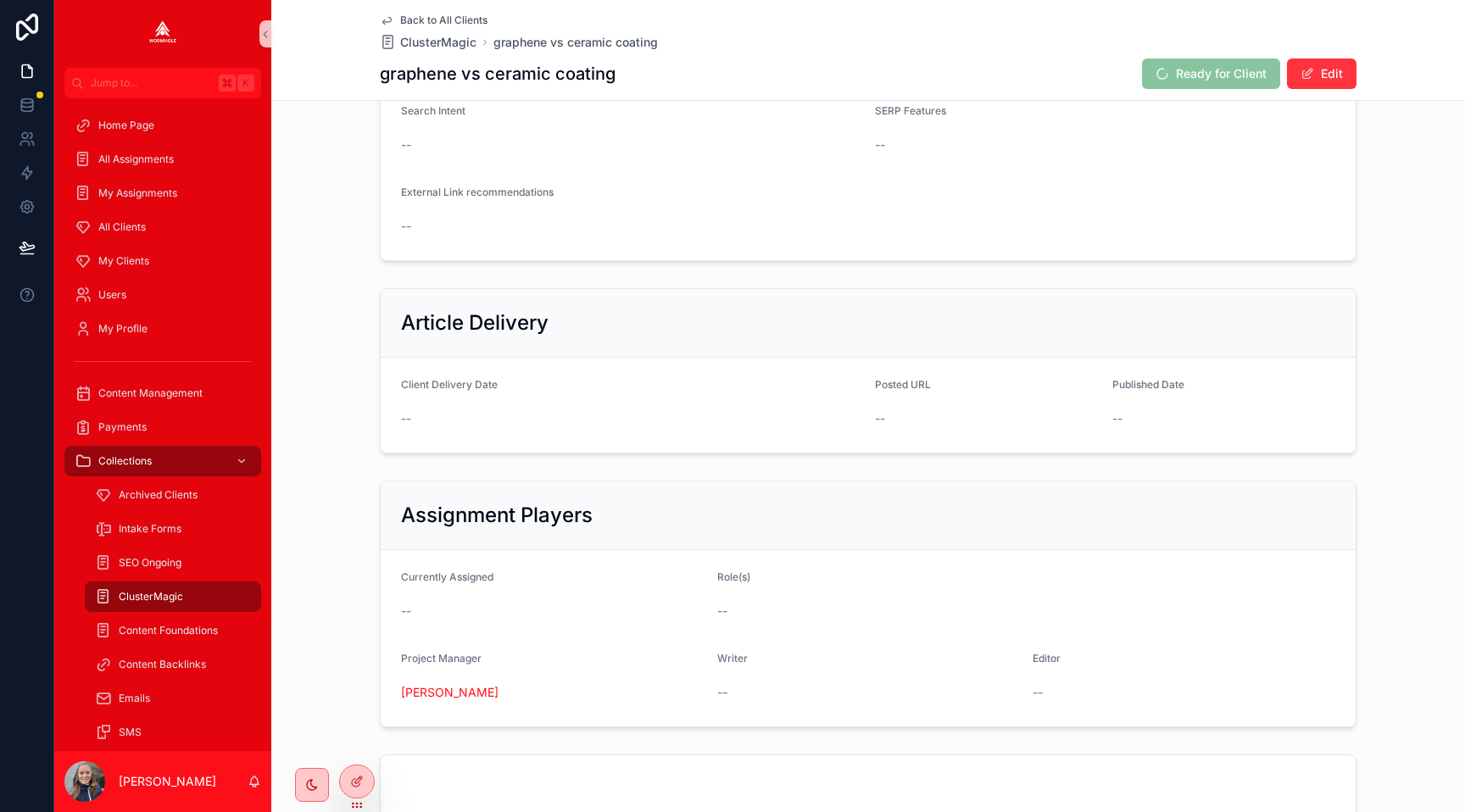
scroll to position [550, 0]
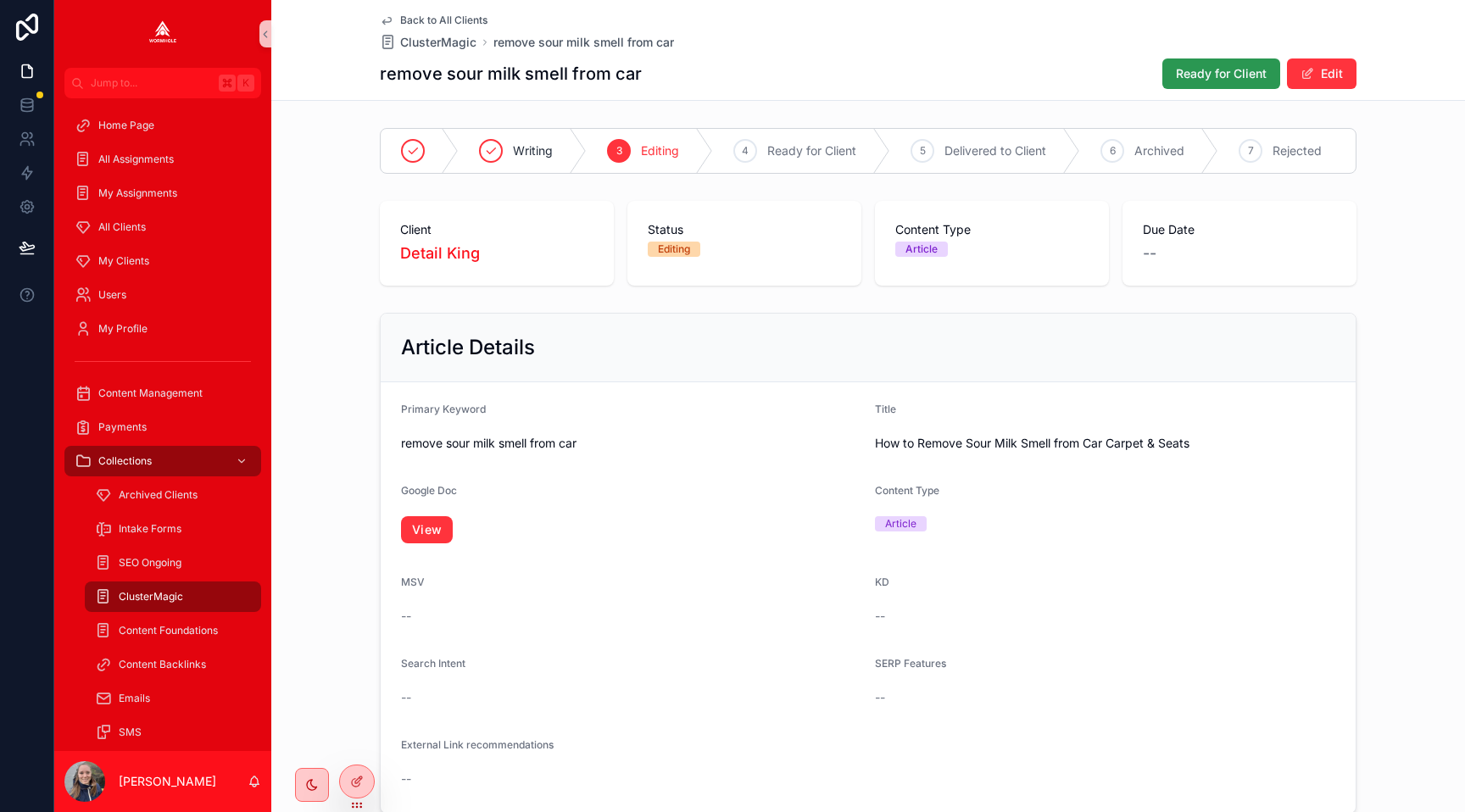
click at [1196, 72] on span "Ready for Client" at bounding box center [1221, 73] width 90 height 17
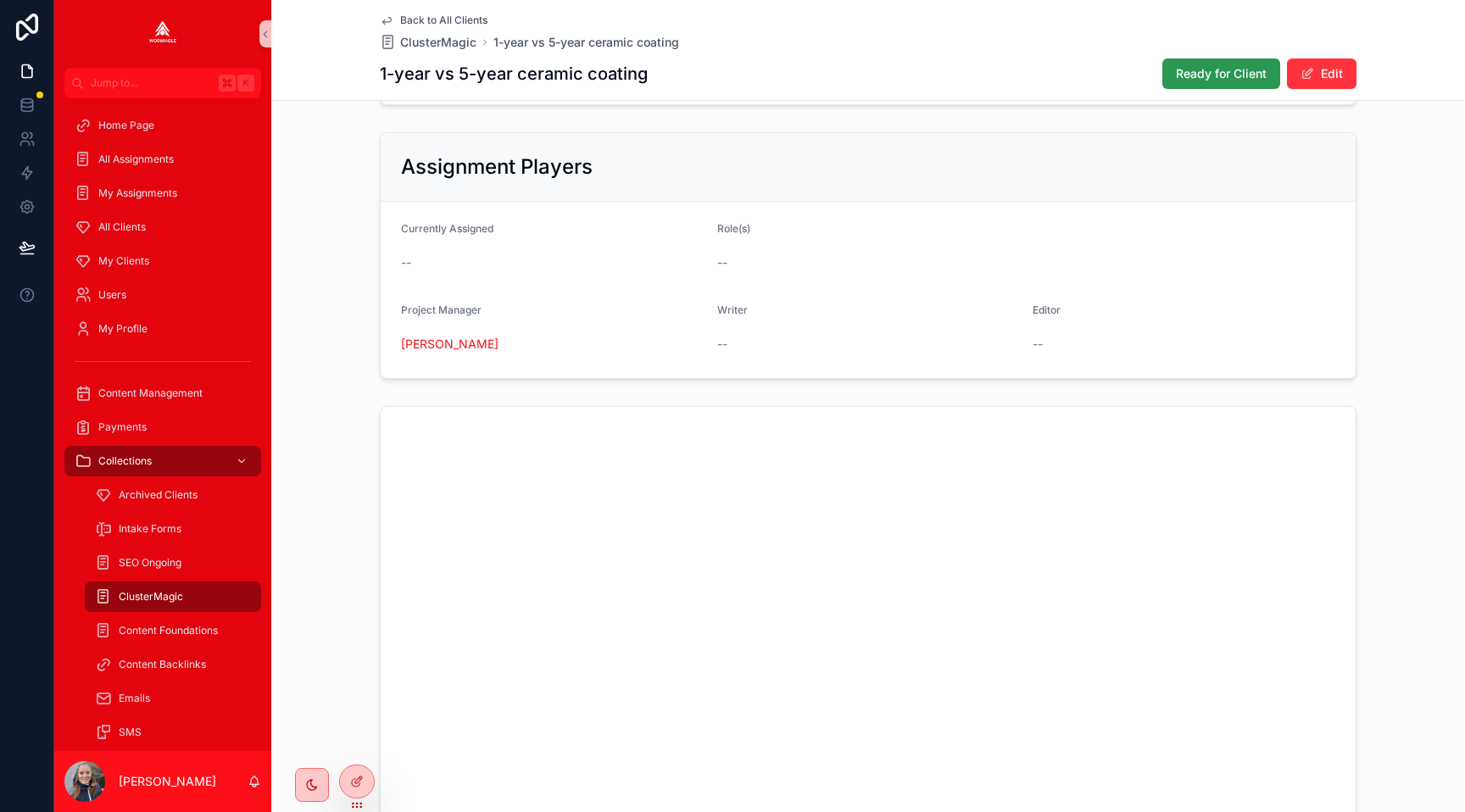
click at [1198, 72] on span "Ready for Client" at bounding box center [1221, 73] width 90 height 17
